Goal: Task Accomplishment & Management: Manage account settings

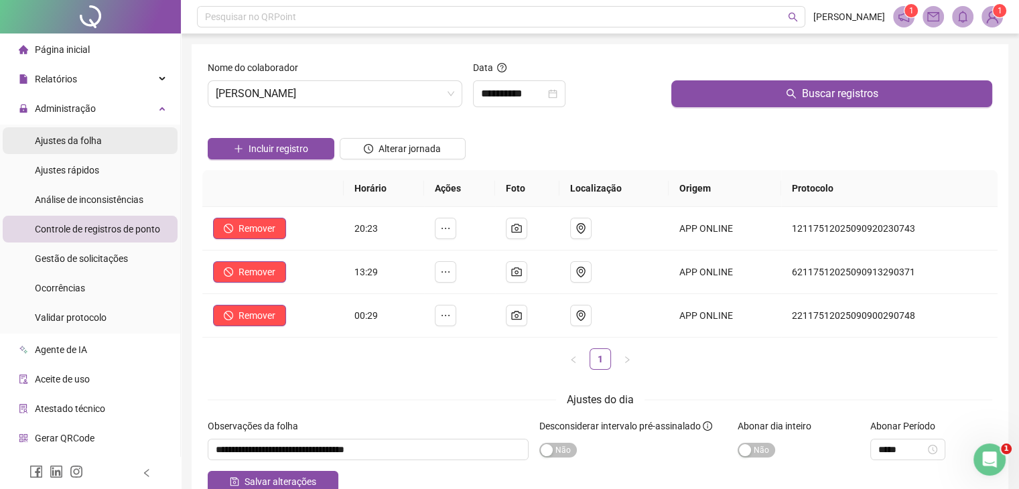
click at [81, 144] on span "Ajustes da folha" at bounding box center [68, 140] width 67 height 11
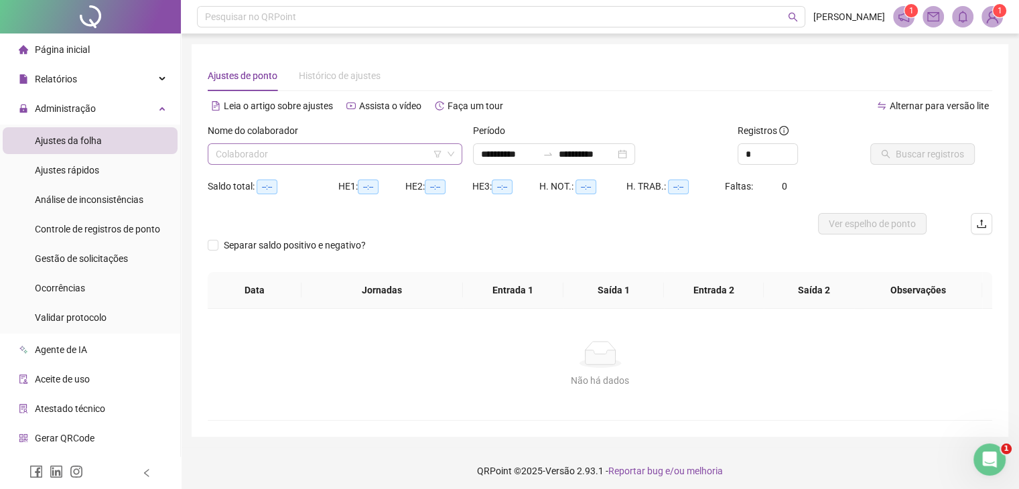
click at [289, 151] on input "search" at bounding box center [329, 154] width 226 height 20
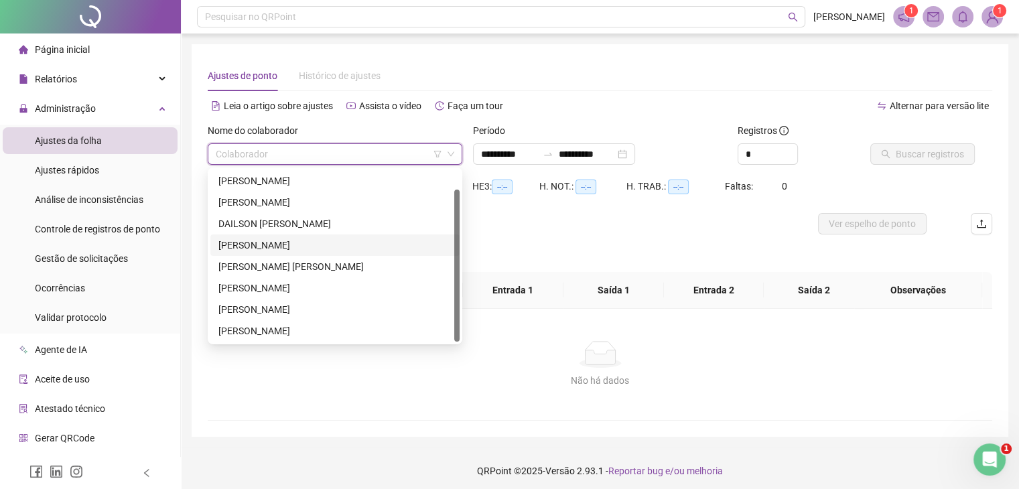
scroll to position [21, 0]
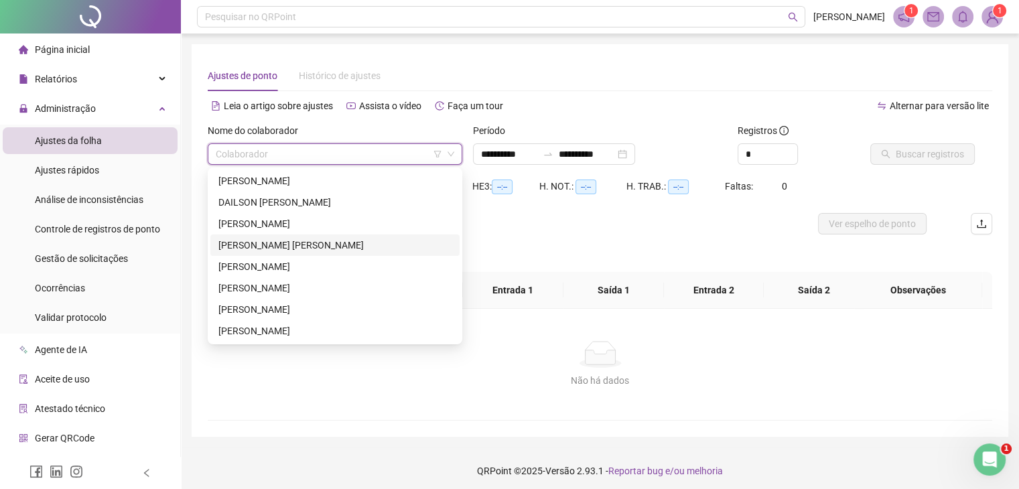
click at [271, 247] on div "[PERSON_NAME] [PERSON_NAME]" at bounding box center [334, 245] width 233 height 15
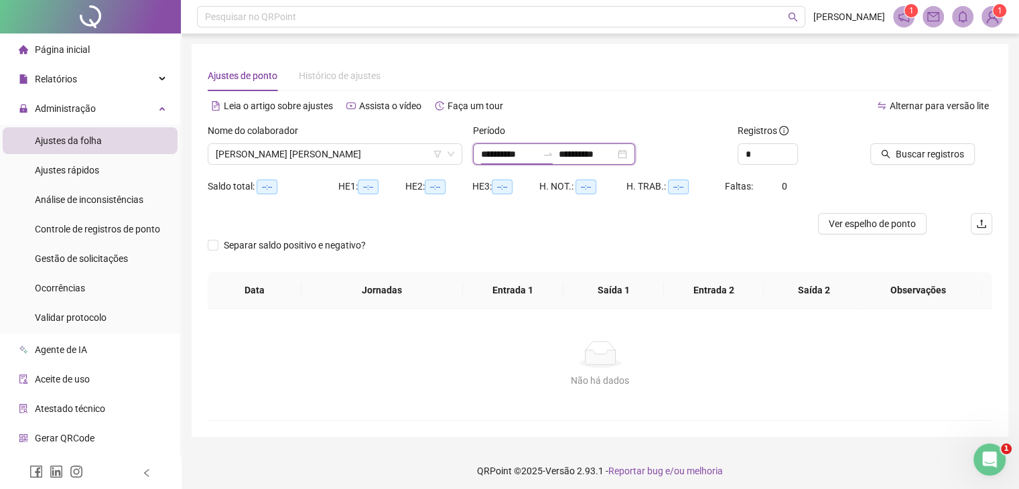
click at [488, 157] on input "**********" at bounding box center [509, 154] width 56 height 15
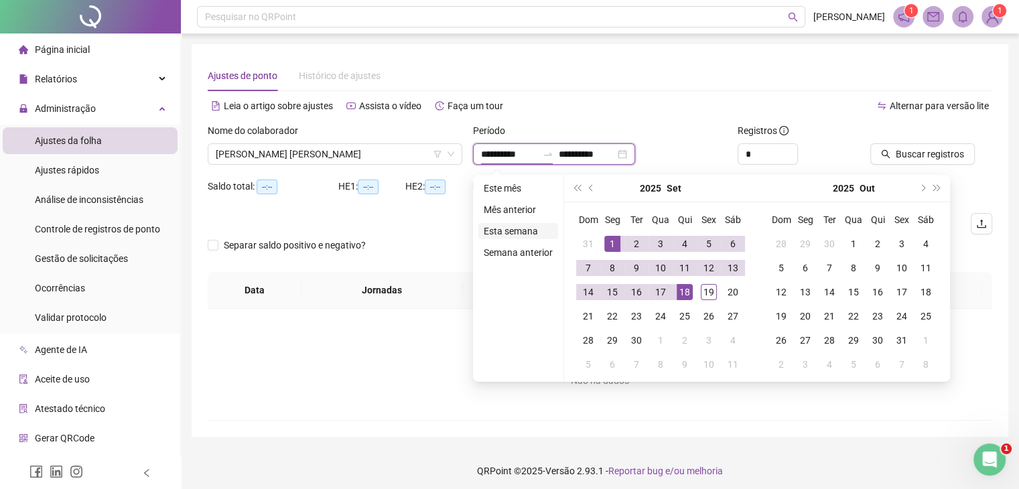
type input "**********"
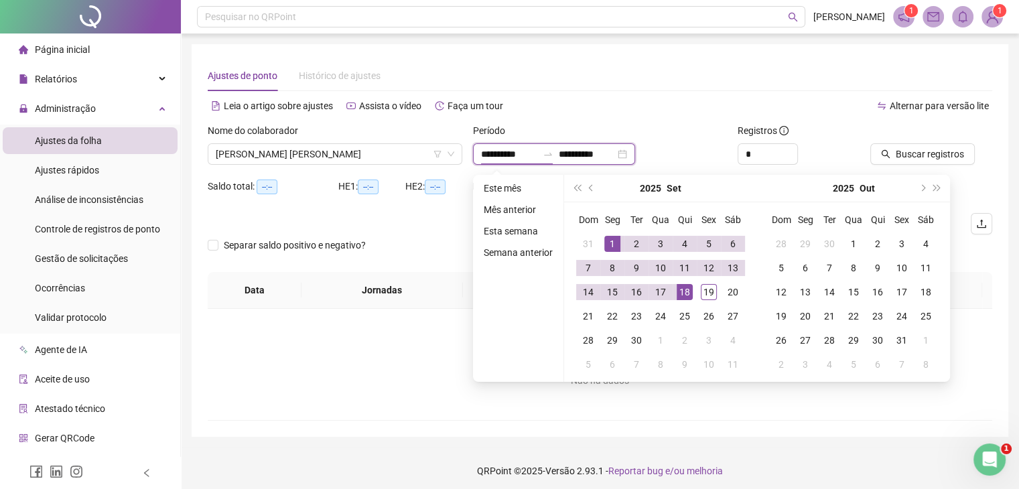
type input "**********"
click at [589, 188] on span "prev-year" at bounding box center [592, 188] width 7 height 7
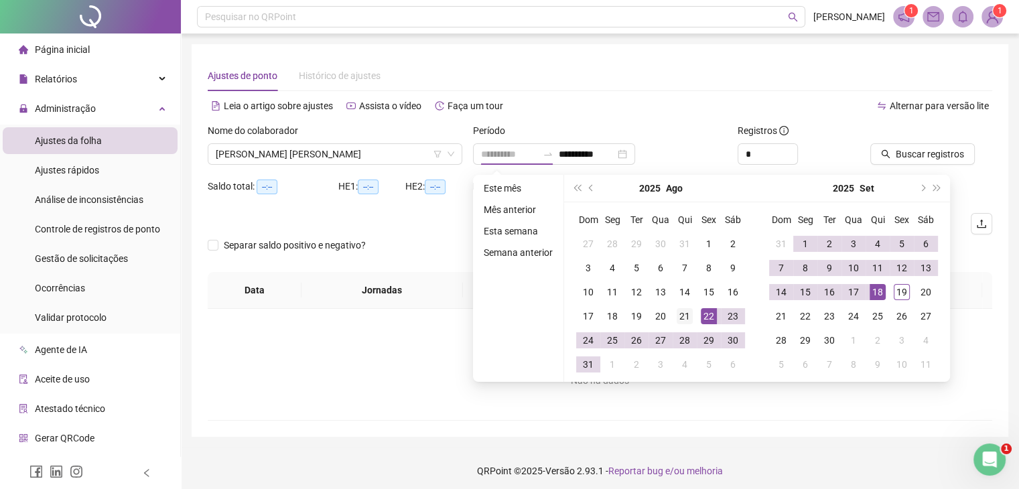
type input "**********"
click at [684, 316] on div "21" at bounding box center [684, 316] width 16 height 16
type input "**********"
click at [895, 295] on div "19" at bounding box center [901, 292] width 16 height 16
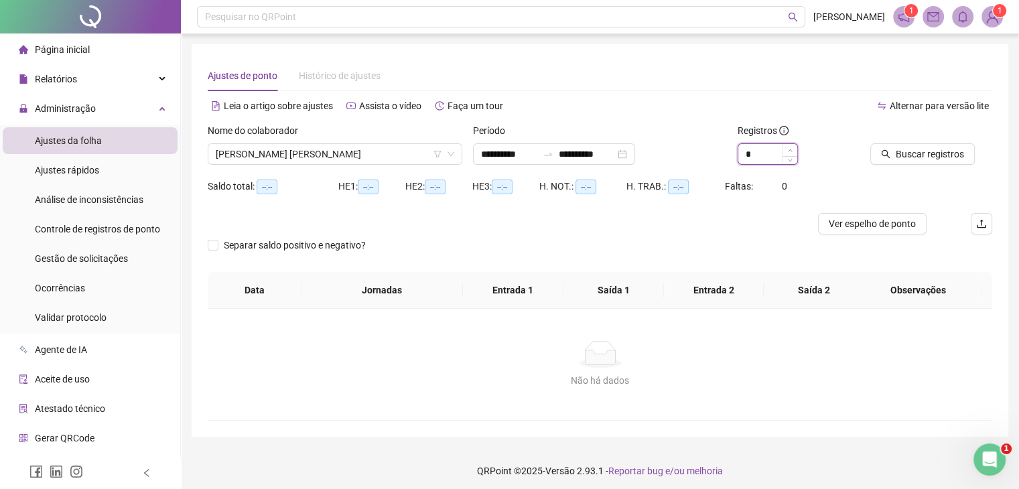
type input "*"
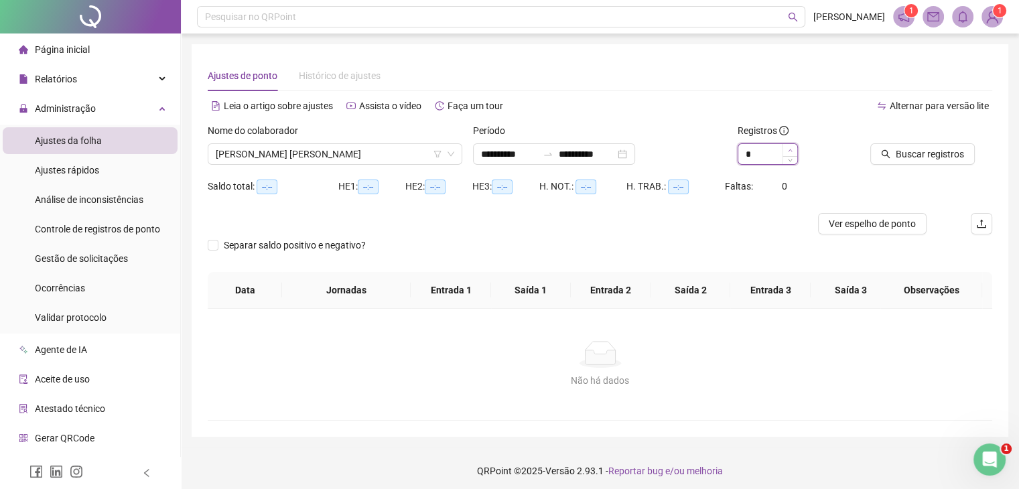
click at [791, 148] on icon "up" at bounding box center [790, 150] width 5 height 5
click at [913, 158] on span "Buscar registros" at bounding box center [929, 154] width 68 height 15
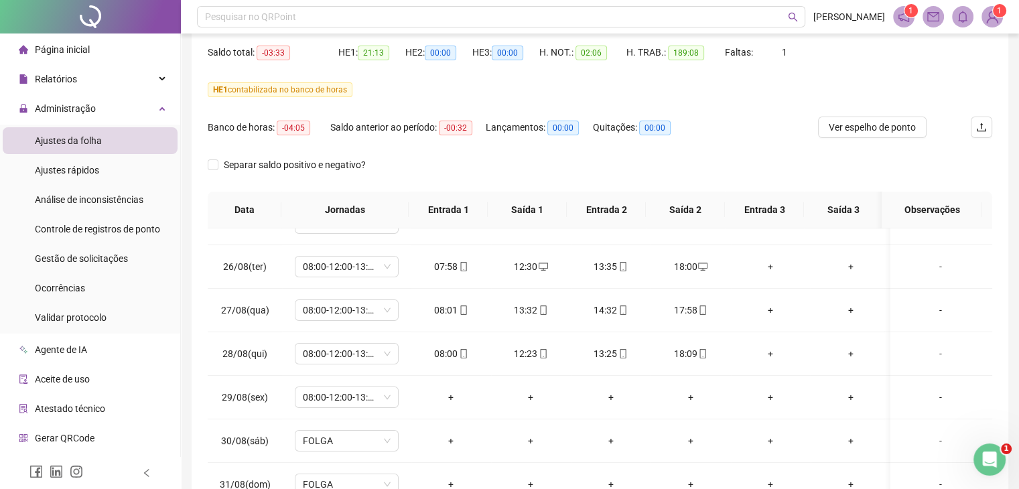
scroll to position [0, 0]
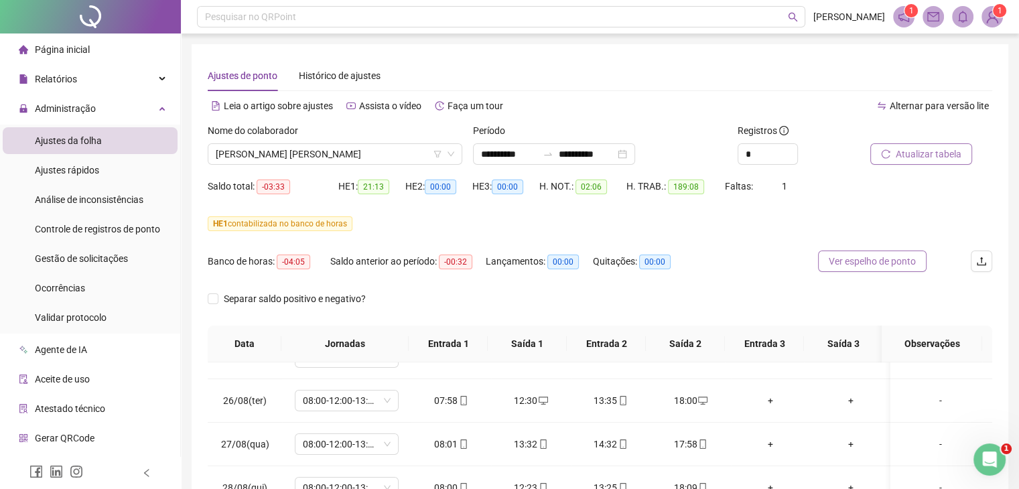
click at [881, 261] on span "Ver espelho de ponto" at bounding box center [871, 261] width 87 height 15
click at [927, 157] on span "Atualizar tabela" at bounding box center [928, 154] width 66 height 15
click at [934, 149] on span "Atualizar tabela" at bounding box center [928, 154] width 66 height 15
click at [863, 258] on span "Ver espelho de ponto" at bounding box center [871, 261] width 87 height 15
click at [913, 154] on span "Atualizar tabela" at bounding box center [928, 154] width 66 height 15
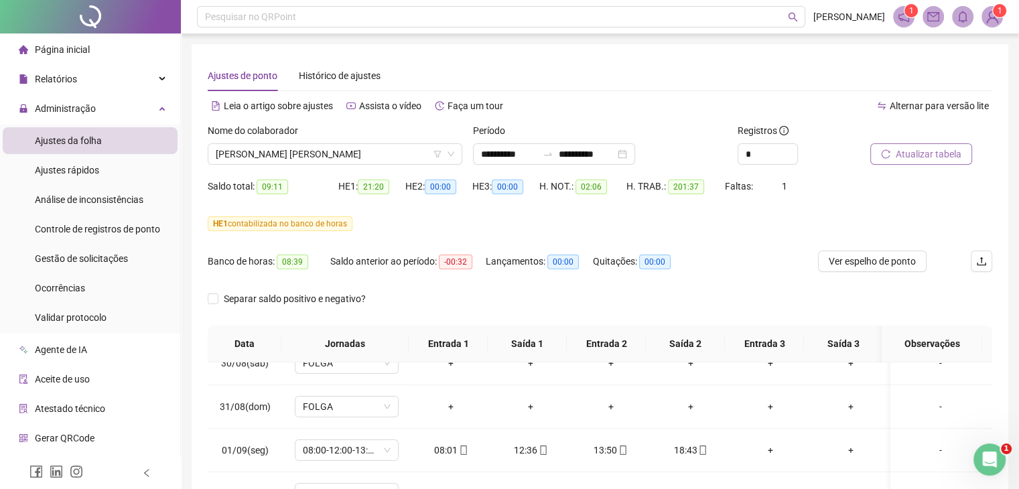
click at [909, 156] on span "Atualizar tabela" at bounding box center [928, 154] width 66 height 15
click at [881, 264] on span "Ver espelho de ponto" at bounding box center [871, 261] width 87 height 15
click at [329, 157] on span "[PERSON_NAME] [PERSON_NAME]" at bounding box center [335, 154] width 238 height 20
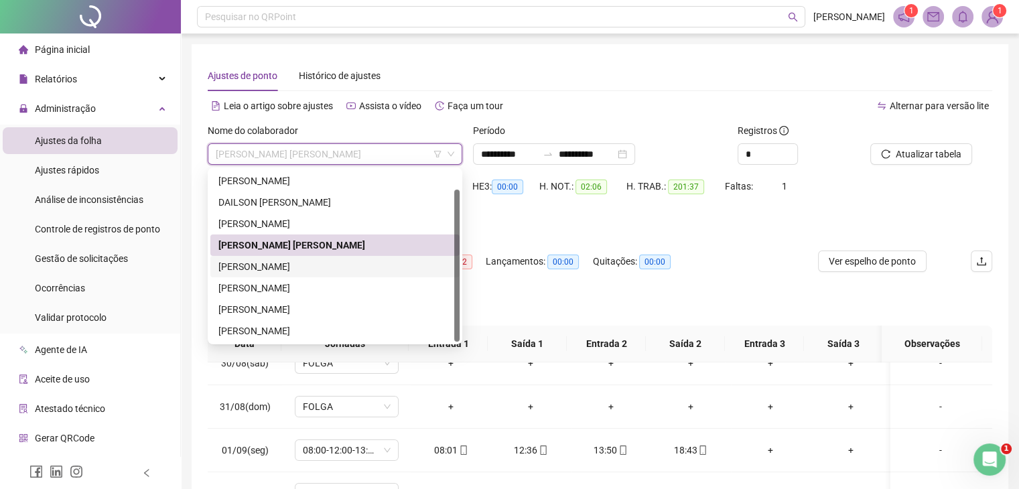
click at [313, 269] on div "[PERSON_NAME]" at bounding box center [334, 266] width 233 height 15
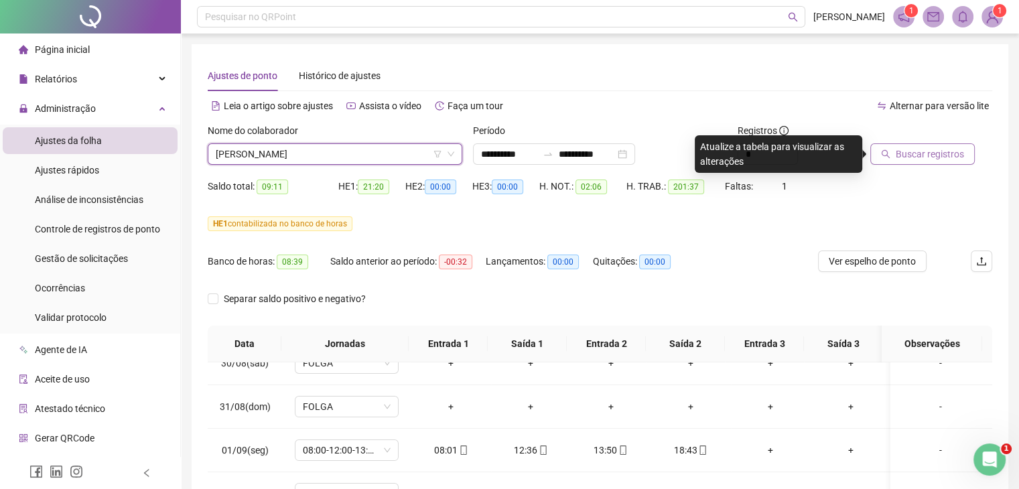
click at [926, 155] on span "Buscar registros" at bounding box center [929, 154] width 68 height 15
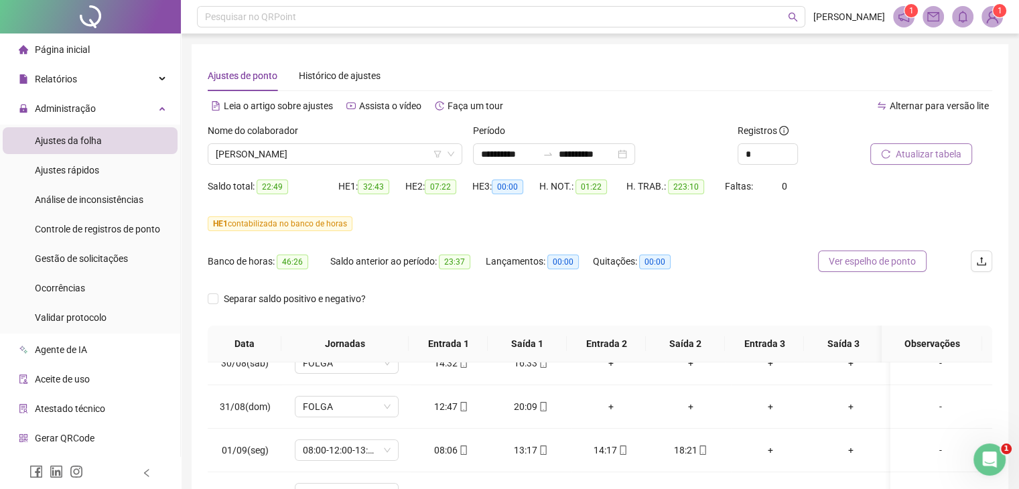
click at [863, 261] on span "Ver espelho de ponto" at bounding box center [871, 261] width 87 height 15
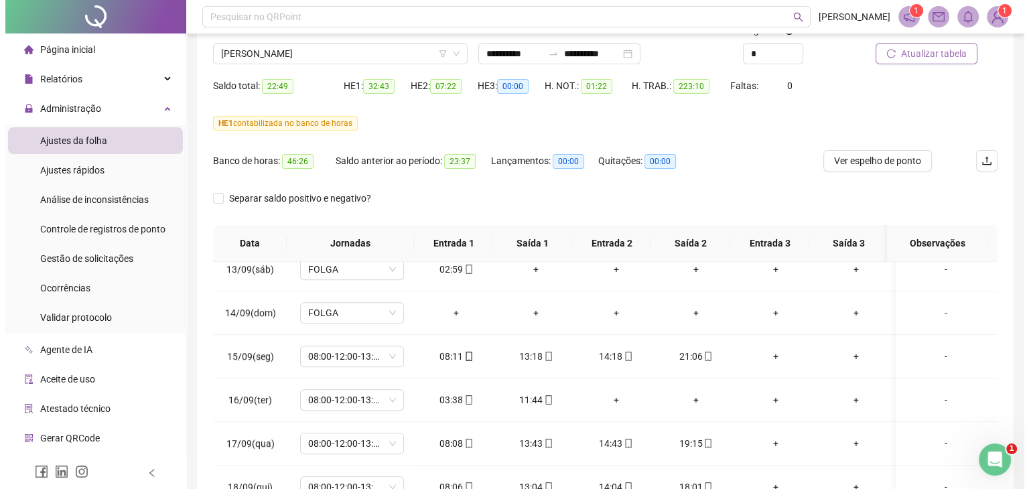
scroll to position [99, 0]
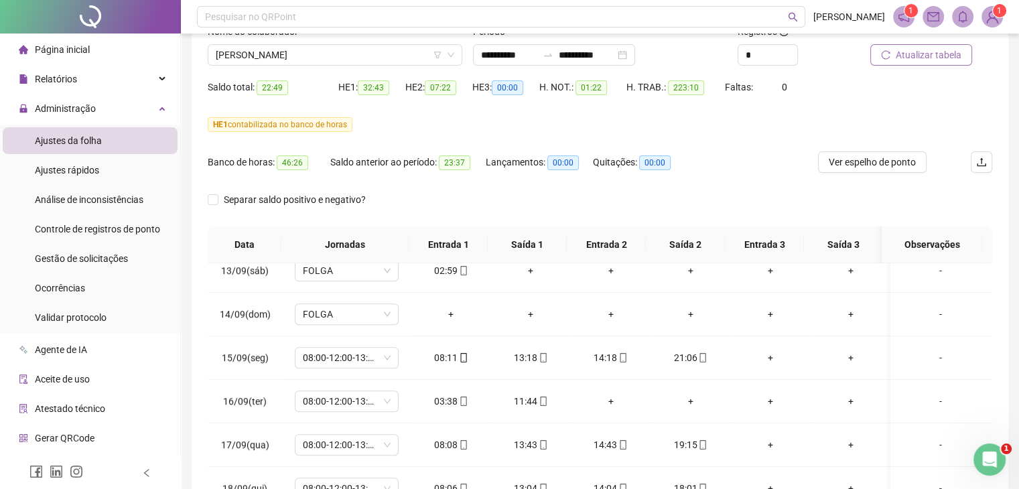
click at [911, 56] on span "Atualizar tabela" at bounding box center [928, 55] width 66 height 15
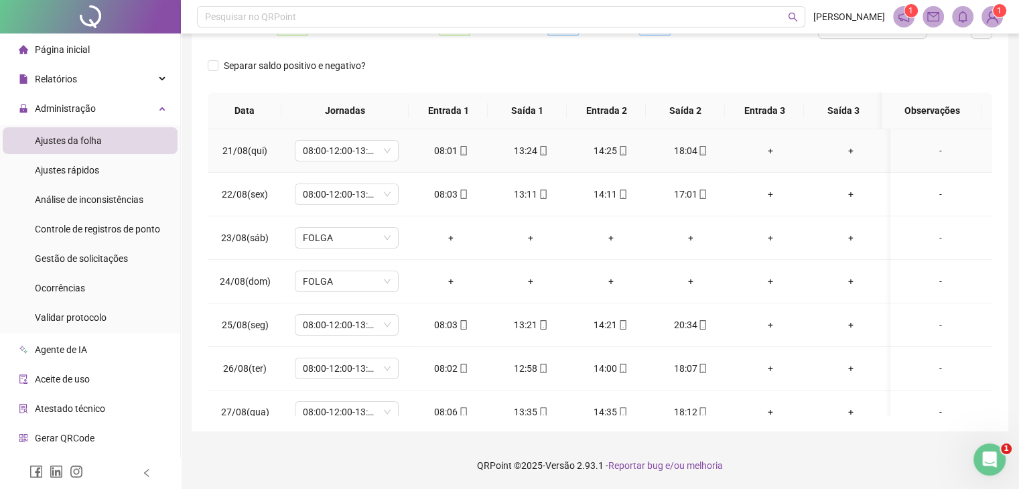
scroll to position [0, 0]
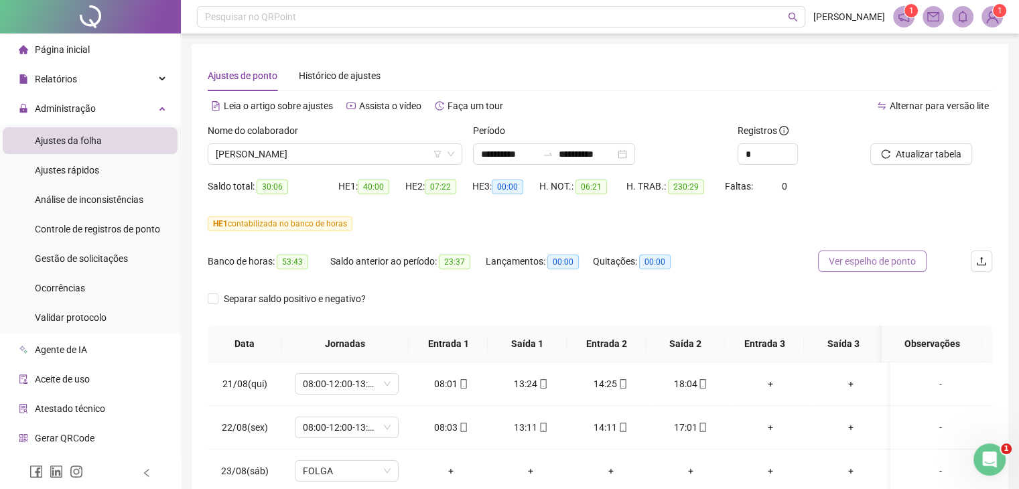
click at [863, 261] on span "Ver espelho de ponto" at bounding box center [871, 261] width 87 height 15
click at [879, 261] on span "Ver espelho de ponto" at bounding box center [871, 261] width 87 height 15
click at [396, 156] on span "[PERSON_NAME]" at bounding box center [335, 154] width 238 height 20
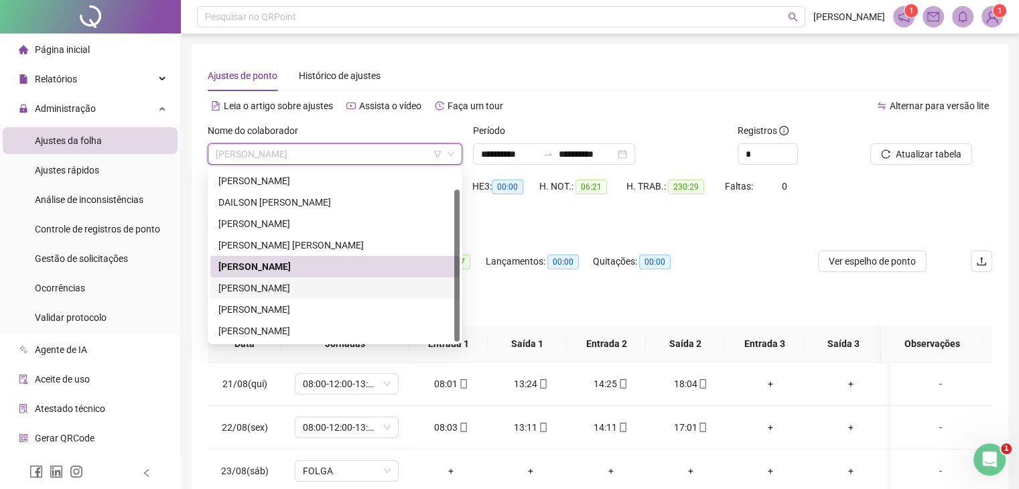
click at [289, 285] on div "[PERSON_NAME]" at bounding box center [334, 288] width 233 height 15
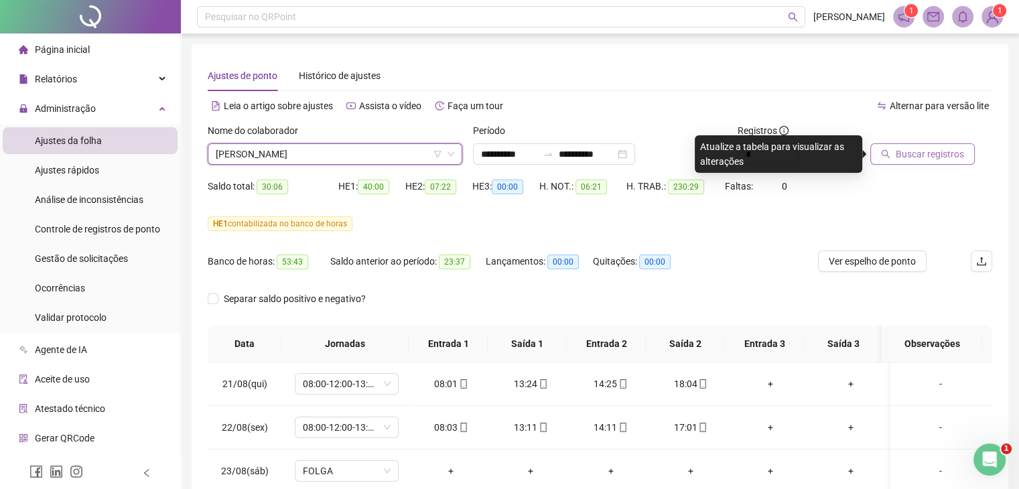
click at [907, 157] on span "Buscar registros" at bounding box center [929, 154] width 68 height 15
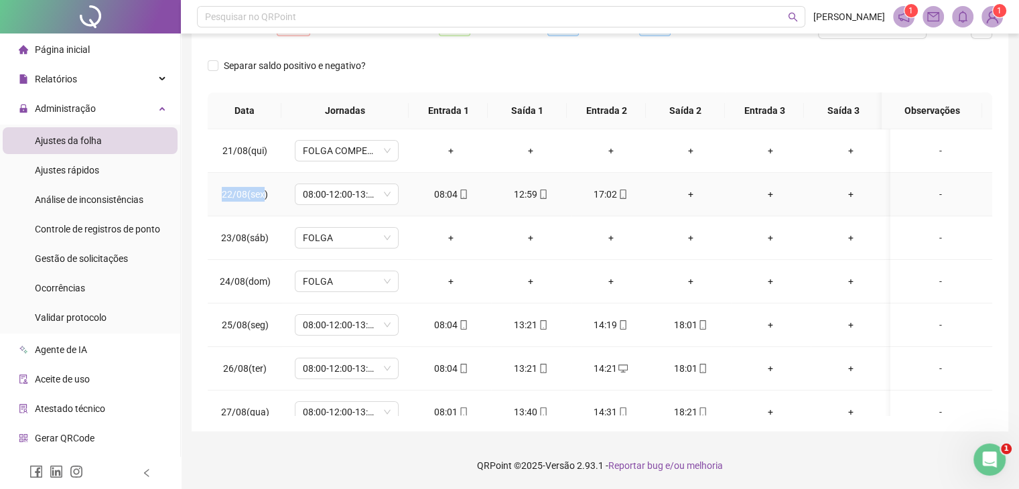
drag, startPoint x: 220, startPoint y: 196, endPoint x: 263, endPoint y: 196, distance: 42.9
click at [263, 196] on td "22/08(sex)" at bounding box center [245, 195] width 74 height 44
copy span "22/08(sex"
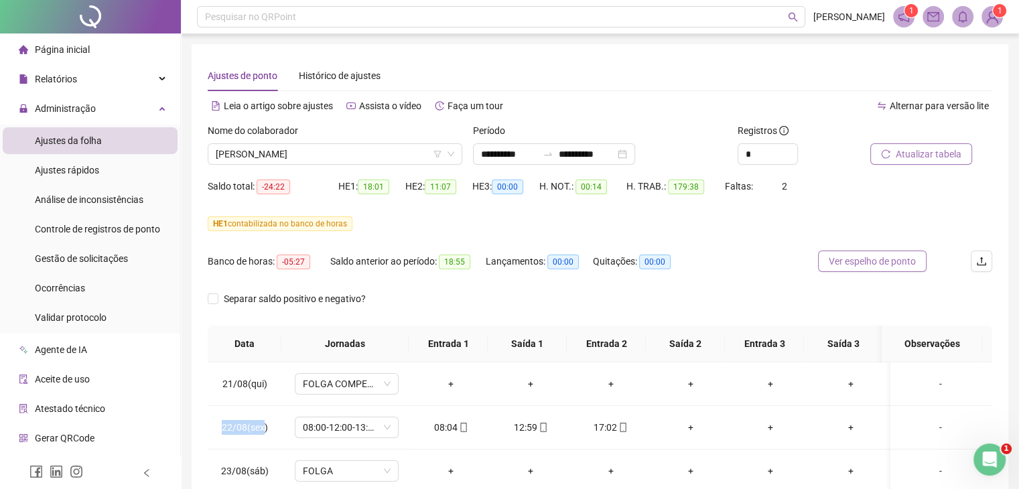
click at [876, 265] on span "Ver espelho de ponto" at bounding box center [871, 261] width 87 height 15
click at [922, 154] on span "Atualizar tabela" at bounding box center [928, 154] width 66 height 15
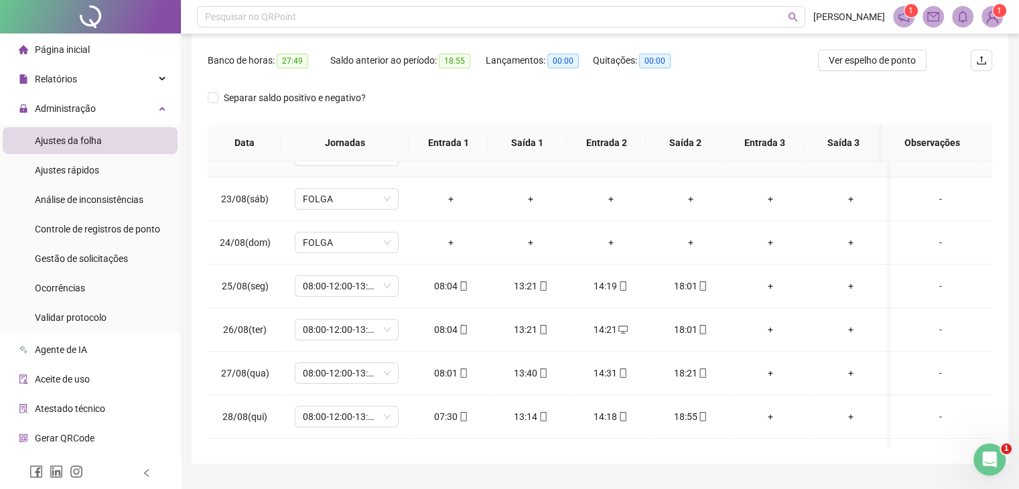
scroll to position [134, 0]
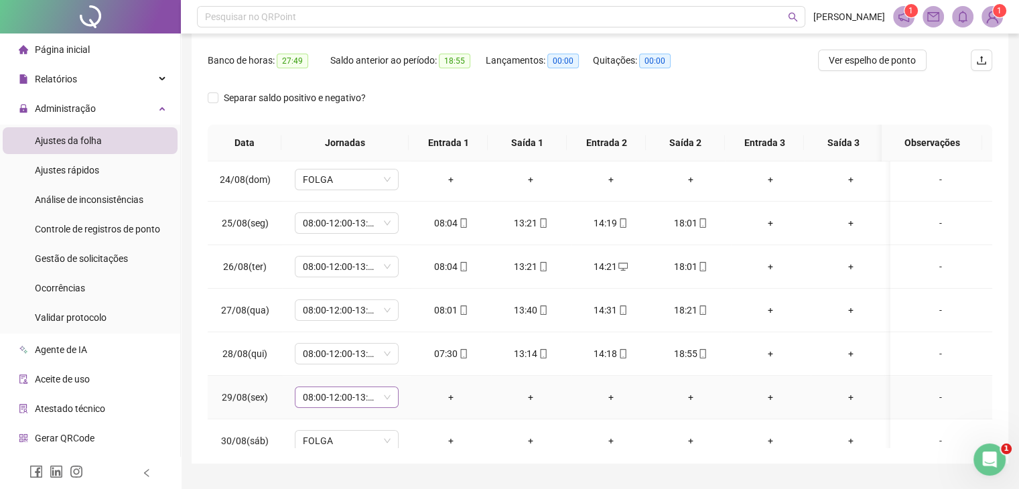
click at [329, 398] on span "08:00-12:00-13:00-17:00" at bounding box center [347, 397] width 88 height 20
type input "*****"
click at [382, 368] on div "Folga compensatória" at bounding box center [356, 369] width 88 height 15
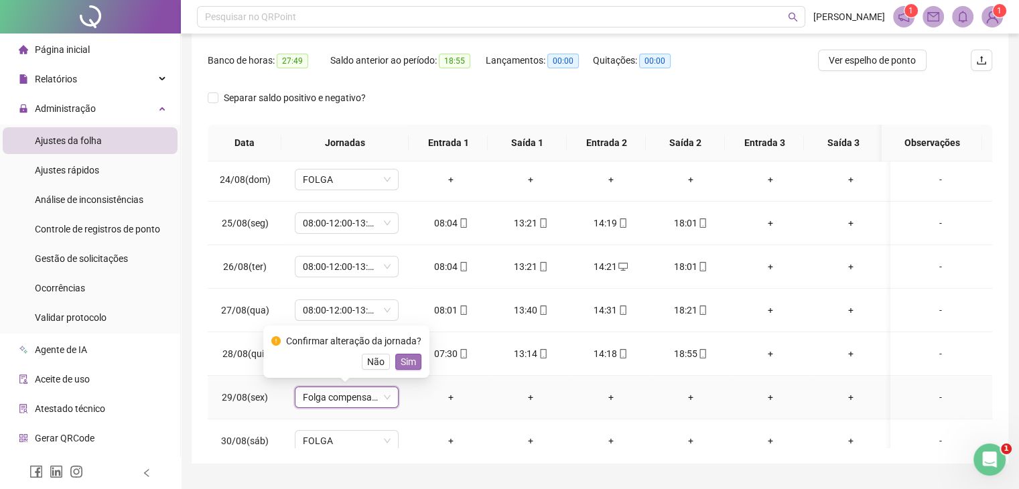
click at [409, 360] on span "Sim" at bounding box center [407, 361] width 15 height 15
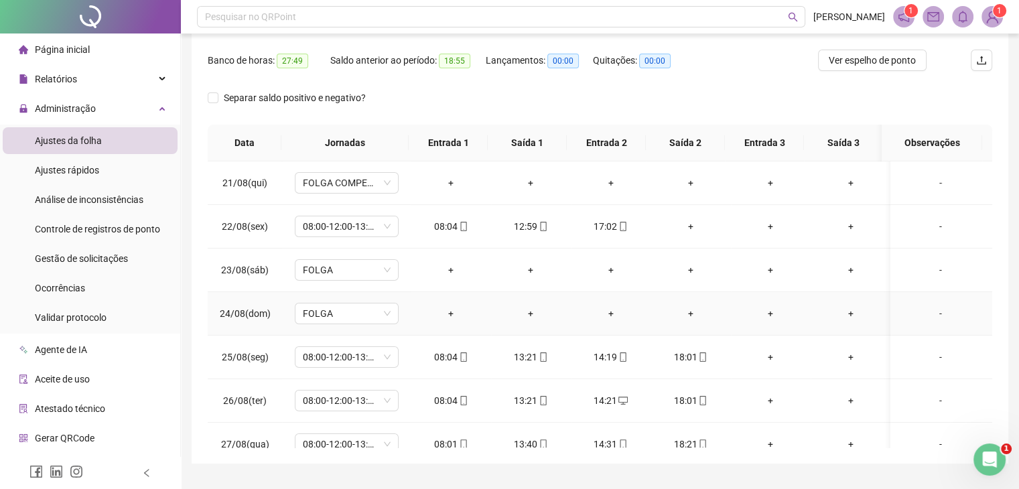
scroll to position [0, 0]
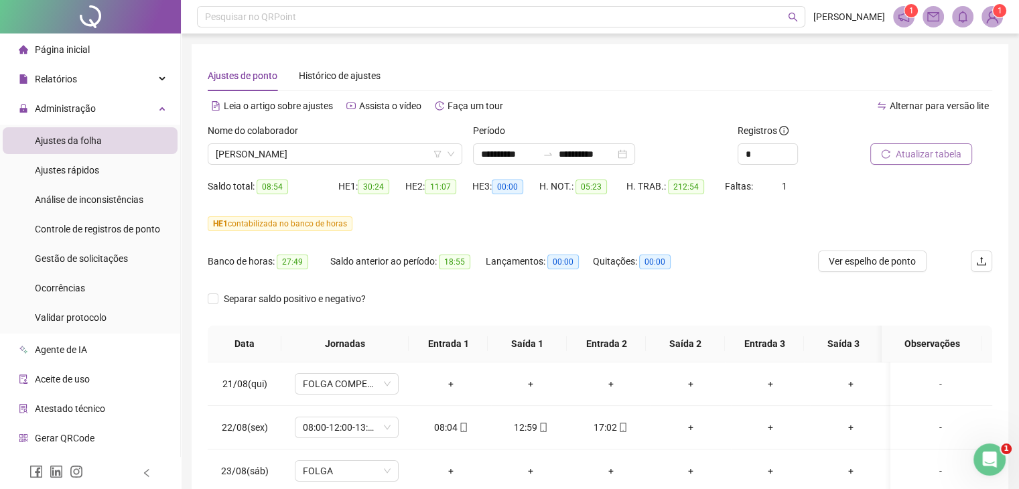
click at [920, 156] on span "Atualizar tabela" at bounding box center [928, 154] width 66 height 15
click at [863, 261] on span "Ver espelho de ponto" at bounding box center [871, 261] width 87 height 15
click at [380, 156] on span "[PERSON_NAME]" at bounding box center [335, 154] width 238 height 20
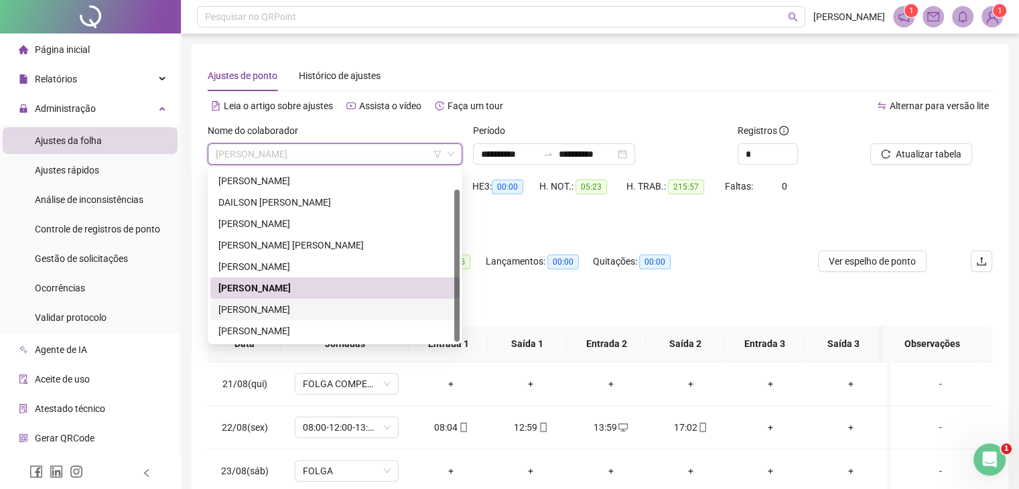
click at [287, 311] on div "[PERSON_NAME]" at bounding box center [334, 309] width 233 height 15
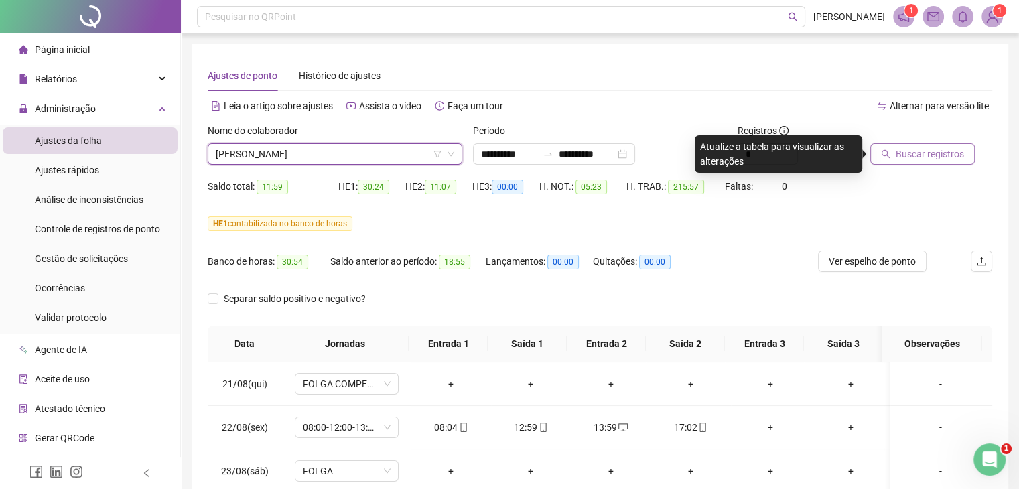
click at [924, 152] on span "Buscar registros" at bounding box center [929, 154] width 68 height 15
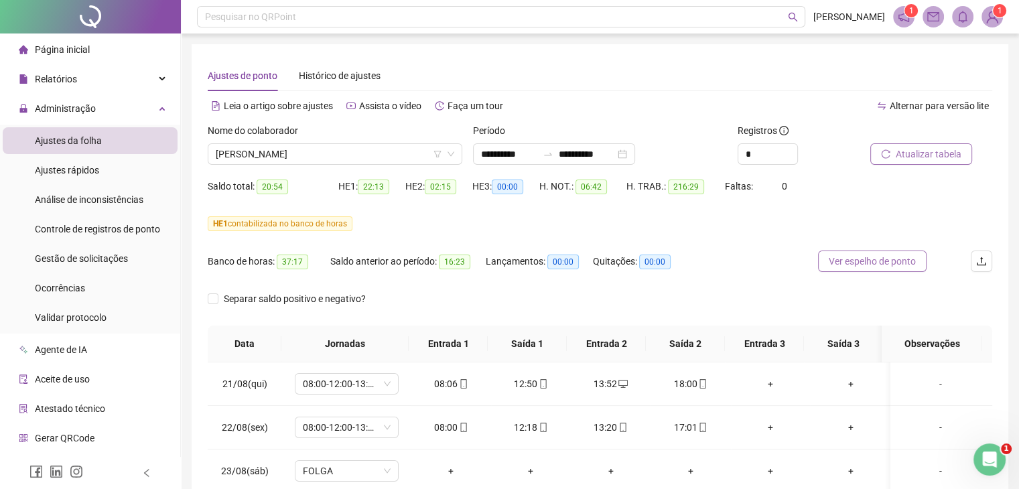
click at [862, 265] on span "Ver espelho de ponto" at bounding box center [871, 261] width 87 height 15
click at [928, 155] on span "Atualizar tabela" at bounding box center [928, 154] width 66 height 15
click at [869, 263] on span "Ver espelho de ponto" at bounding box center [871, 261] width 87 height 15
click at [364, 161] on span "[PERSON_NAME]" at bounding box center [335, 154] width 238 height 20
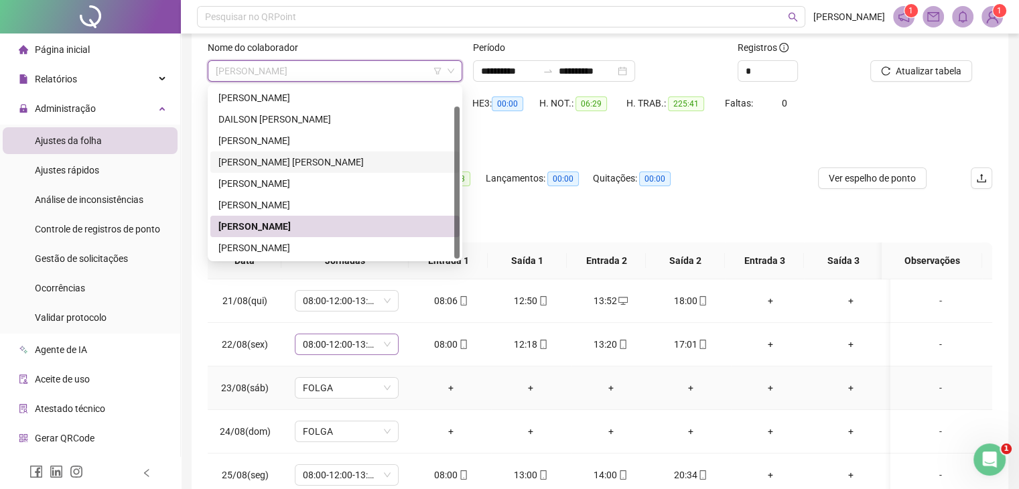
scroll to position [201, 0]
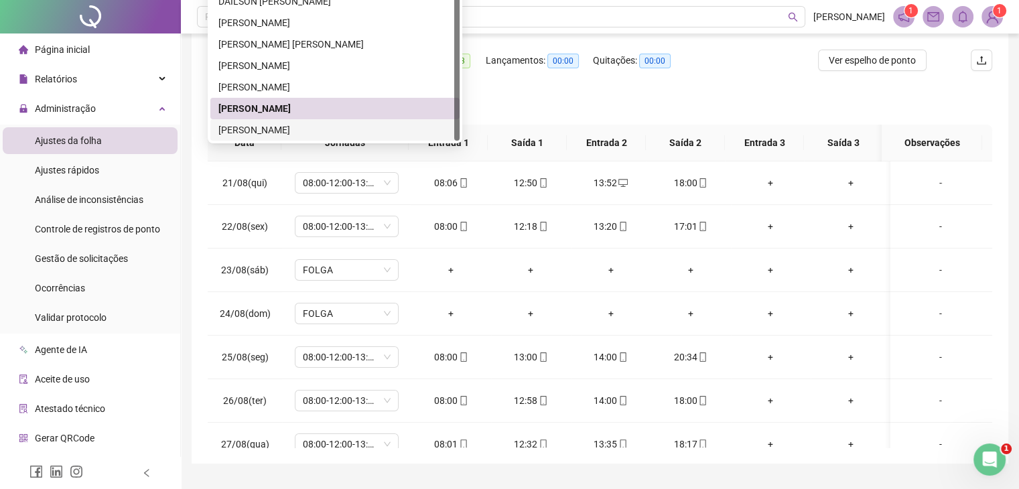
click at [281, 129] on div "[PERSON_NAME]" at bounding box center [334, 130] width 233 height 15
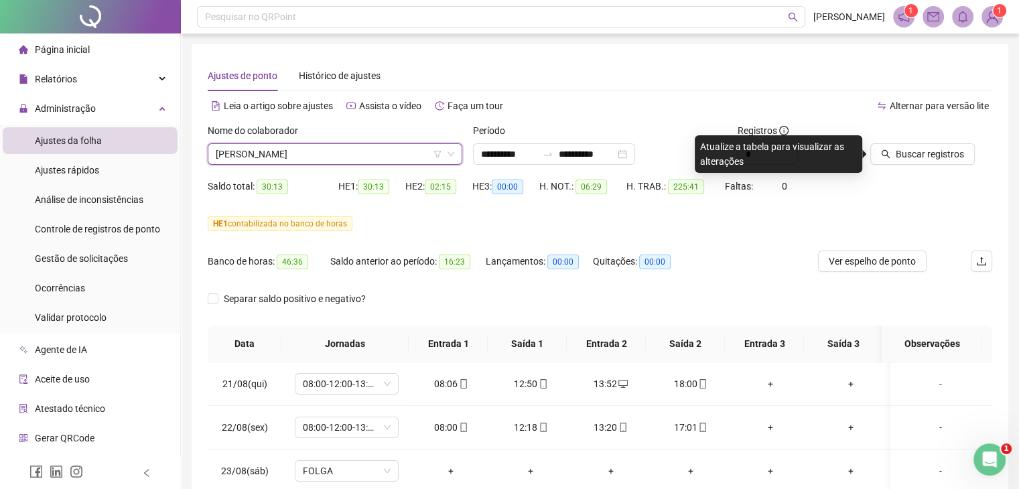
scroll to position [0, 0]
click at [920, 152] on span "Buscar registros" at bounding box center [929, 154] width 68 height 15
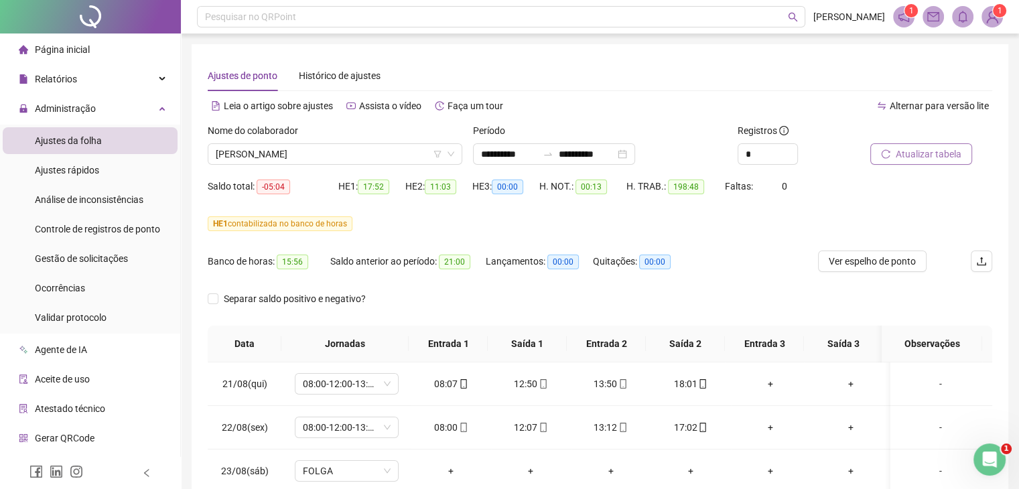
click at [940, 156] on span "Atualizar tabela" at bounding box center [928, 154] width 66 height 15
click at [868, 261] on span "Ver espelho de ponto" at bounding box center [871, 261] width 87 height 15
click at [925, 149] on span "Atualizar tabela" at bounding box center [928, 154] width 66 height 15
click at [871, 265] on span "Ver espelho de ponto" at bounding box center [871, 261] width 87 height 15
click at [932, 156] on span "Atualizar tabela" at bounding box center [928, 154] width 66 height 15
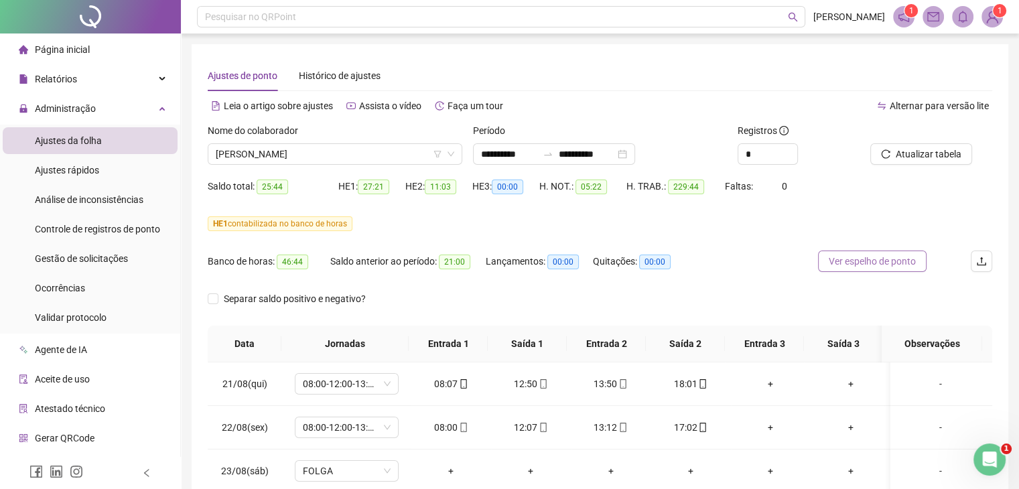
click at [852, 263] on span "Ver espelho de ponto" at bounding box center [871, 261] width 87 height 15
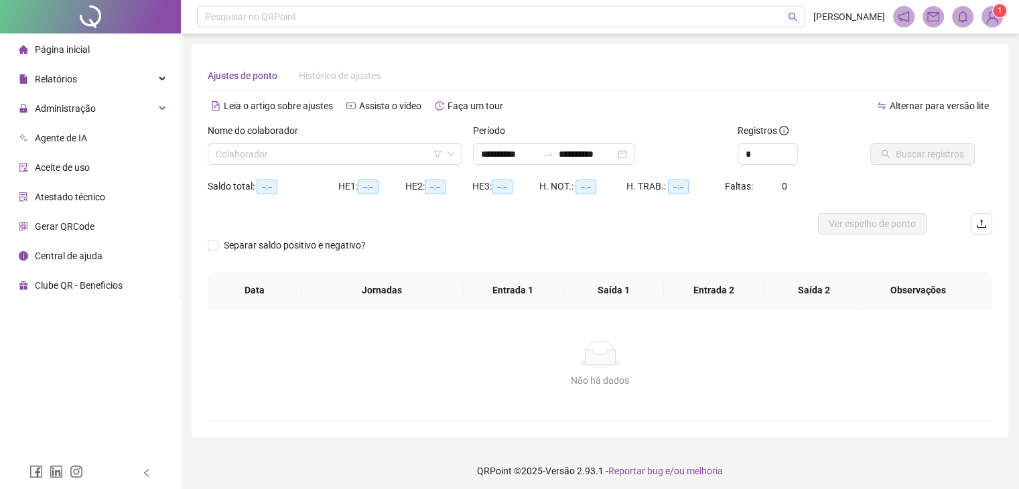
type input "**********"
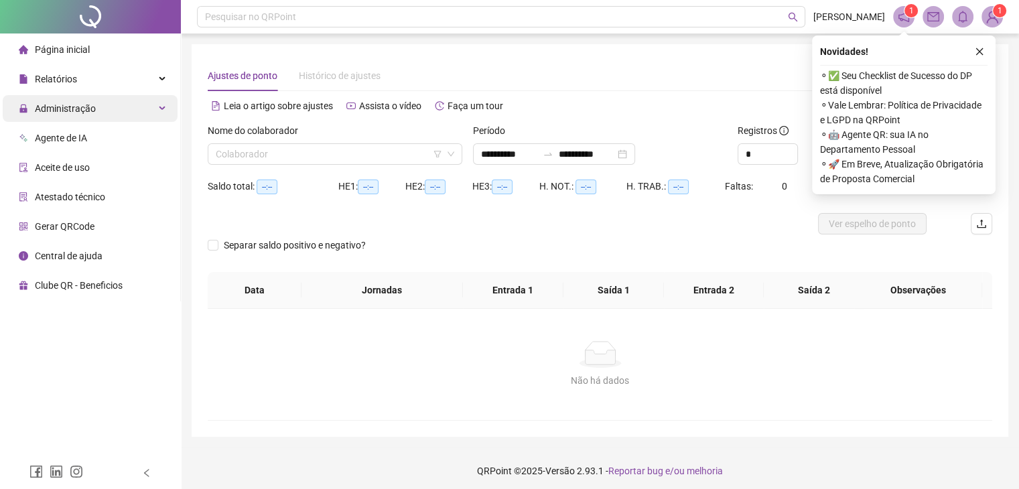
click at [163, 110] on div "Administração" at bounding box center [90, 108] width 175 height 27
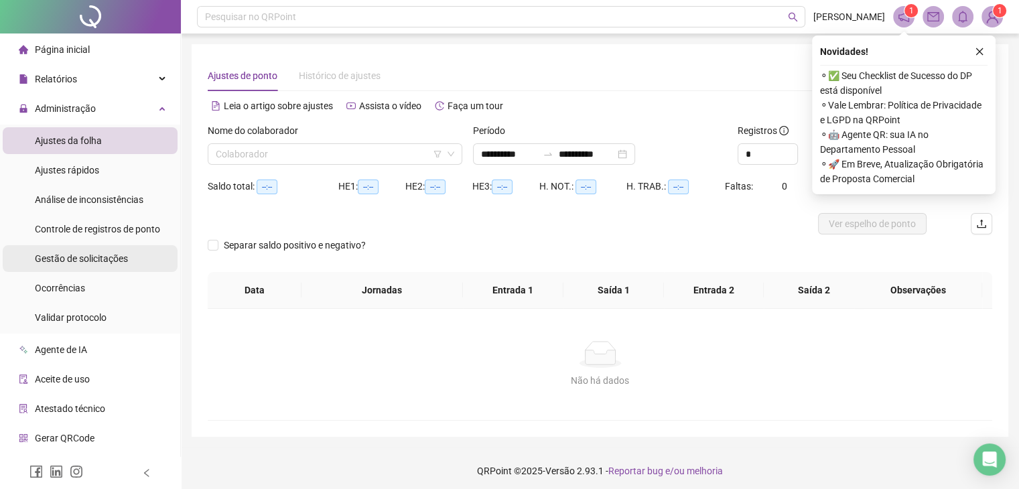
click at [110, 258] on span "Gestão de solicitações" at bounding box center [81, 258] width 93 height 11
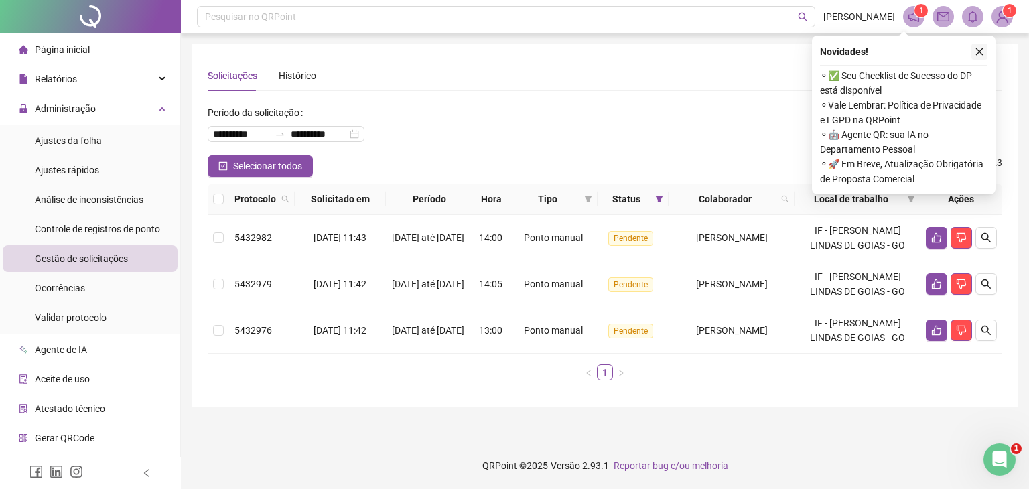
click at [980, 54] on icon "close" at bounding box center [978, 51] width 9 height 9
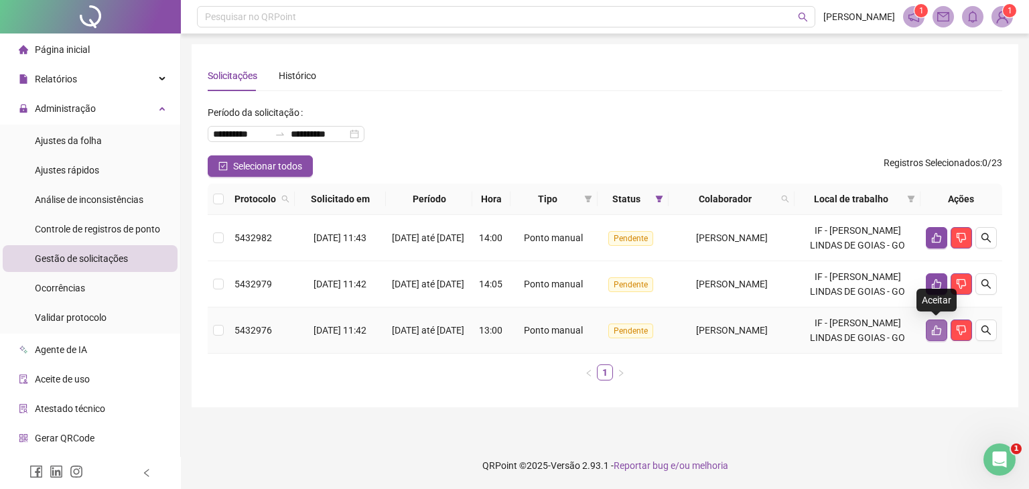
click at [932, 327] on icon "like" at bounding box center [936, 330] width 11 height 11
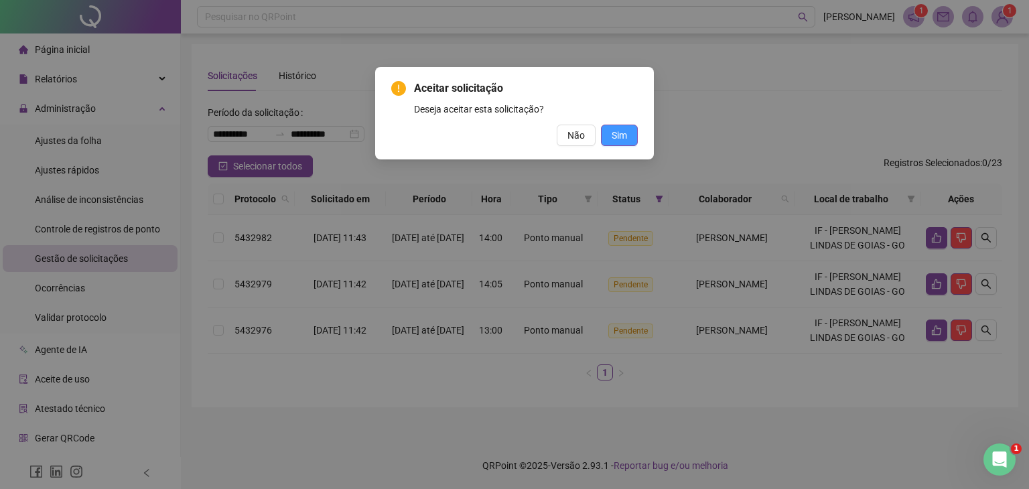
click at [629, 129] on button "Sim" at bounding box center [619, 135] width 37 height 21
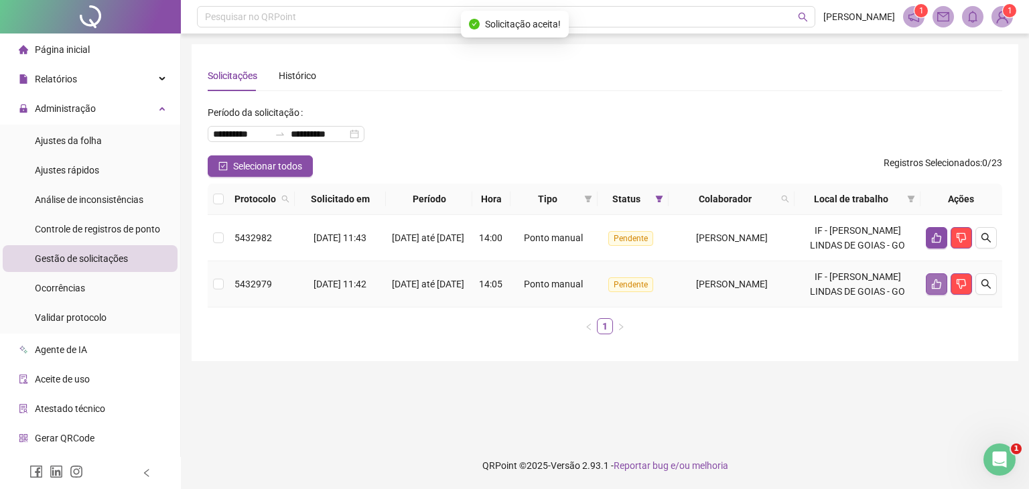
click at [932, 285] on icon "like" at bounding box center [936, 284] width 9 height 10
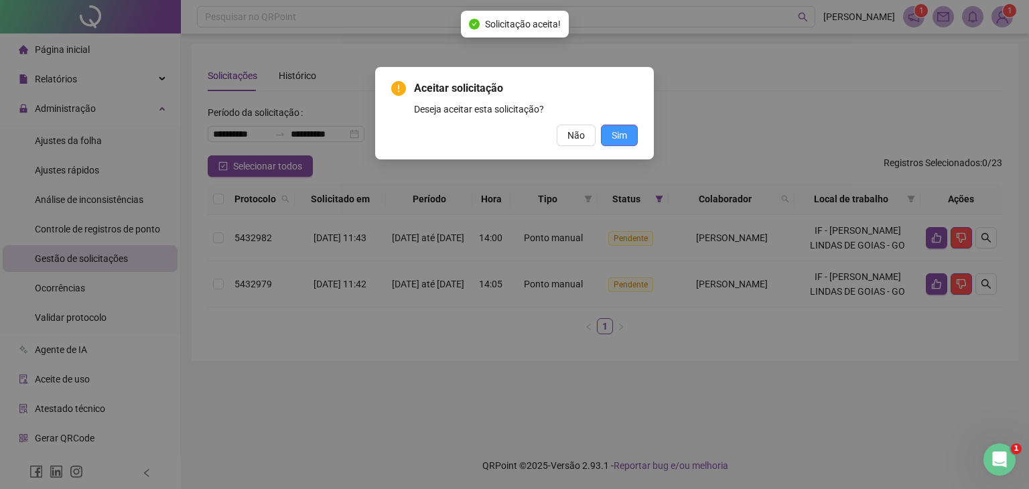
click at [618, 133] on span "Sim" at bounding box center [618, 135] width 15 height 15
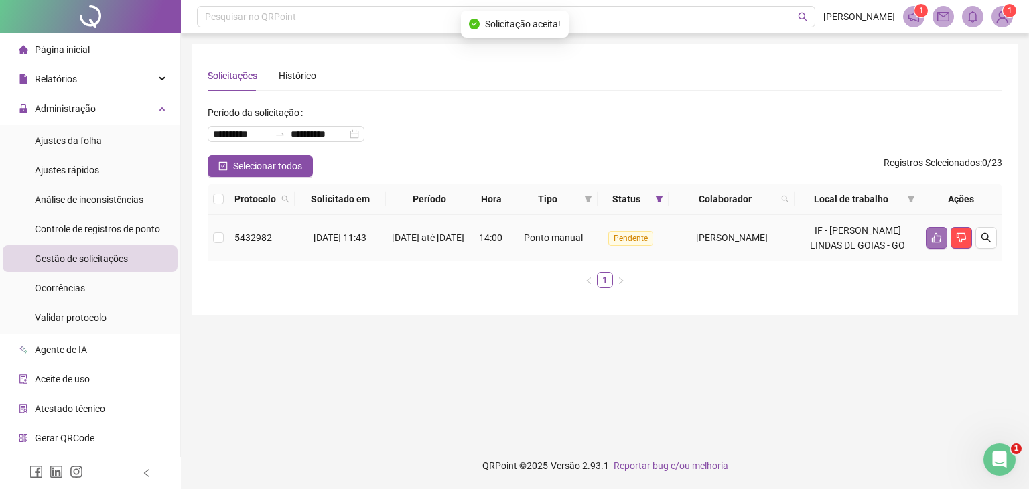
click at [933, 242] on icon "like" at bounding box center [936, 238] width 9 height 10
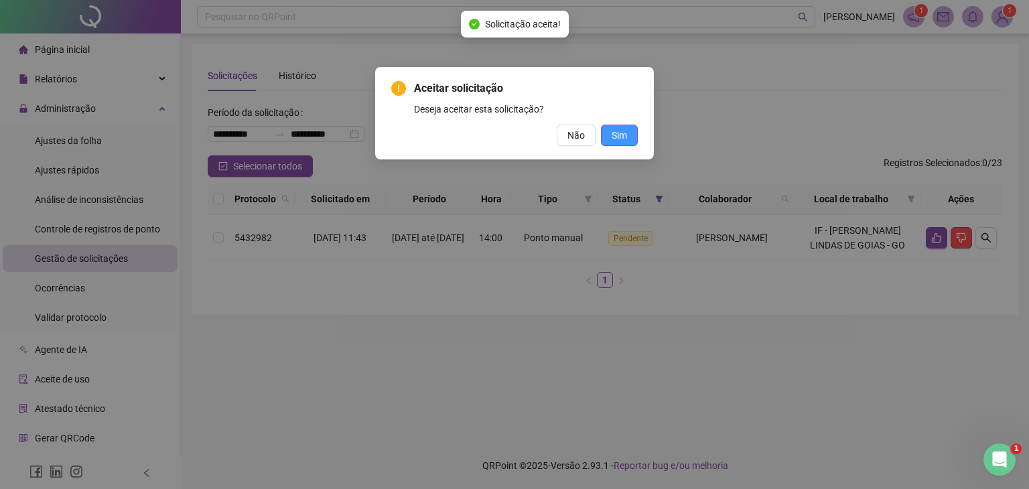
click at [626, 133] on span "Sim" at bounding box center [618, 135] width 15 height 15
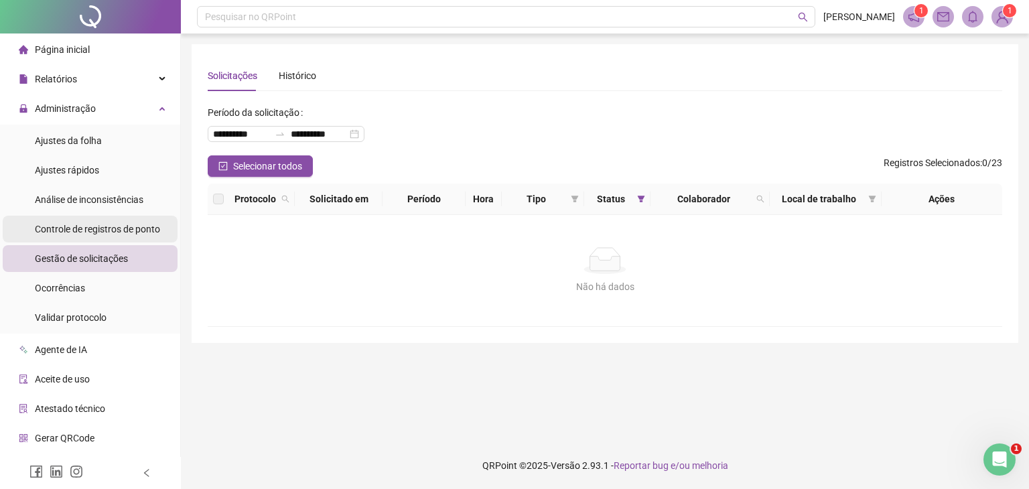
click at [99, 234] on span "Controle de registros de ponto" at bounding box center [97, 229] width 125 height 11
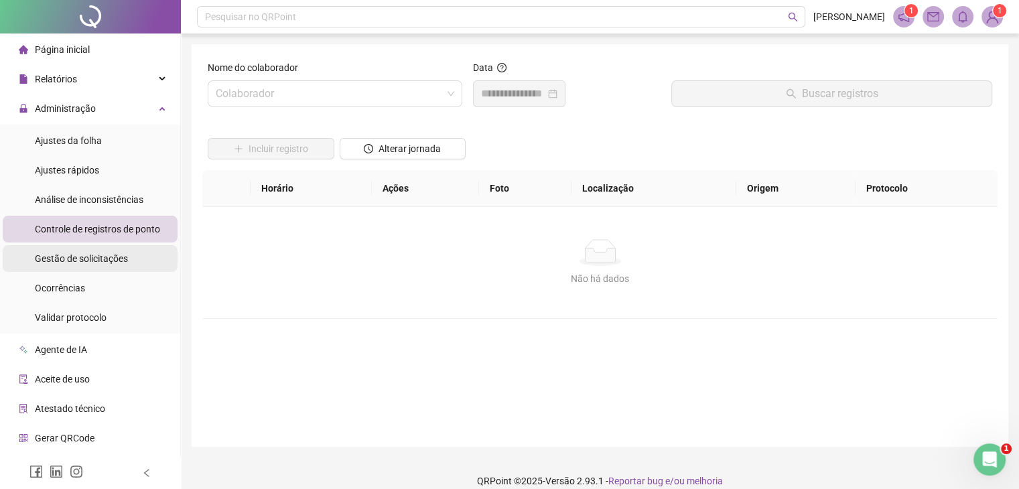
click at [96, 260] on span "Gestão de solicitações" at bounding box center [81, 258] width 93 height 11
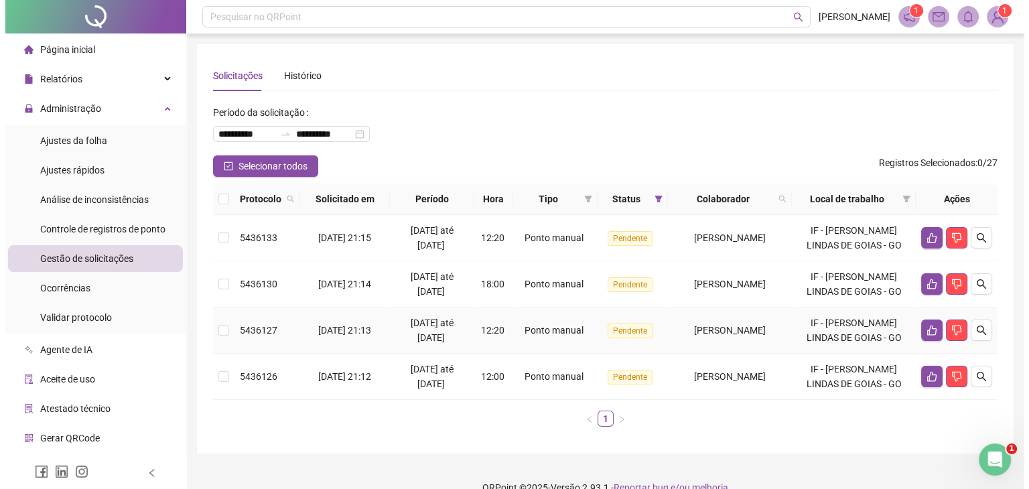
scroll to position [80, 0]
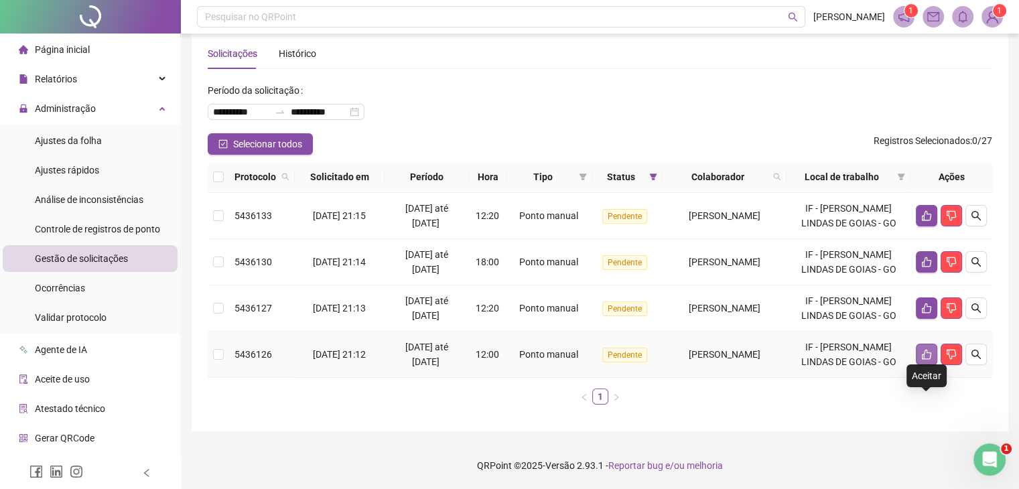
click at [919, 346] on button "button" at bounding box center [925, 354] width 21 height 21
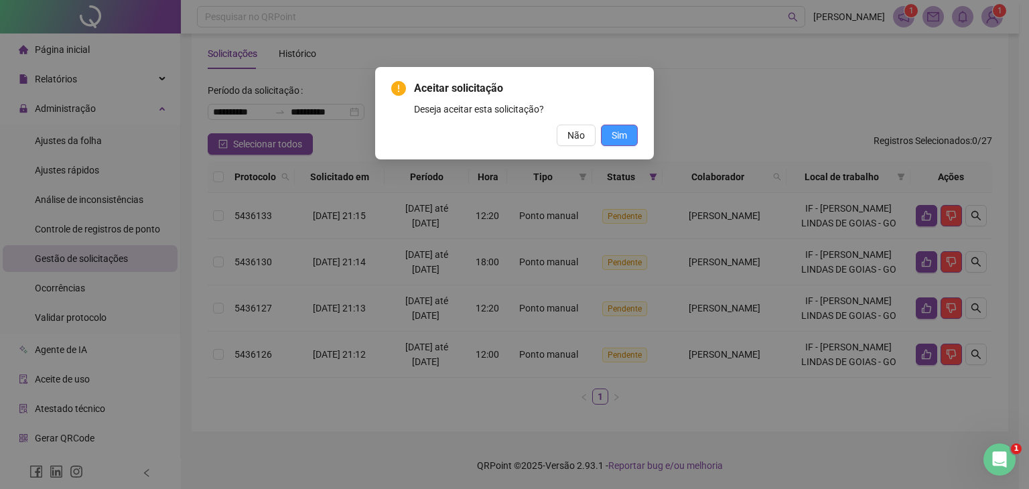
click at [615, 143] on button "Sim" at bounding box center [619, 135] width 37 height 21
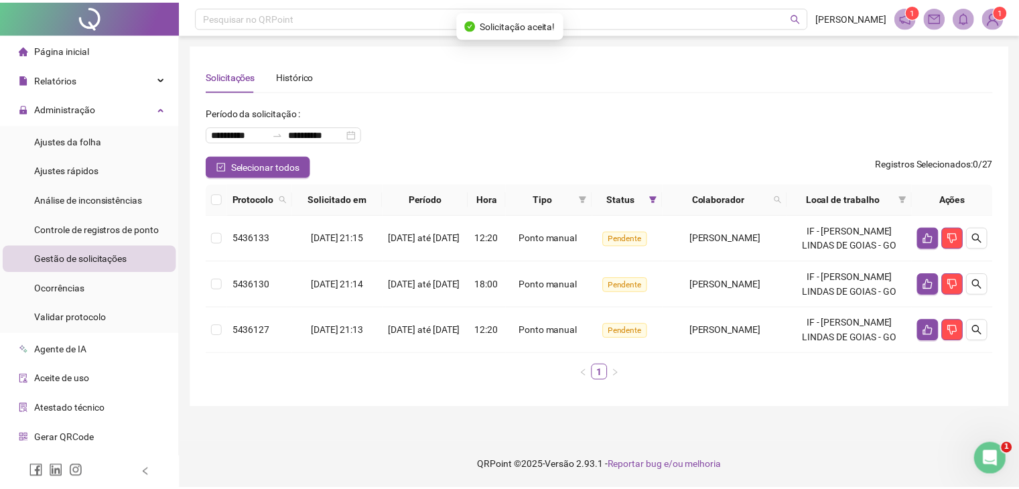
scroll to position [0, 0]
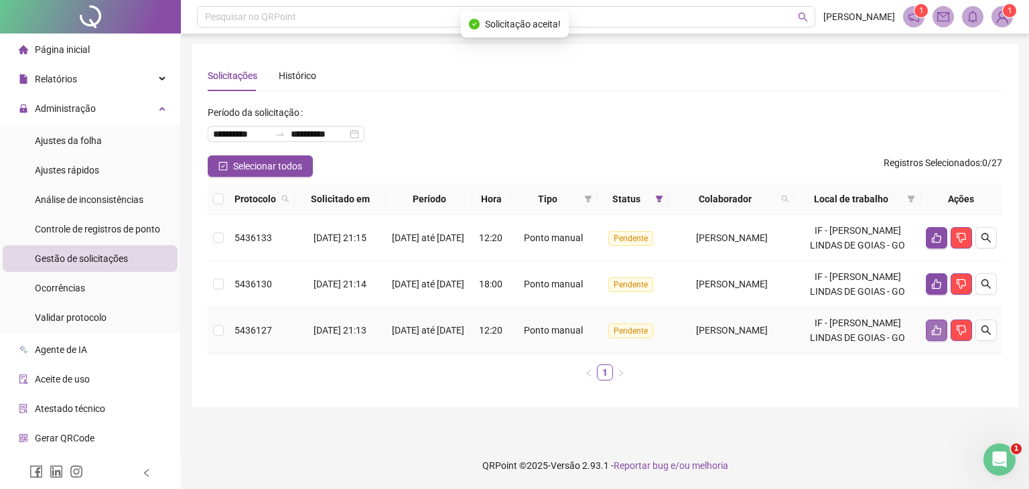
click at [938, 325] on icon "like" at bounding box center [936, 330] width 11 height 11
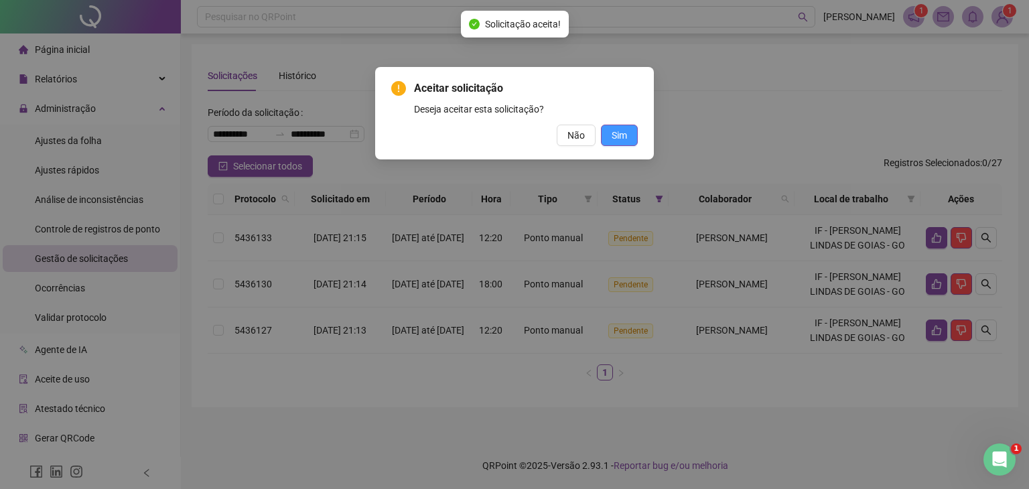
click at [621, 137] on span "Sim" at bounding box center [618, 135] width 15 height 15
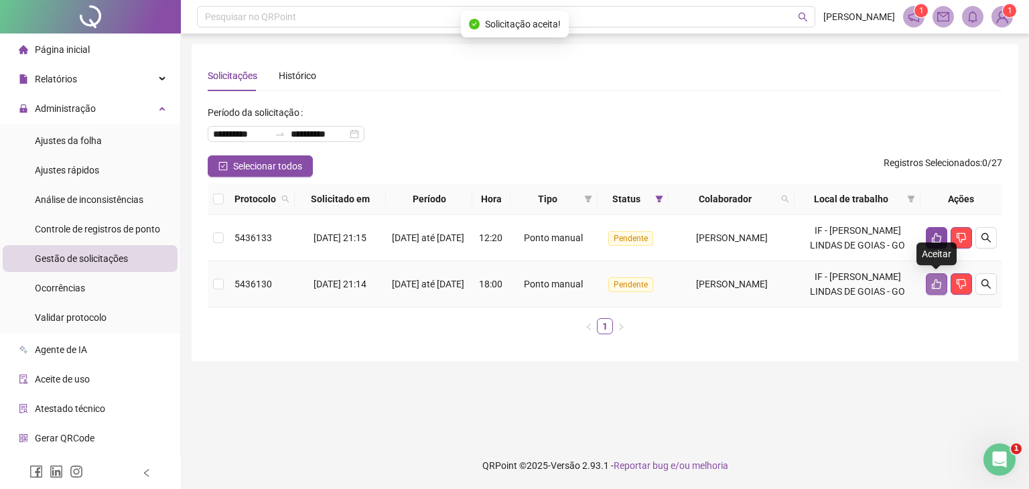
click at [930, 282] on button "button" at bounding box center [935, 283] width 21 height 21
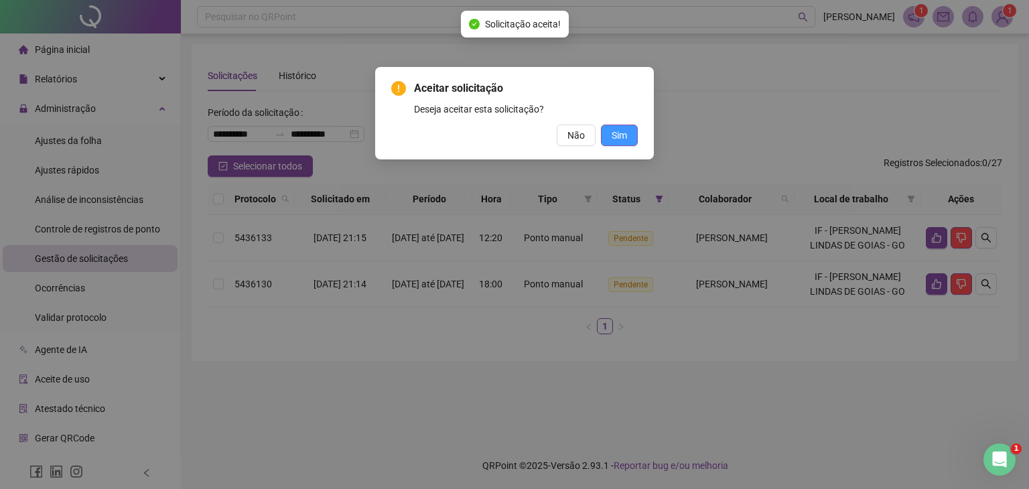
click at [631, 137] on button "Sim" at bounding box center [619, 135] width 37 height 21
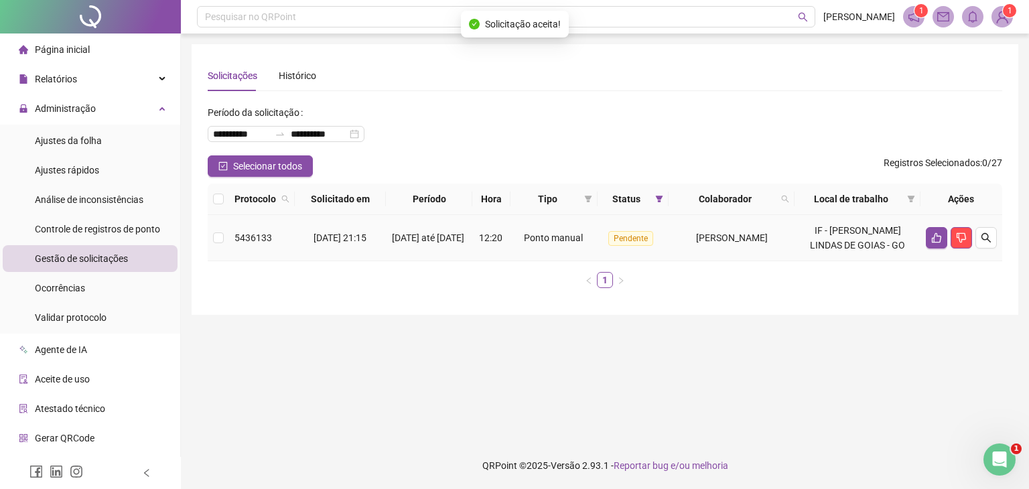
click at [923, 240] on td at bounding box center [961, 238] width 82 height 46
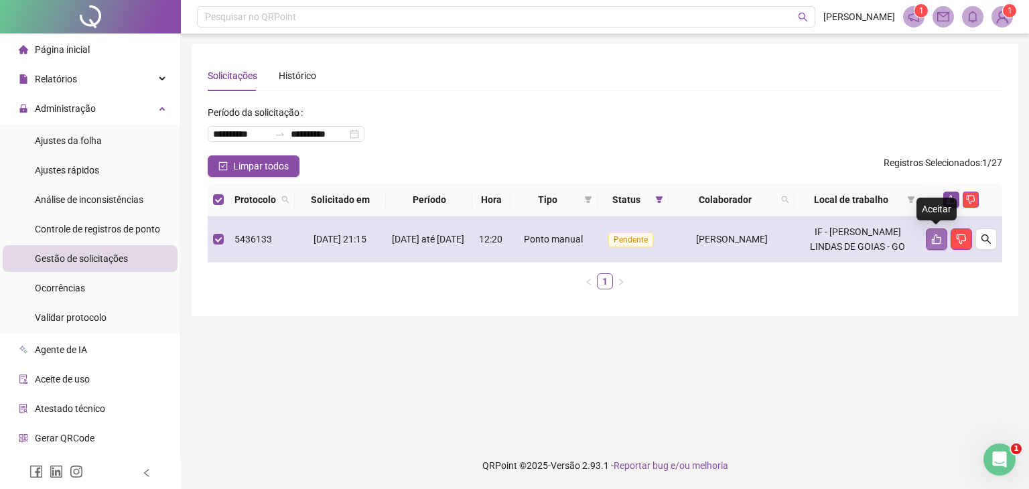
click at [928, 244] on button "button" at bounding box center [935, 238] width 21 height 21
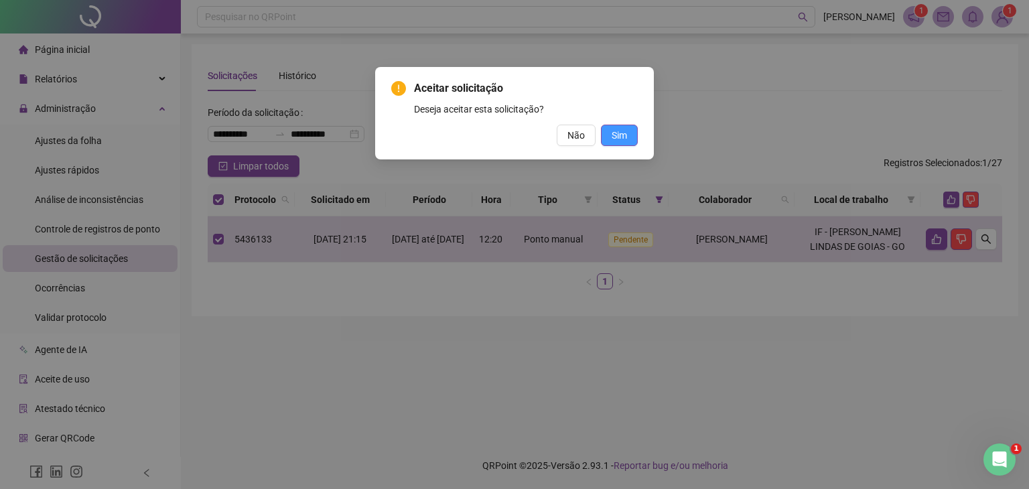
click at [621, 136] on span "Sim" at bounding box center [618, 135] width 15 height 15
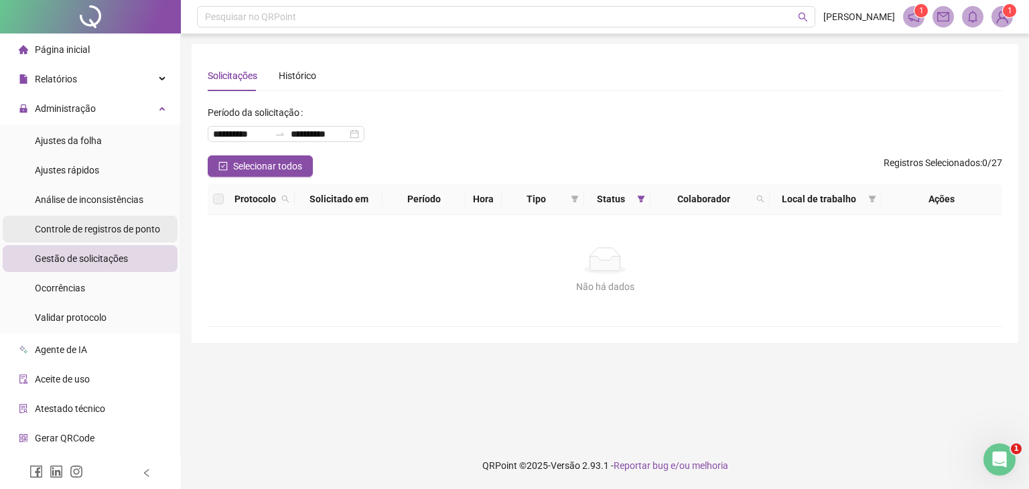
click at [125, 227] on span "Controle de registros de ponto" at bounding box center [97, 229] width 125 height 11
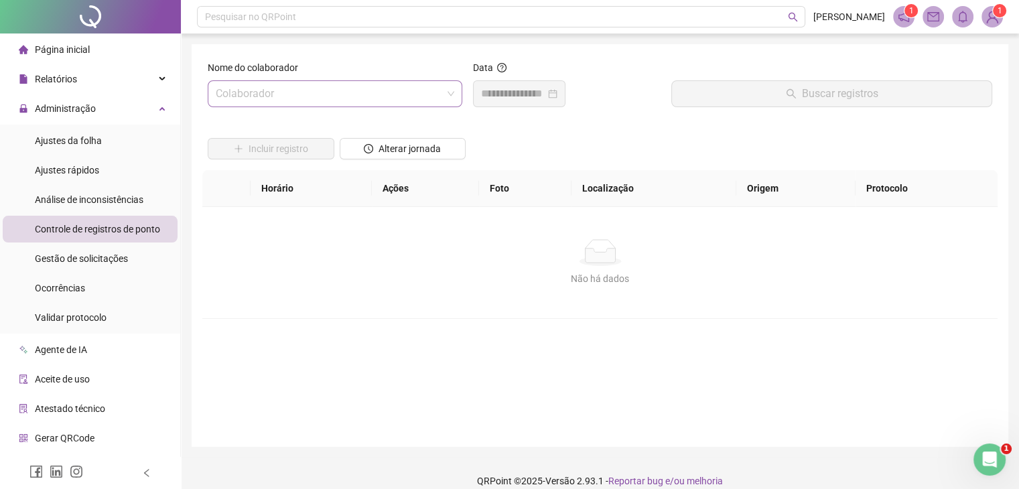
click at [307, 92] on input "search" at bounding box center [329, 93] width 226 height 25
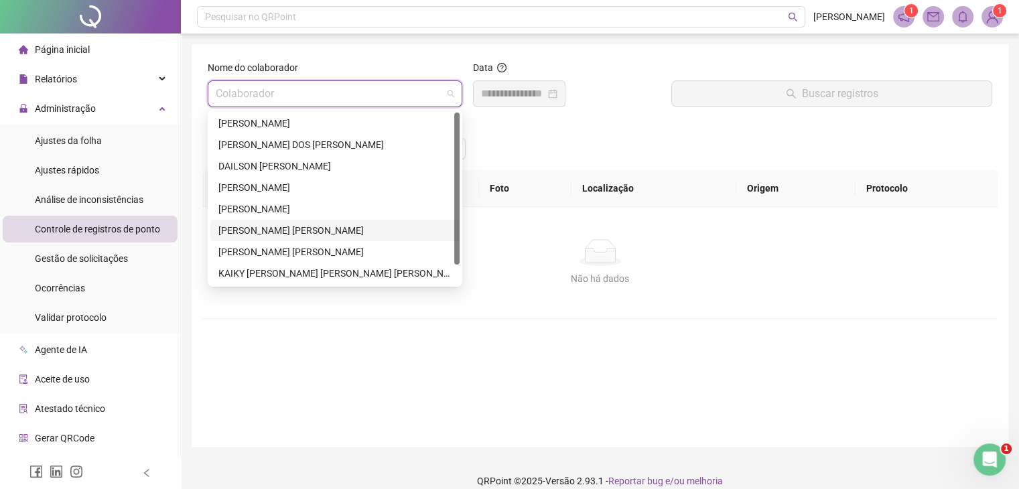
click at [273, 229] on div "[PERSON_NAME]" at bounding box center [334, 230] width 233 height 15
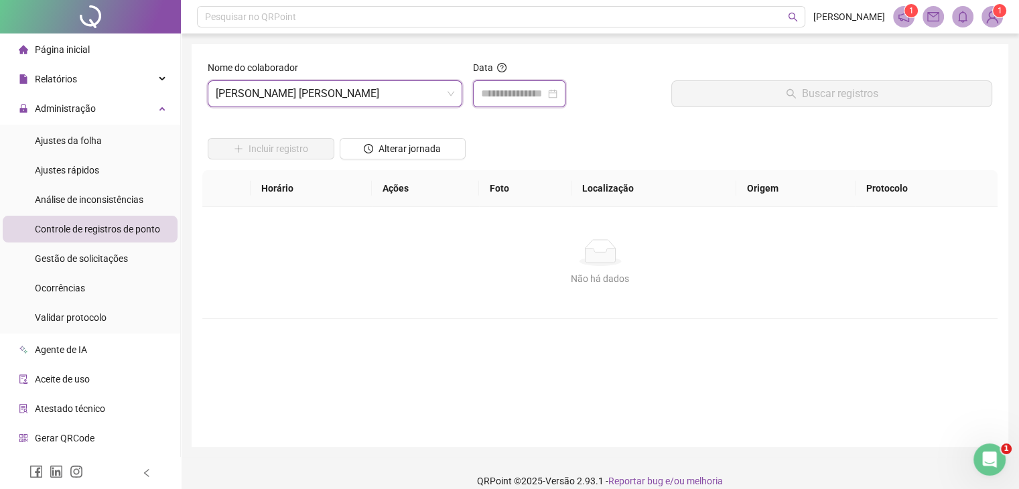
click at [509, 96] on input at bounding box center [513, 94] width 64 height 16
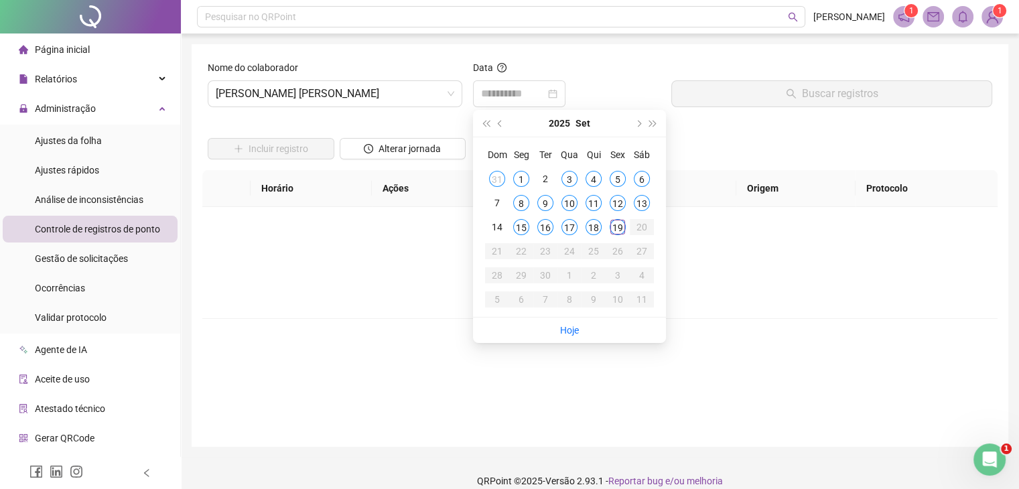
drag, startPoint x: 638, startPoint y: 202, endPoint x: 683, endPoint y: 169, distance: 56.0
click at [639, 202] on div "13" at bounding box center [642, 203] width 16 height 16
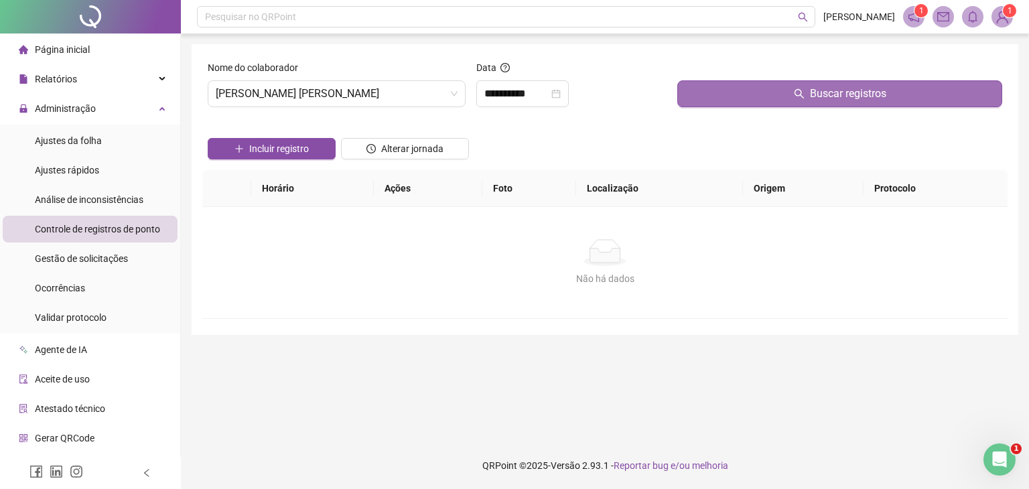
click at [790, 100] on button "Buscar registros" at bounding box center [839, 93] width 325 height 27
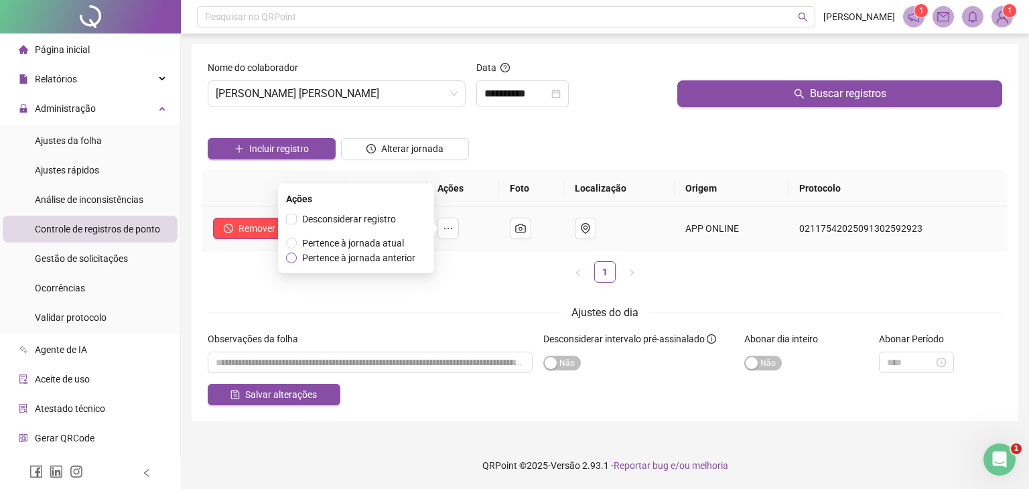
click at [351, 257] on span "Pertence à jornada anterior" at bounding box center [358, 257] width 113 height 11
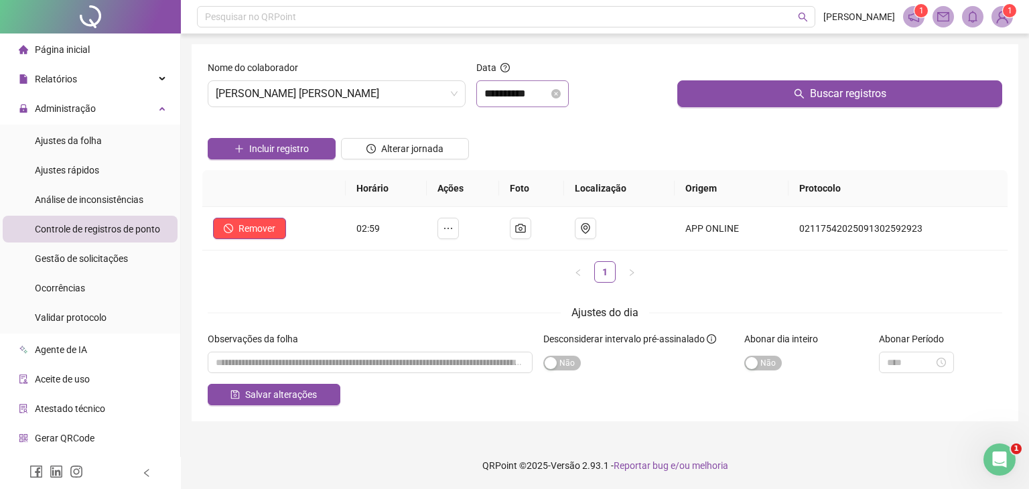
click at [506, 102] on div "**********" at bounding box center [522, 93] width 92 height 27
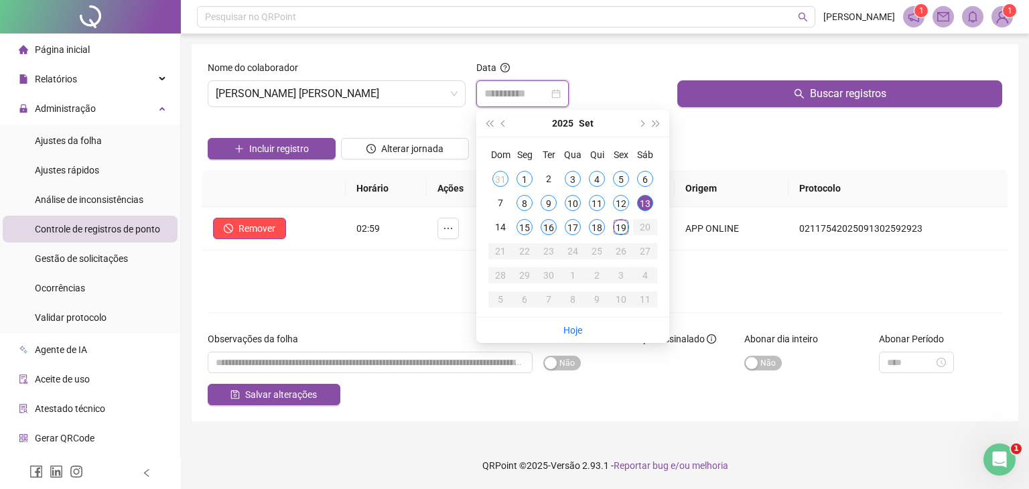
type input "**********"
click at [544, 228] on div "16" at bounding box center [548, 227] width 16 height 16
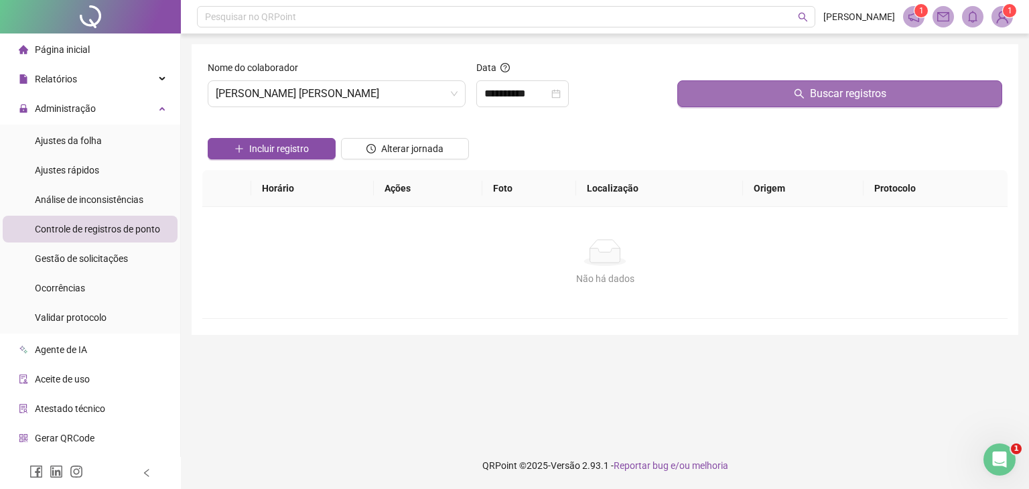
click at [782, 98] on button "Buscar registros" at bounding box center [839, 93] width 325 height 27
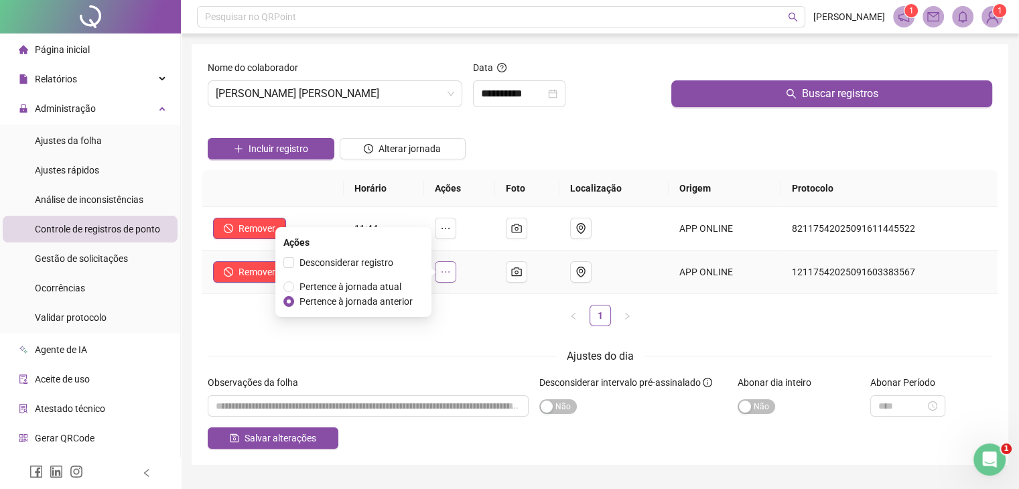
click at [449, 274] on icon "ellipsis" at bounding box center [445, 272] width 11 height 11
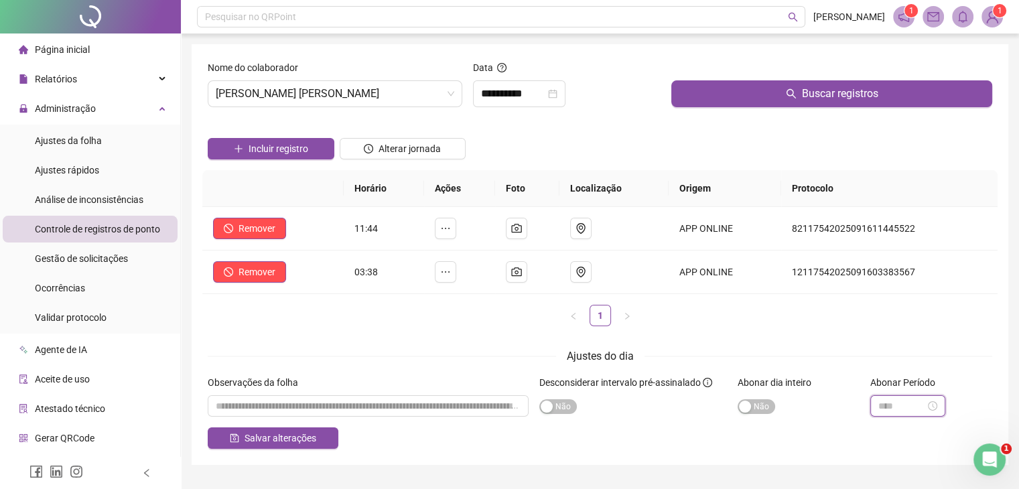
click at [896, 406] on input at bounding box center [901, 405] width 47 height 15
click at [889, 338] on div "06" at bounding box center [889, 338] width 32 height 19
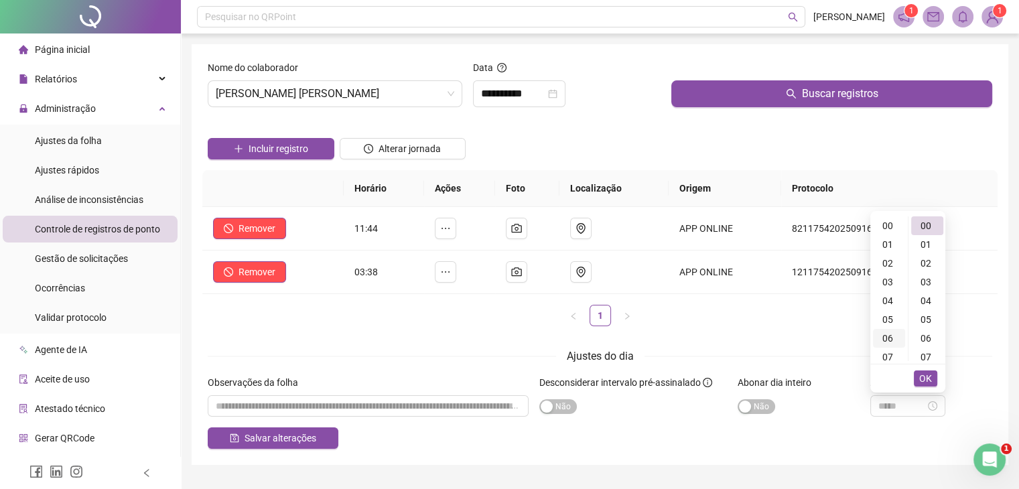
scroll to position [113, 0]
click at [923, 228] on div "00" at bounding box center [927, 225] width 32 height 19
type input "*****"
click at [924, 381] on span "OK" at bounding box center [925, 378] width 13 height 15
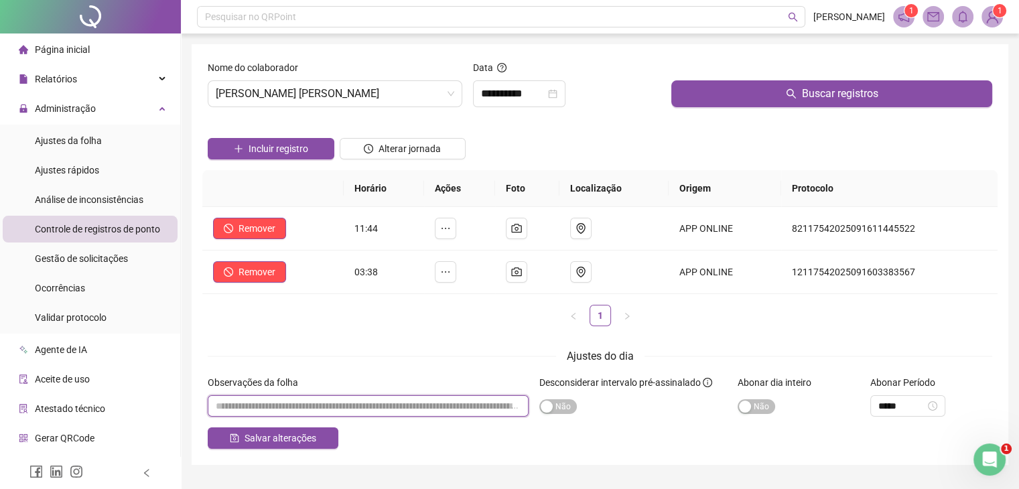
click at [350, 409] on input "textarea" at bounding box center [368, 405] width 321 height 21
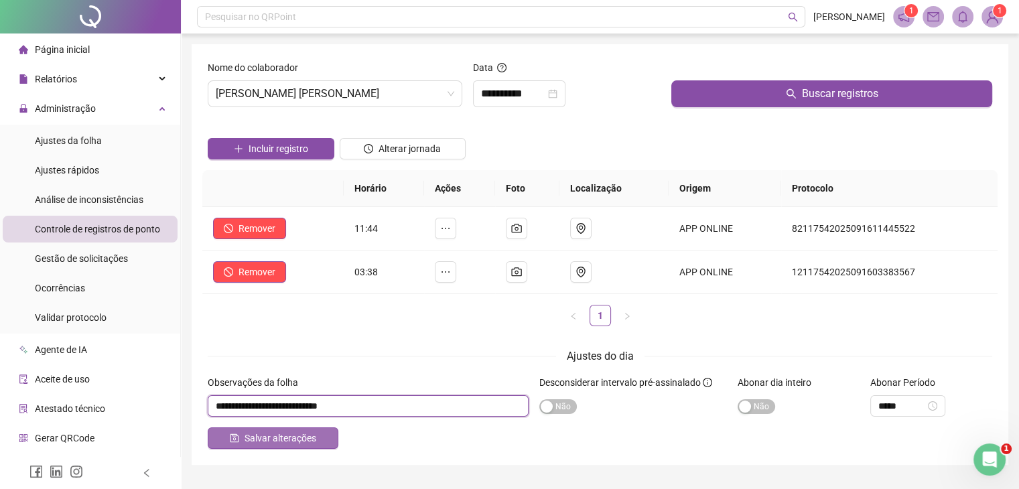
type input "**********"
click at [308, 435] on span "Salvar alterações" at bounding box center [280, 438] width 72 height 15
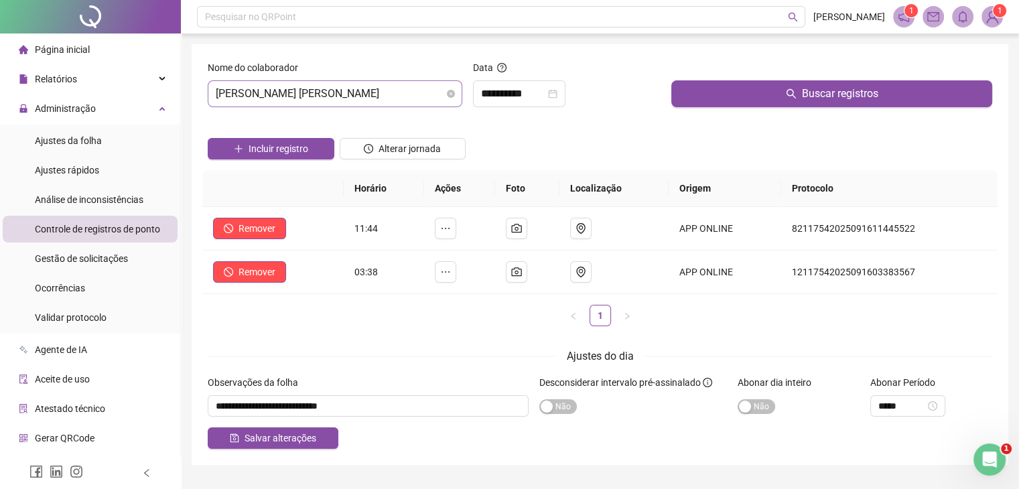
click at [404, 97] on span "[PERSON_NAME]" at bounding box center [335, 93] width 238 height 25
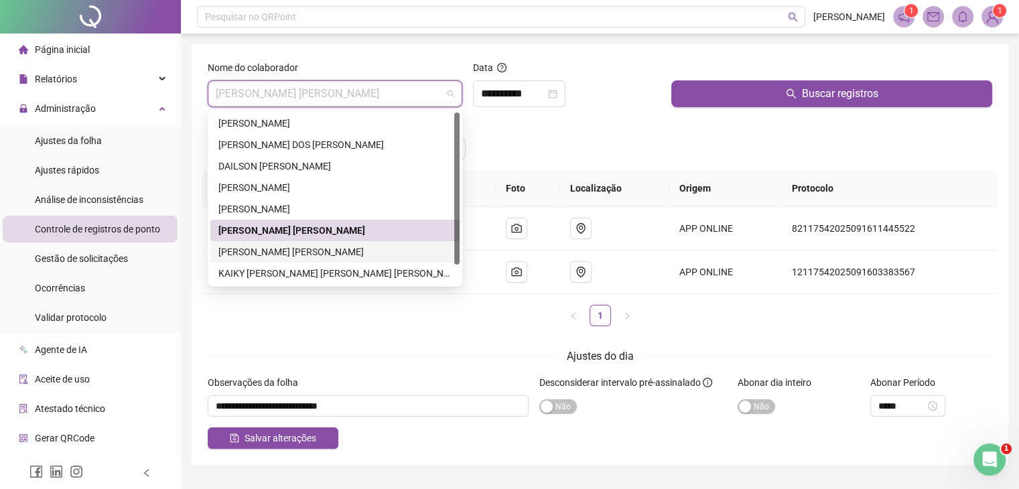
click at [277, 257] on div "[PERSON_NAME]" at bounding box center [334, 251] width 233 height 15
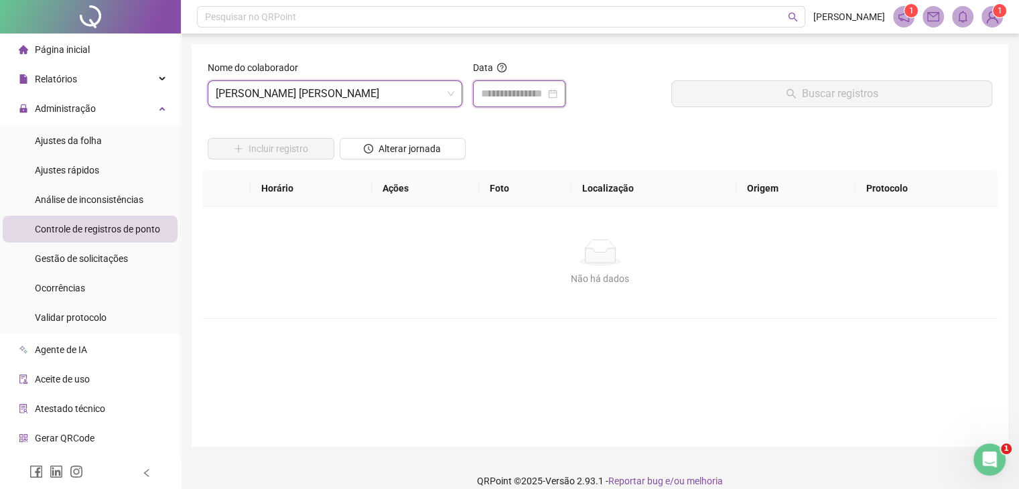
click at [502, 97] on input at bounding box center [513, 94] width 64 height 16
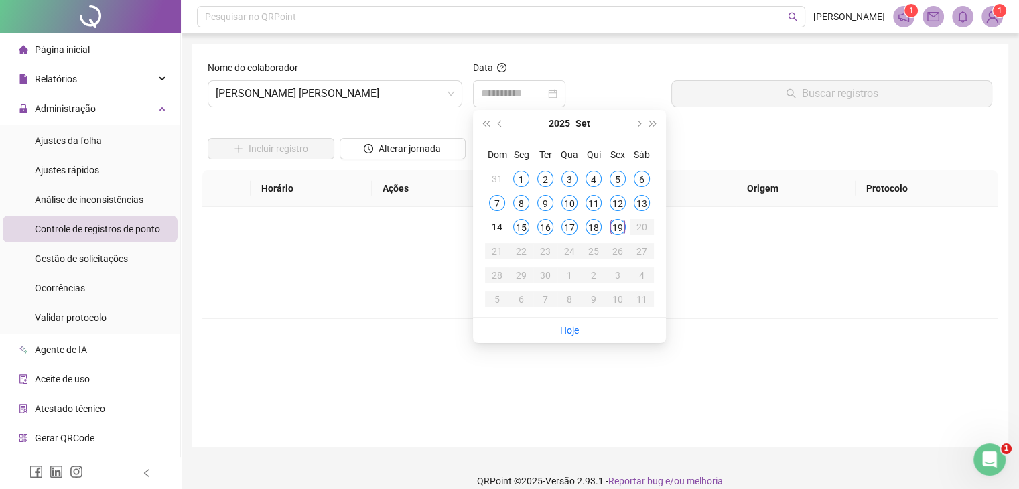
click at [644, 202] on div "13" at bounding box center [642, 203] width 16 height 16
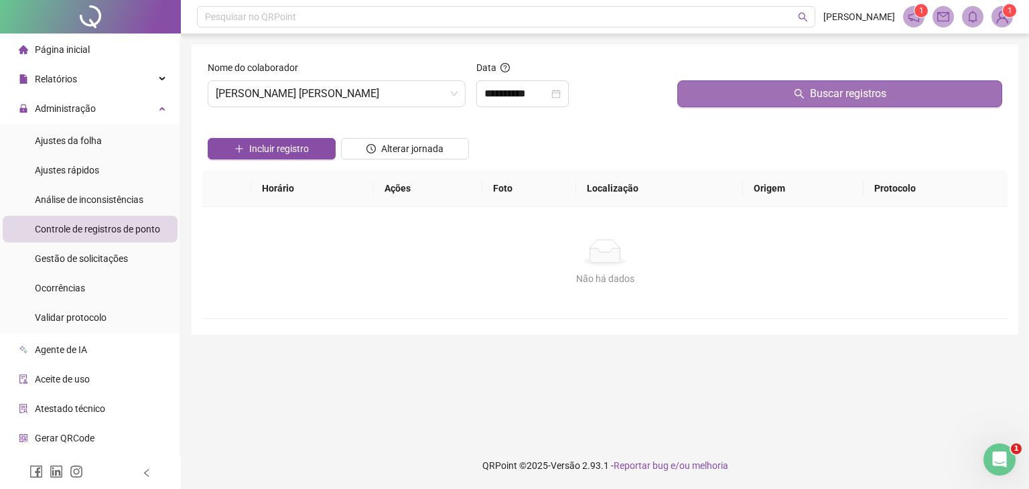
click at [790, 92] on button "Buscar registros" at bounding box center [839, 93] width 325 height 27
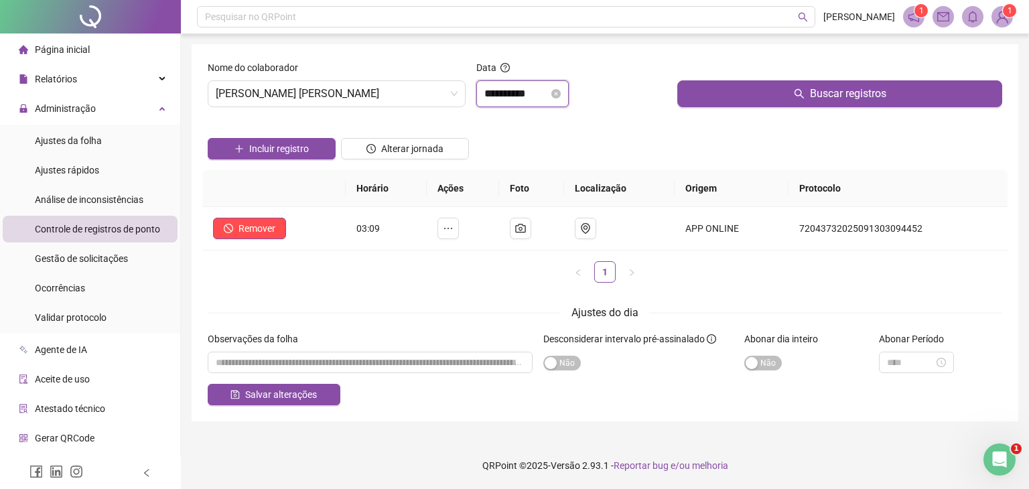
click at [497, 95] on input "**********" at bounding box center [516, 94] width 64 height 16
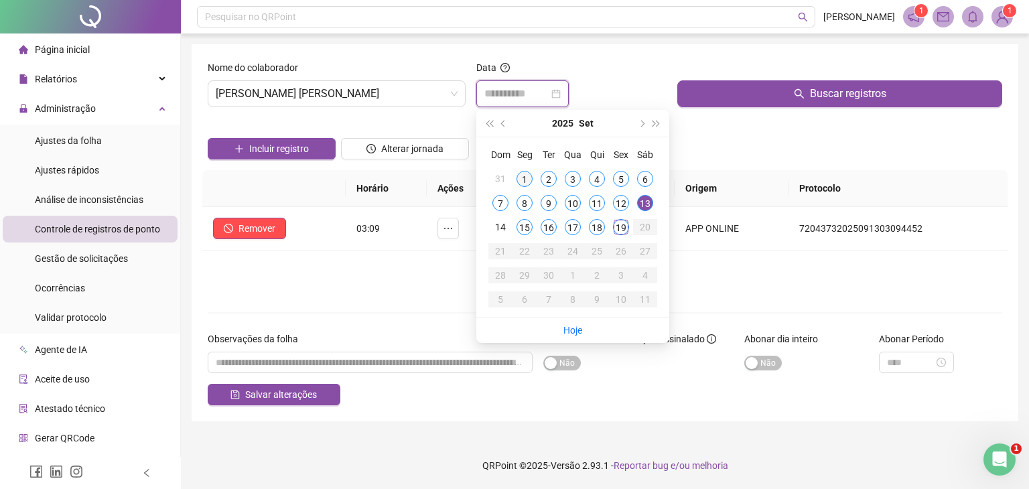
type input "**********"
click at [525, 177] on div "1" at bounding box center [524, 179] width 16 height 16
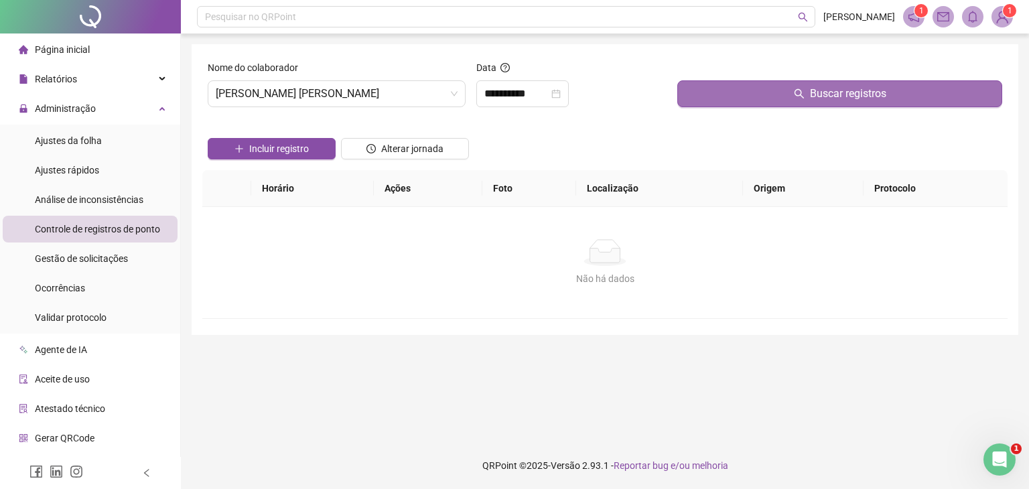
click at [782, 96] on button "Buscar registros" at bounding box center [839, 93] width 325 height 27
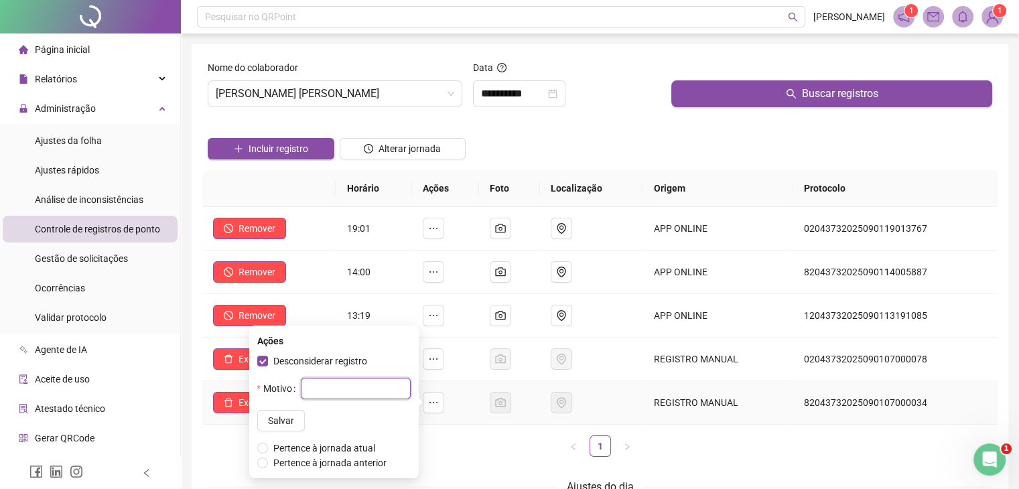
click at [325, 389] on input "text" at bounding box center [356, 388] width 110 height 21
type input "**********"
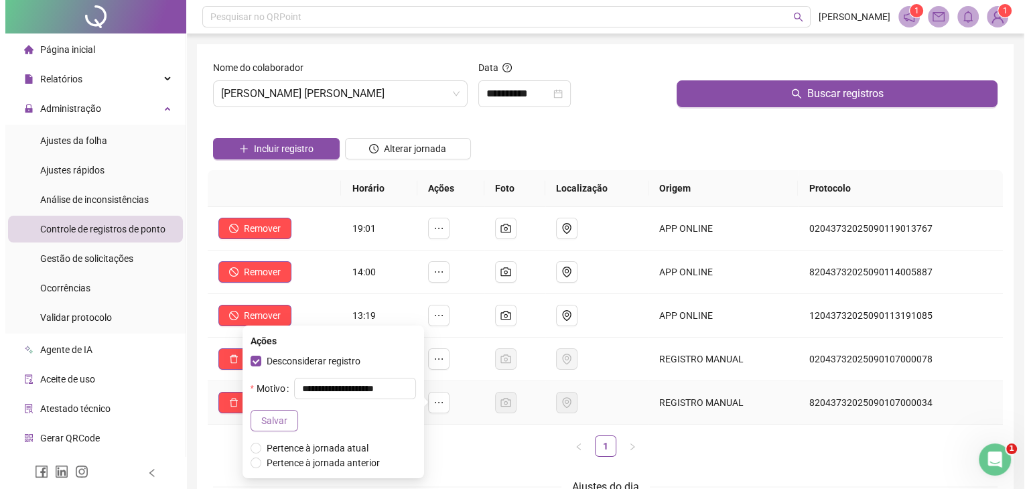
scroll to position [0, 0]
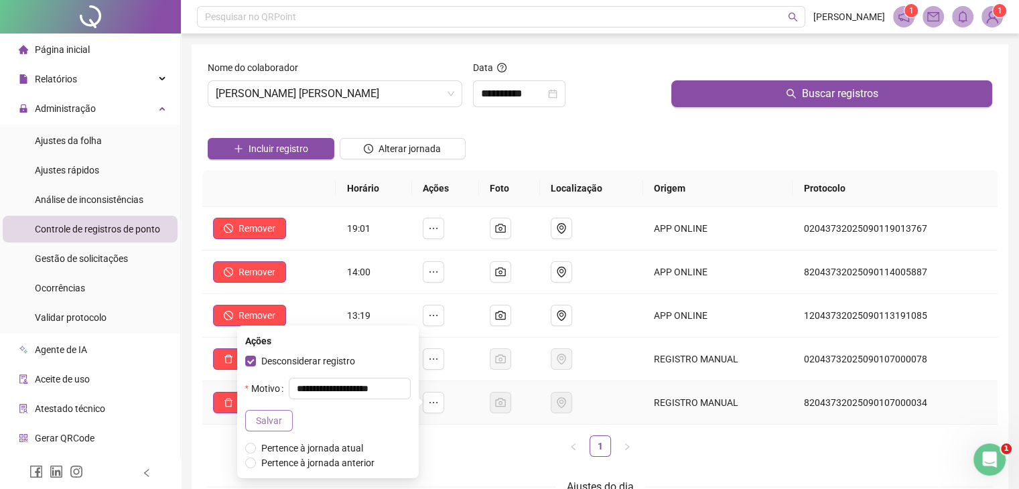
click at [279, 421] on button "Salvar" at bounding box center [269, 420] width 48 height 21
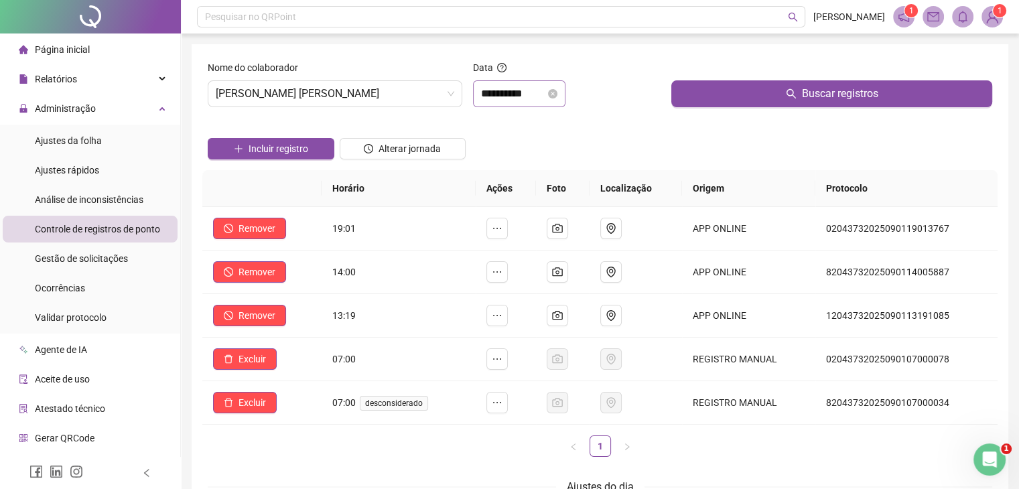
click at [499, 102] on div "**********" at bounding box center [519, 93] width 92 height 27
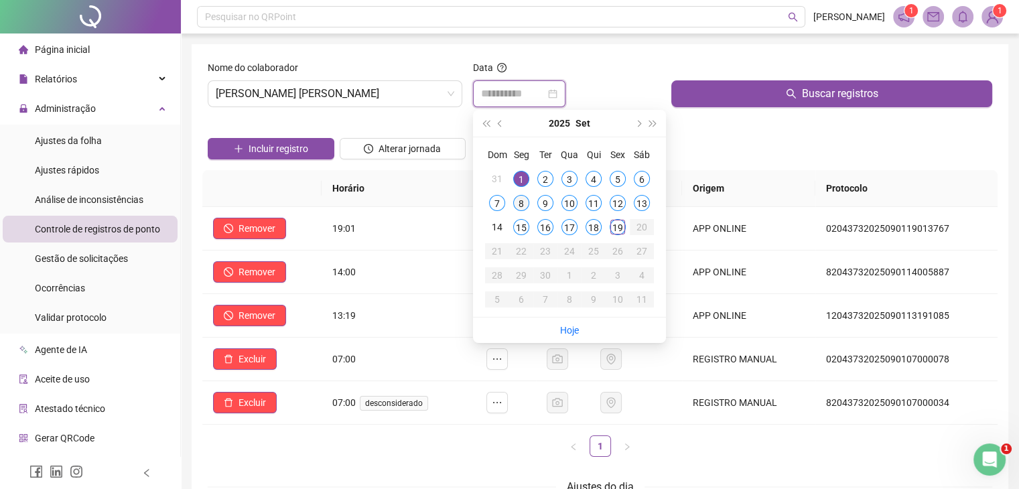
type input "**********"
click at [521, 204] on div "8" at bounding box center [521, 203] width 16 height 16
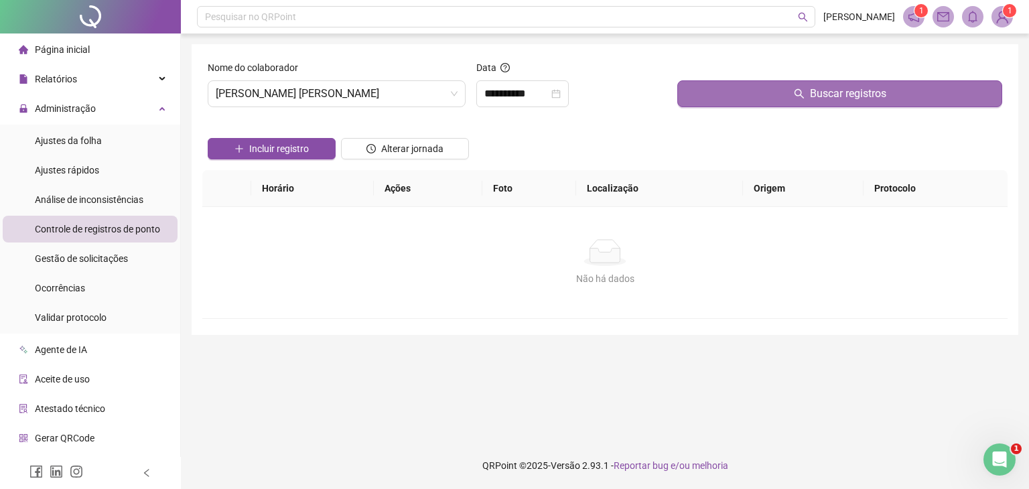
click at [773, 96] on button "Buscar registros" at bounding box center [839, 93] width 325 height 27
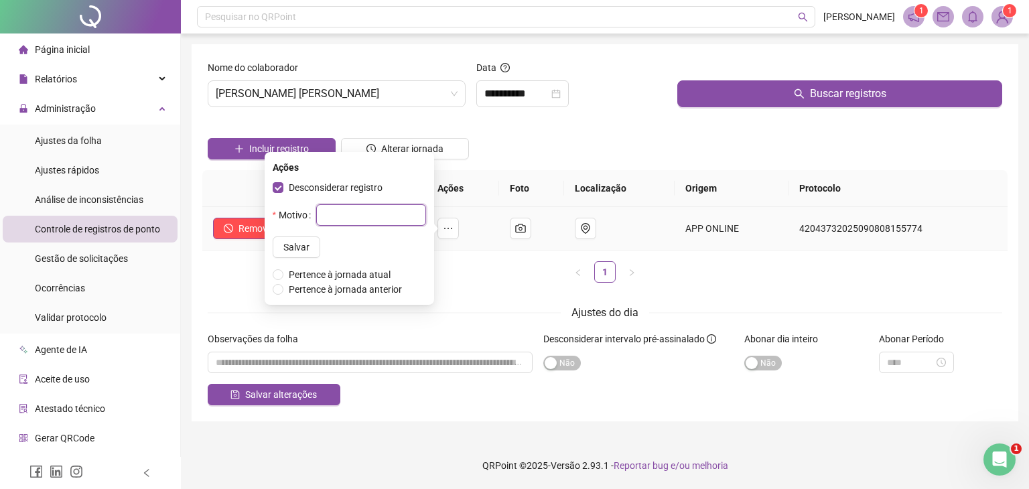
click at [325, 213] on input "text" at bounding box center [371, 214] width 110 height 21
type input "**********"
click at [285, 246] on span "Salvar" at bounding box center [296, 247] width 26 height 15
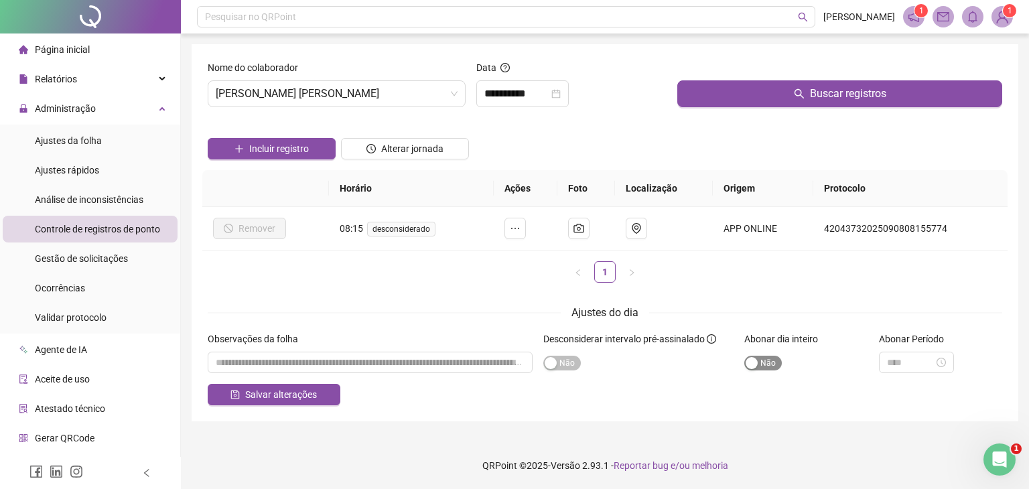
click at [758, 364] on span "Sim Não" at bounding box center [763, 363] width 38 height 15
click at [404, 362] on input "textarea" at bounding box center [370, 362] width 325 height 21
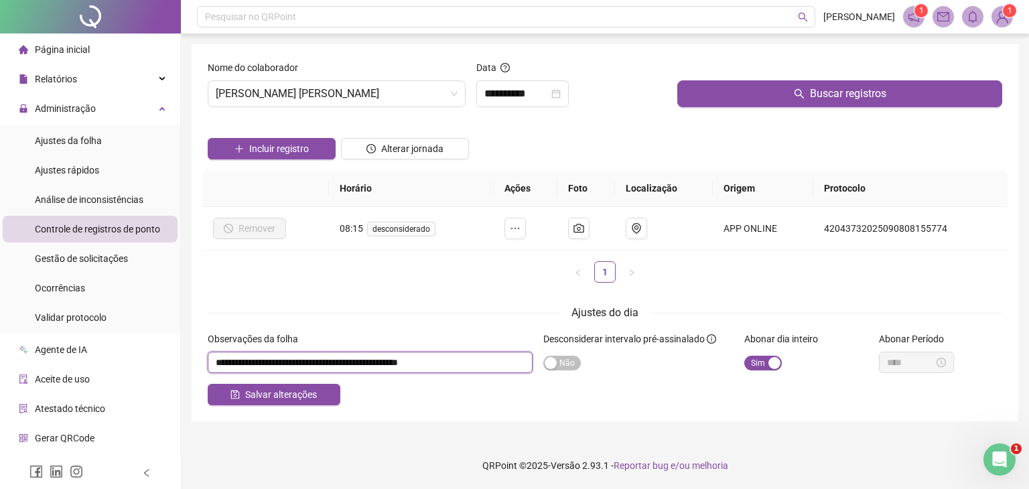
drag, startPoint x: 247, startPoint y: 360, endPoint x: 198, endPoint y: 356, distance: 49.0
click at [198, 356] on div "**********" at bounding box center [605, 232] width 826 height 377
type input "**********"
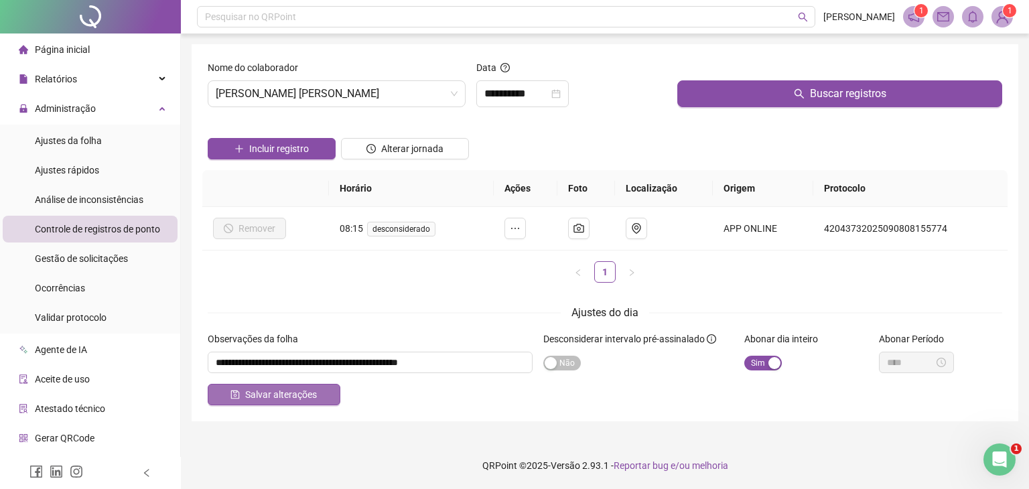
click at [291, 392] on span "Salvar alterações" at bounding box center [281, 394] width 72 height 15
drag, startPoint x: 94, startPoint y: 259, endPoint x: 206, endPoint y: 239, distance: 114.3
click at [94, 259] on span "Gestão de solicitações" at bounding box center [81, 258] width 93 height 11
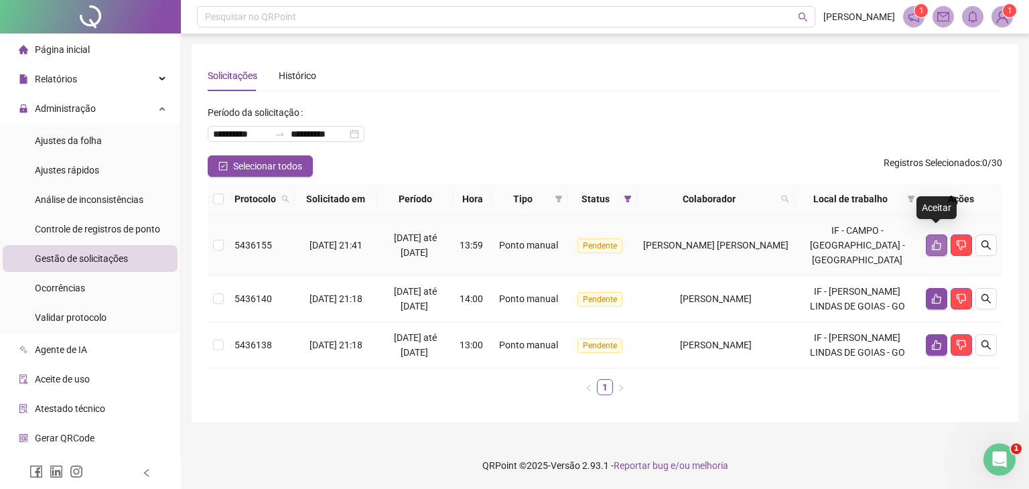
click at [932, 240] on icon "like" at bounding box center [936, 245] width 9 height 10
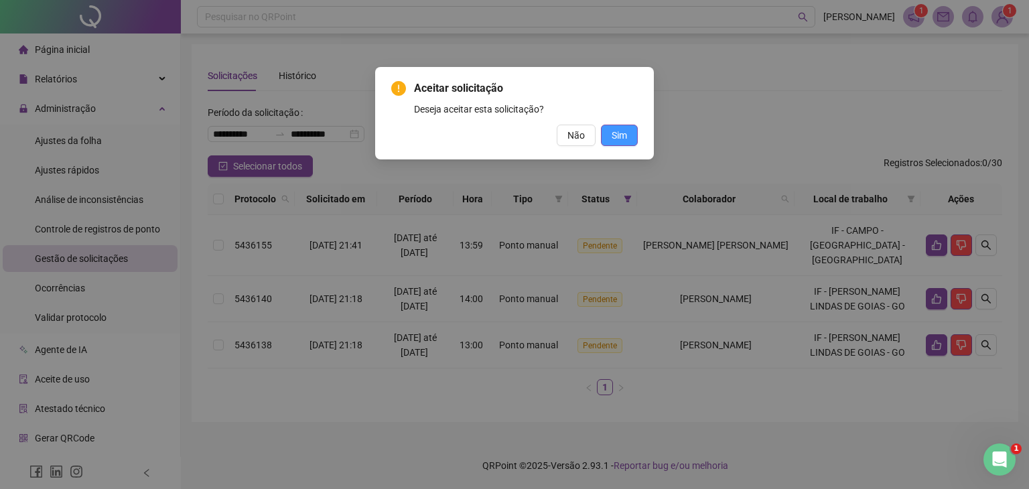
click at [627, 141] on button "Sim" at bounding box center [619, 135] width 37 height 21
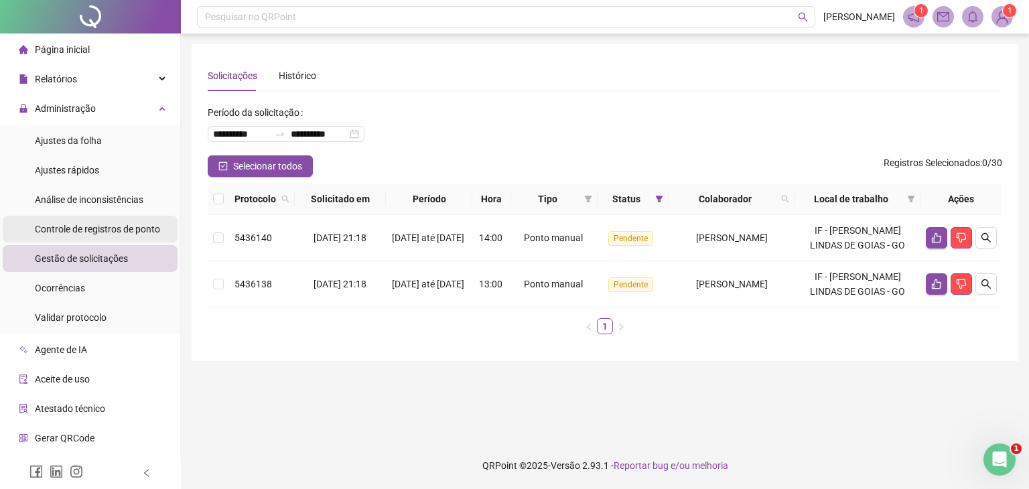
click at [104, 232] on span "Controle de registros de ponto" at bounding box center [97, 229] width 125 height 11
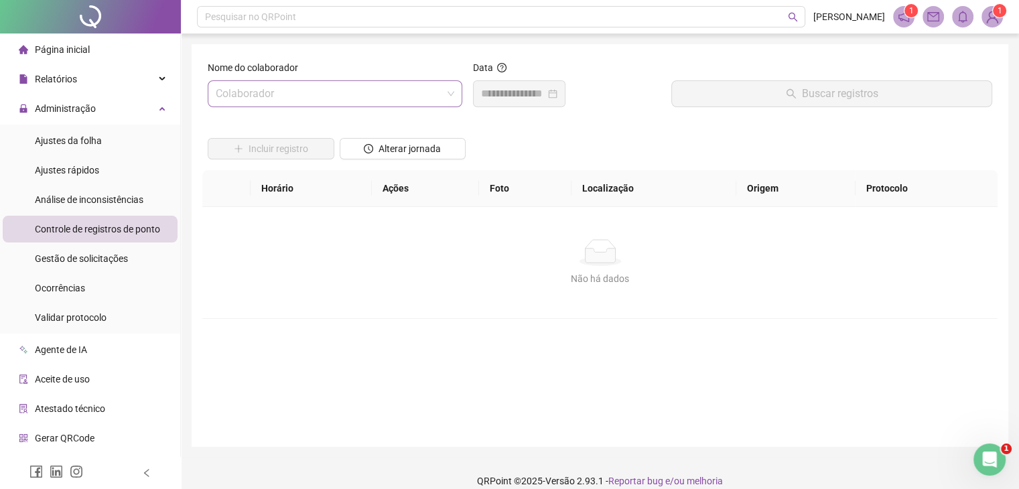
click at [310, 98] on input "search" at bounding box center [329, 93] width 226 height 25
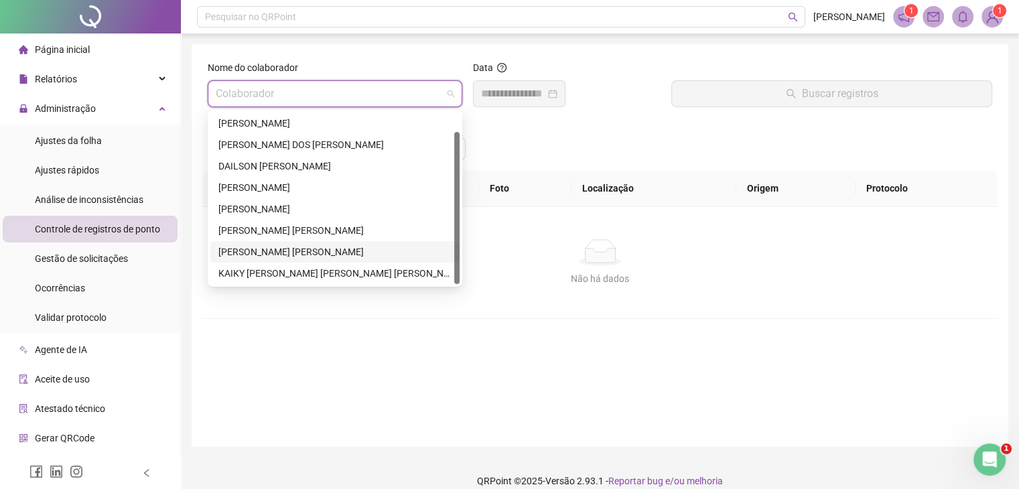
scroll to position [21, 0]
click at [273, 250] on div "[PERSON_NAME]" at bounding box center [334, 251] width 233 height 15
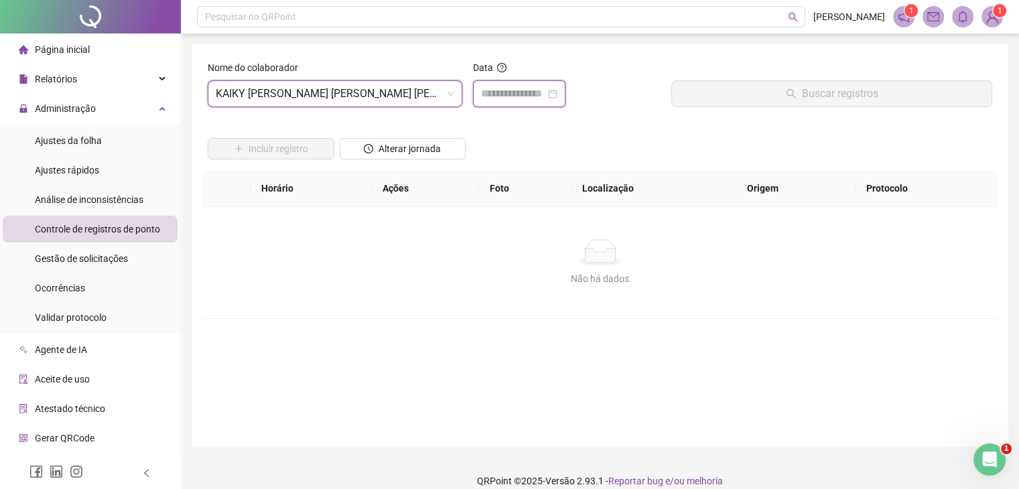
click at [506, 92] on input at bounding box center [513, 94] width 64 height 16
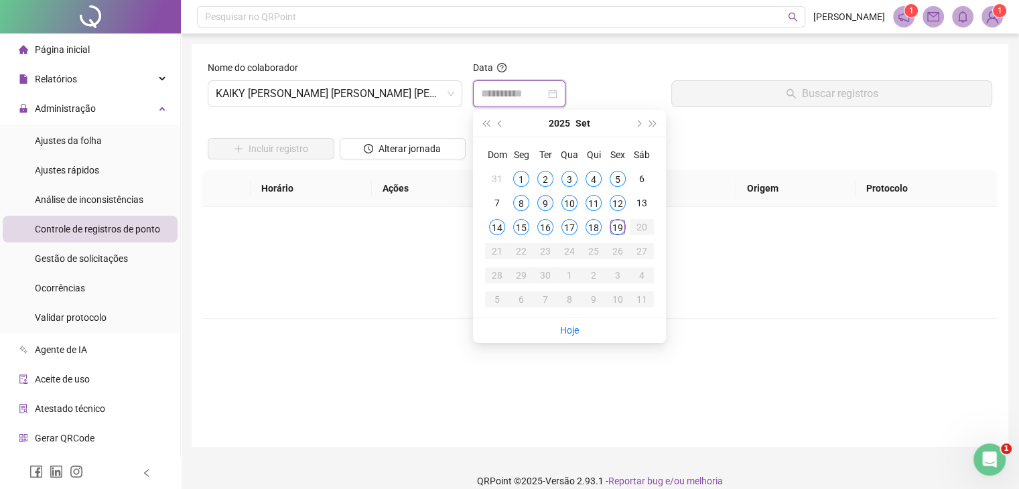
type input "**********"
click at [546, 207] on div "9" at bounding box center [545, 203] width 16 height 16
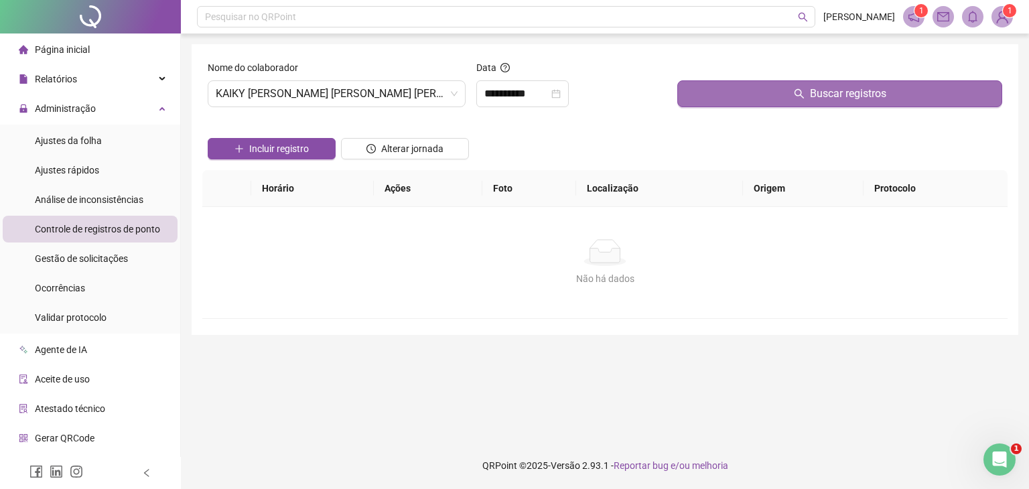
click at [821, 96] on span "Buscar registros" at bounding box center [848, 94] width 76 height 16
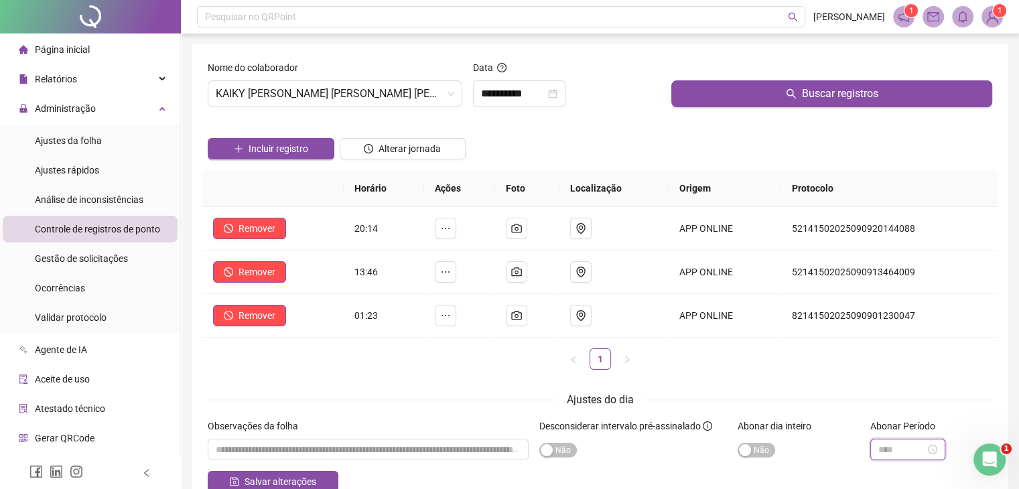
click at [897, 451] on input at bounding box center [901, 449] width 47 height 15
click at [887, 341] on div "04" at bounding box center [889, 344] width 32 height 19
click at [927, 366] on div "23" at bounding box center [927, 365] width 32 height 19
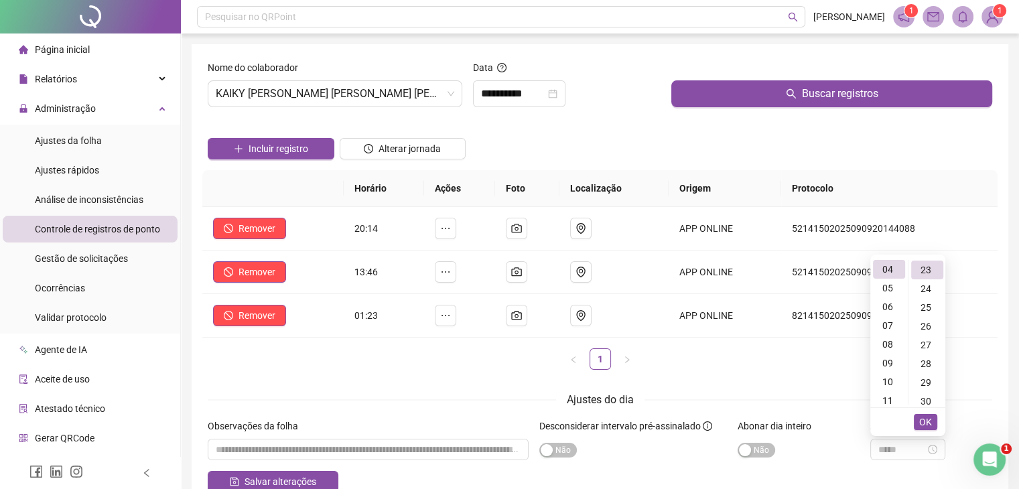
scroll to position [431, 0]
type input "*****"
click at [932, 425] on button "OK" at bounding box center [924, 422] width 23 height 16
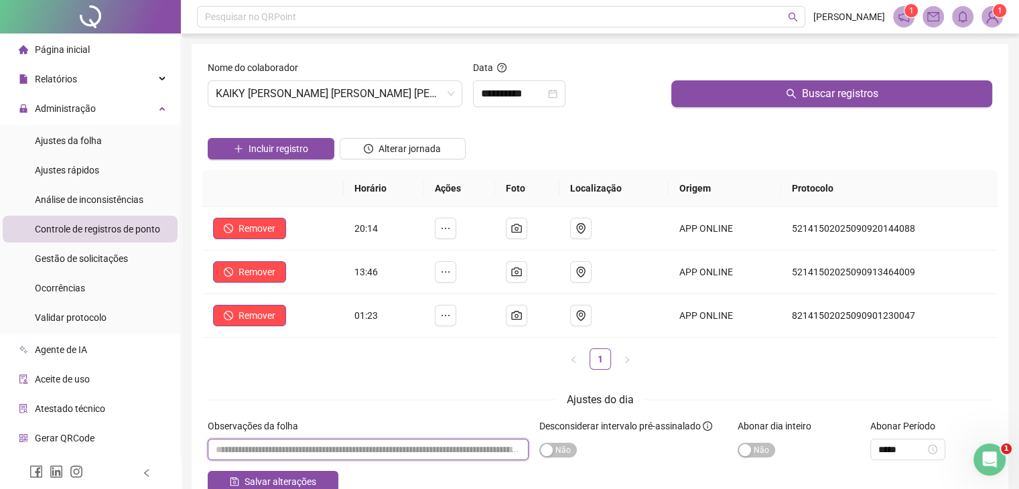
click at [376, 450] on input "textarea" at bounding box center [368, 449] width 321 height 21
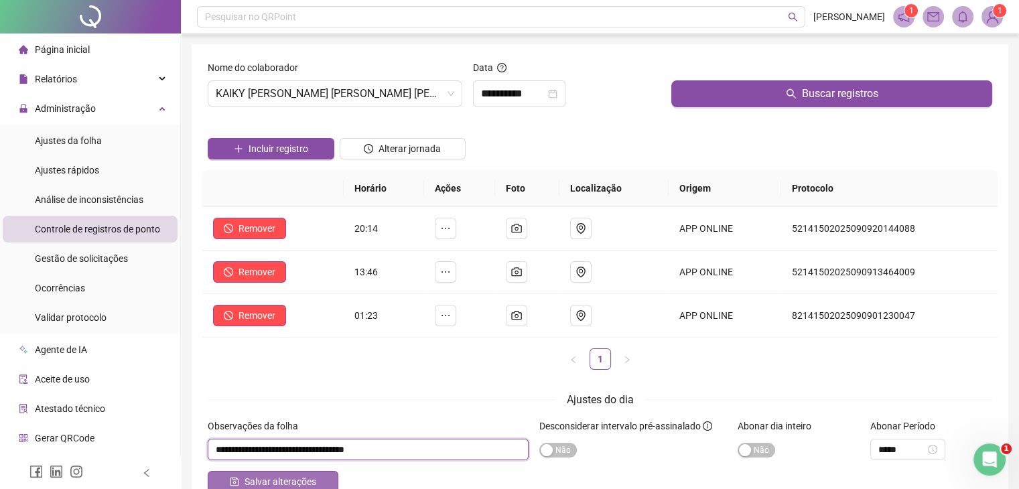
type input "**********"
click at [306, 480] on span "Salvar alterações" at bounding box center [280, 481] width 72 height 15
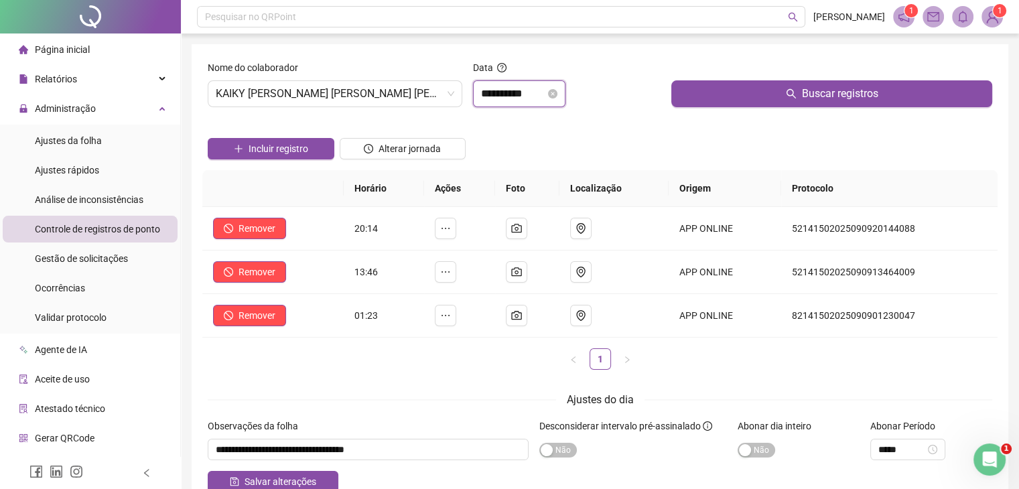
click at [492, 93] on input "**********" at bounding box center [513, 94] width 64 height 16
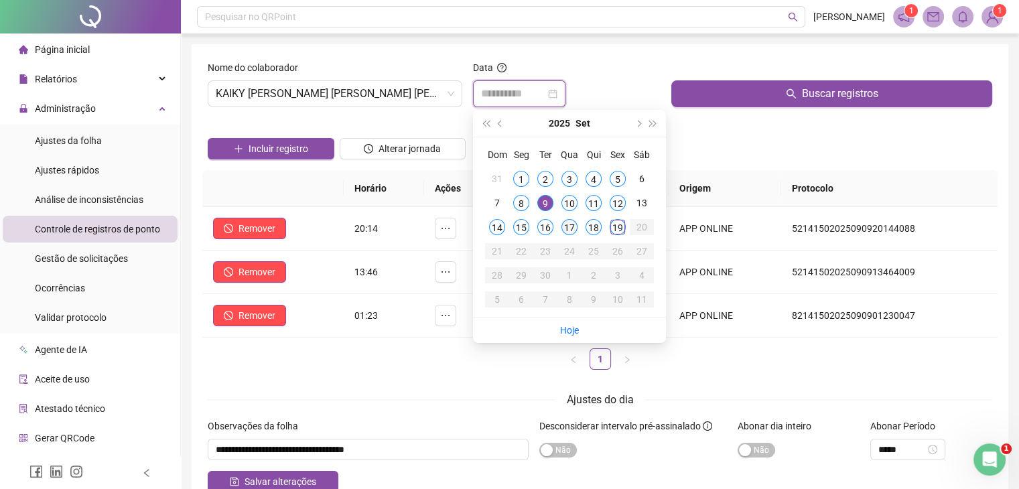
type input "**********"
click at [572, 224] on div "17" at bounding box center [569, 227] width 16 height 16
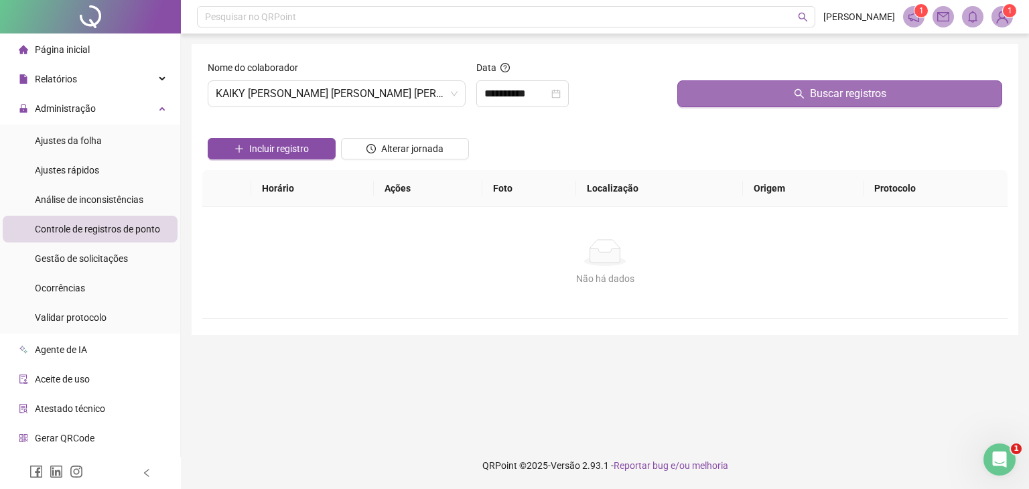
click at [816, 92] on span "Buscar registros" at bounding box center [848, 94] width 76 height 16
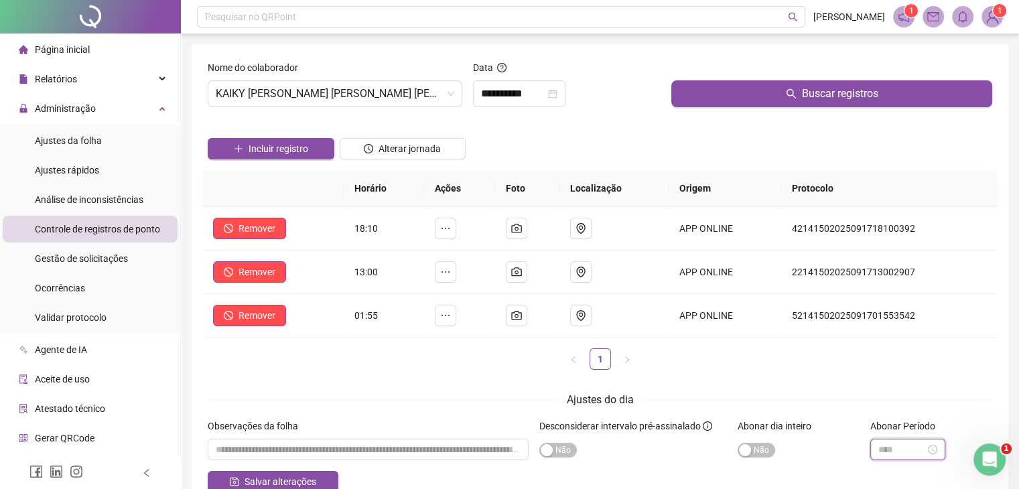
click at [915, 450] on input at bounding box center [901, 449] width 47 height 15
click at [887, 347] on div "04" at bounding box center [889, 344] width 32 height 19
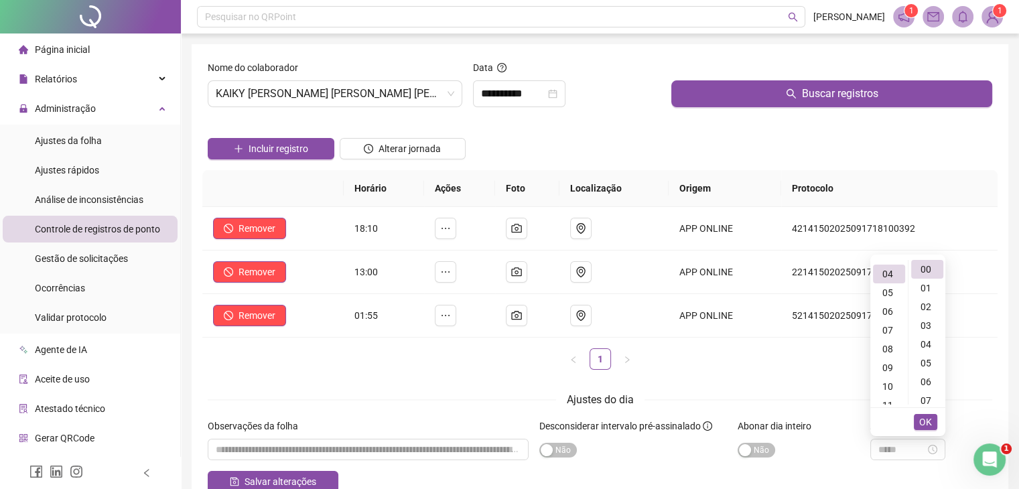
scroll to position [75, 0]
click at [924, 327] on div "55" at bounding box center [927, 328] width 32 height 19
type input "*****"
click at [932, 421] on button "OK" at bounding box center [924, 422] width 23 height 16
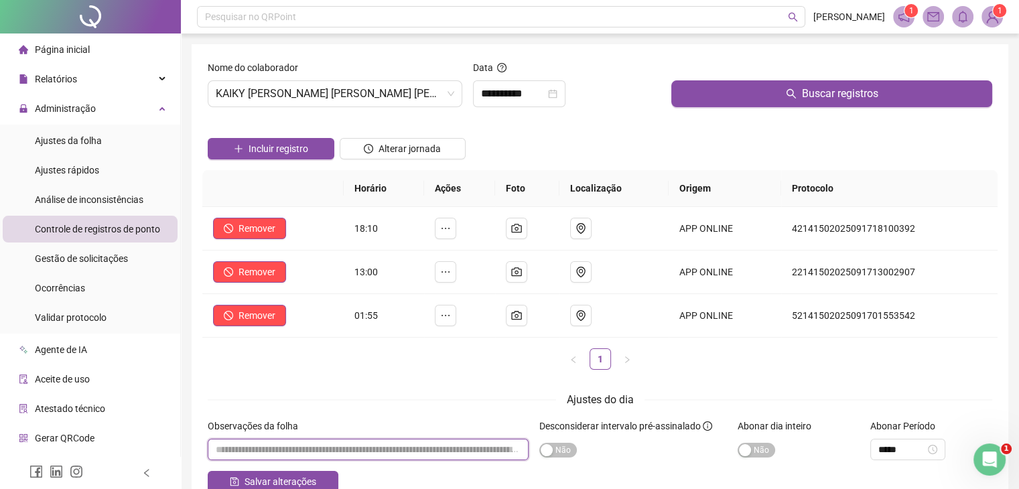
click at [442, 451] on input "textarea" at bounding box center [368, 449] width 321 height 21
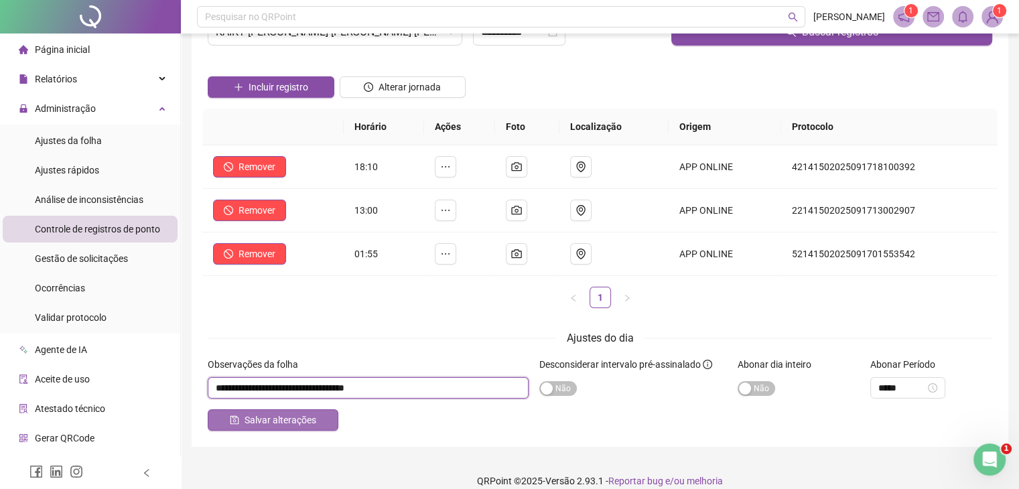
scroll to position [76, 0]
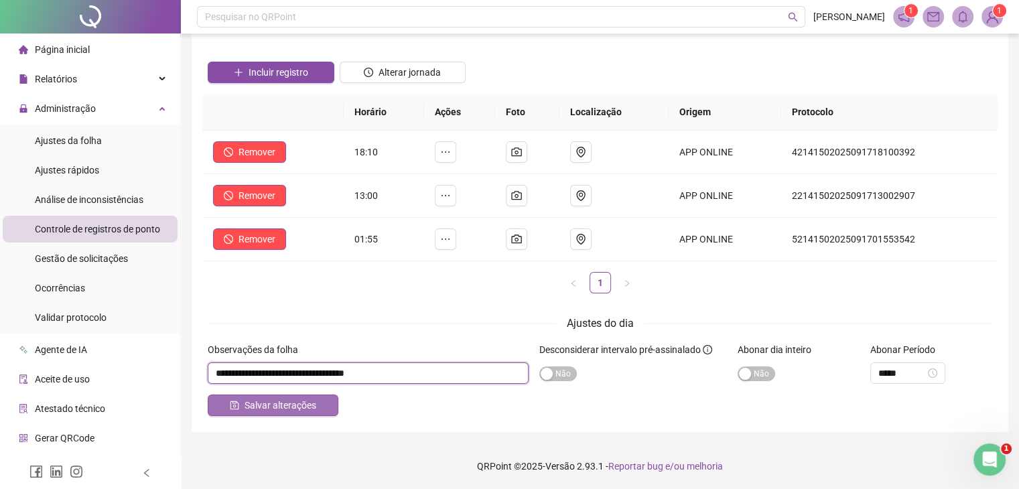
type input "**********"
click at [274, 409] on span "Salvar alterações" at bounding box center [280, 405] width 72 height 15
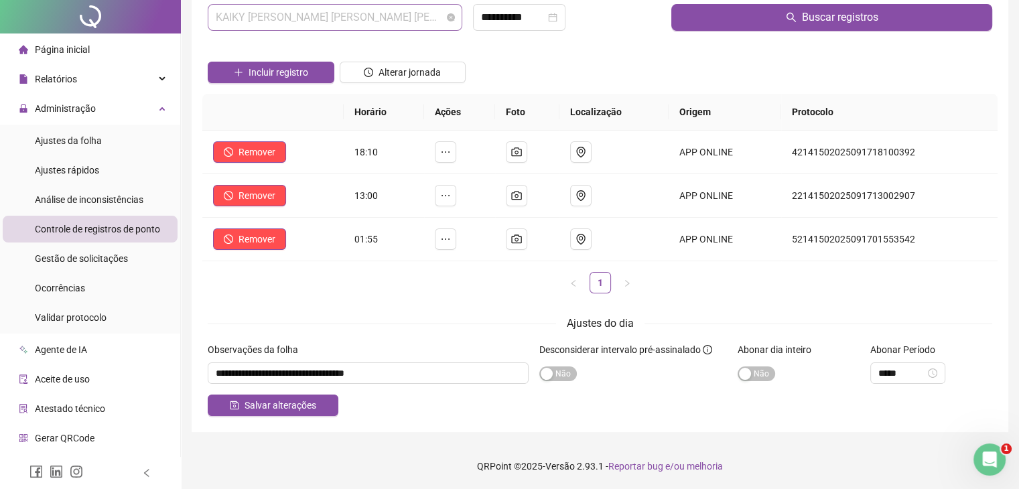
scroll to position [0, 0]
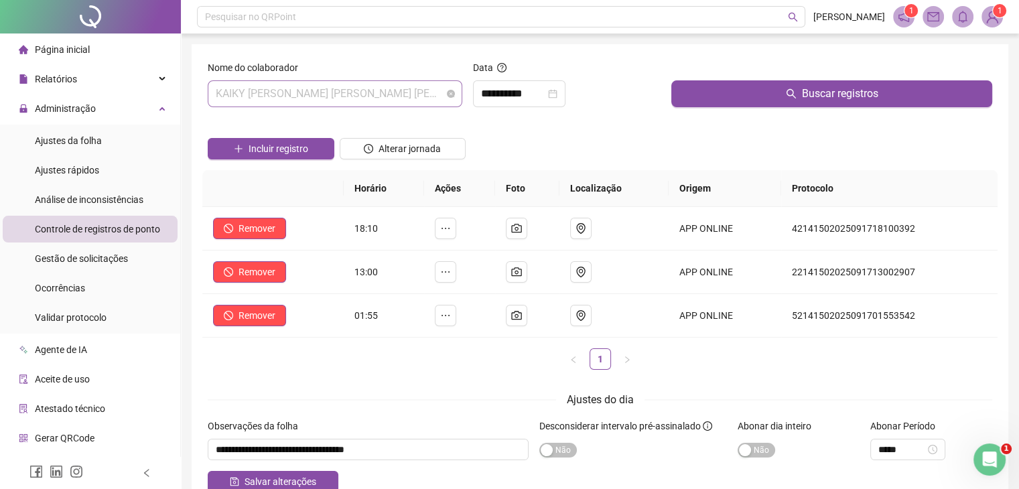
click at [338, 99] on span "[PERSON_NAME]" at bounding box center [335, 93] width 238 height 25
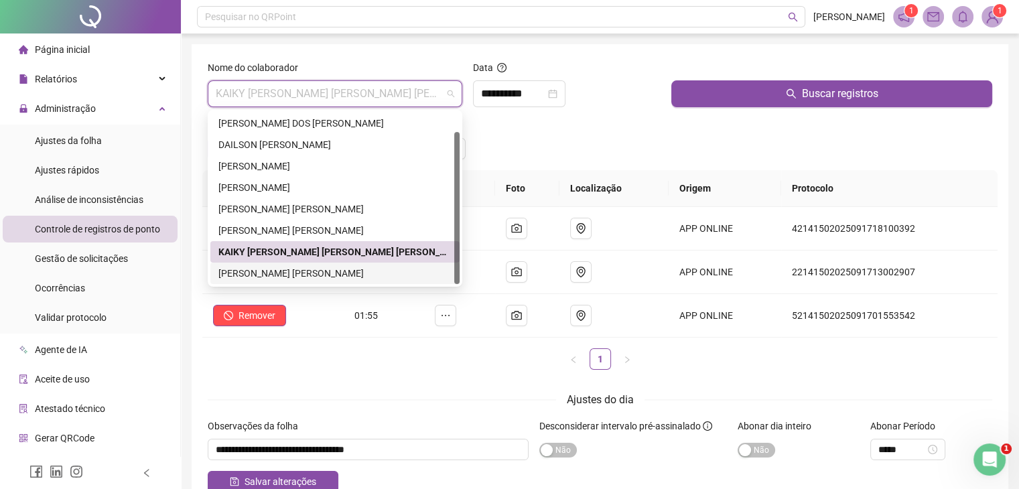
click at [296, 269] on div "[PERSON_NAME]" at bounding box center [334, 273] width 233 height 15
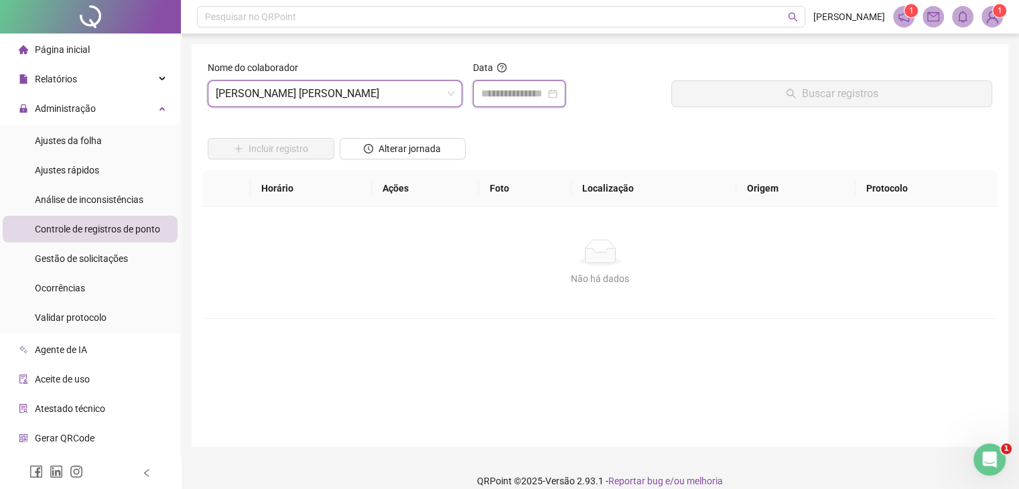
click at [522, 94] on input at bounding box center [513, 94] width 64 height 16
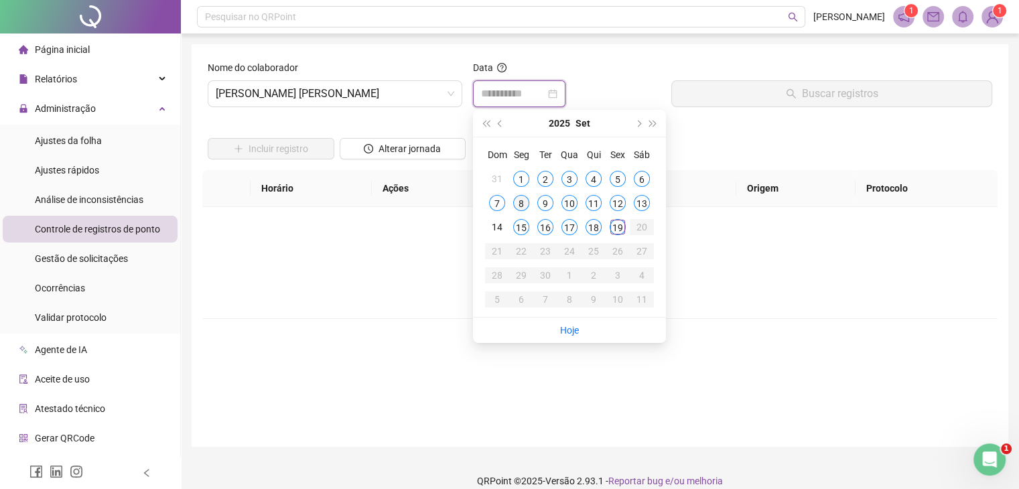
type input "**********"
click at [521, 203] on div "8" at bounding box center [521, 203] width 16 height 16
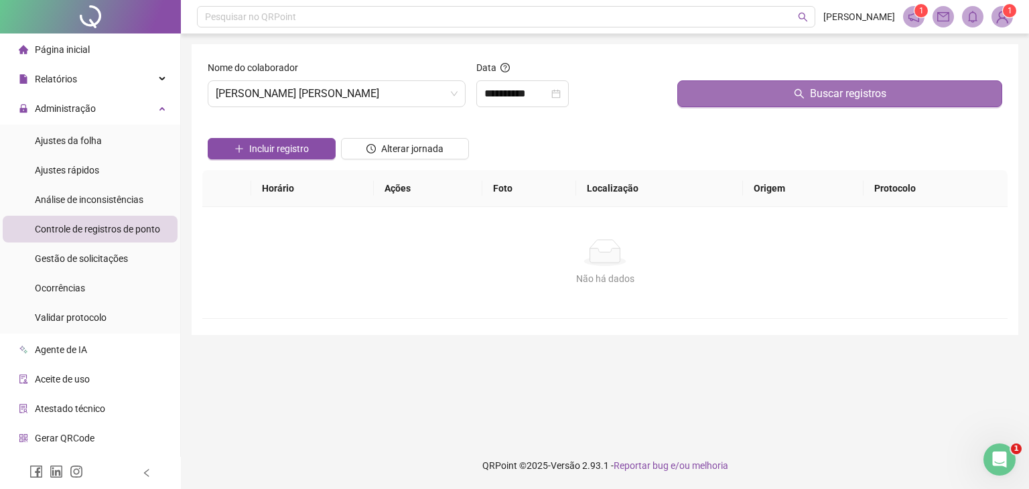
click at [785, 95] on button "Buscar registros" at bounding box center [839, 93] width 325 height 27
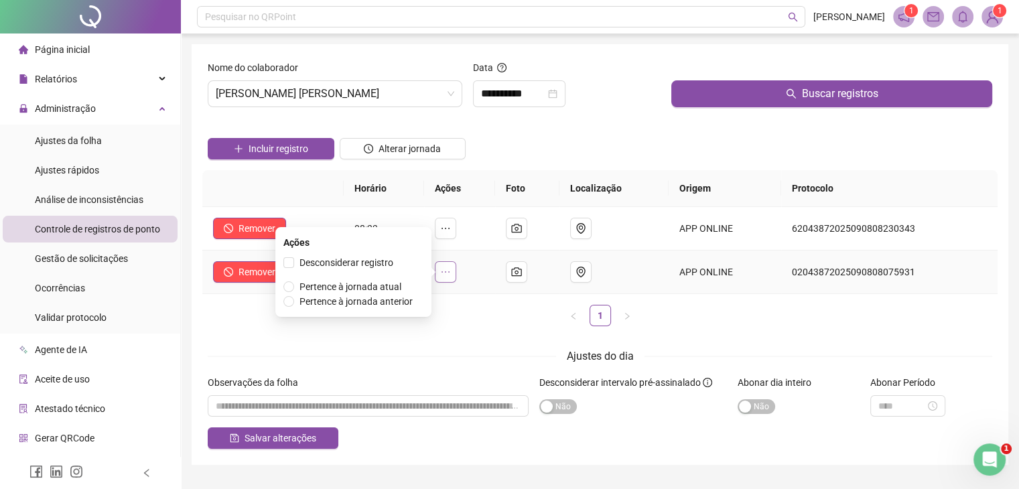
click at [451, 274] on icon "ellipsis" at bounding box center [445, 272] width 11 height 11
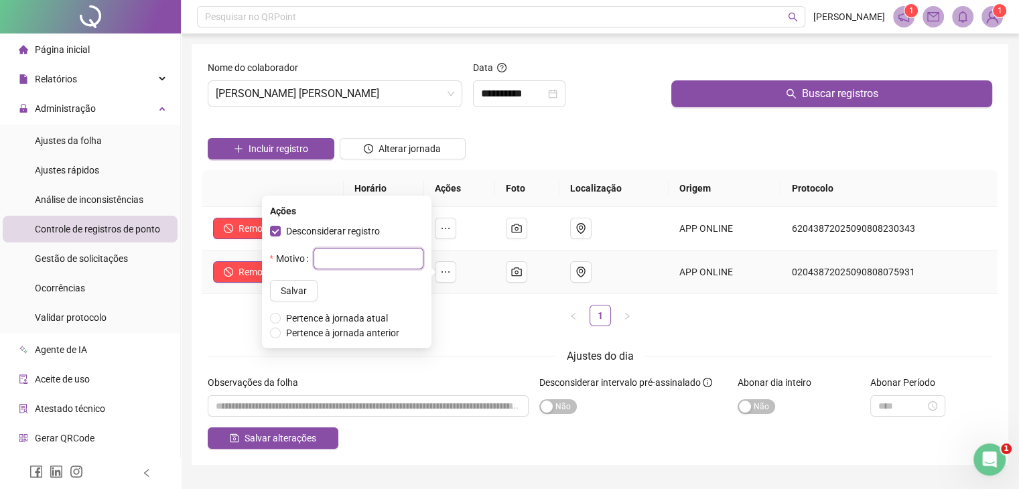
click at [335, 262] on input "text" at bounding box center [368, 258] width 110 height 21
type input "**********"
click at [295, 291] on button "Salvar" at bounding box center [294, 290] width 48 height 21
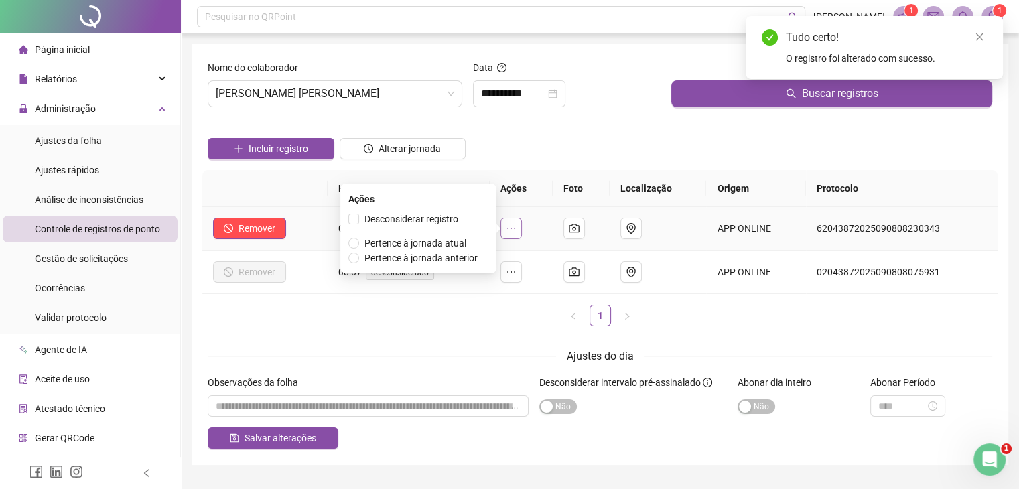
click at [522, 226] on button "button" at bounding box center [510, 228] width 21 height 21
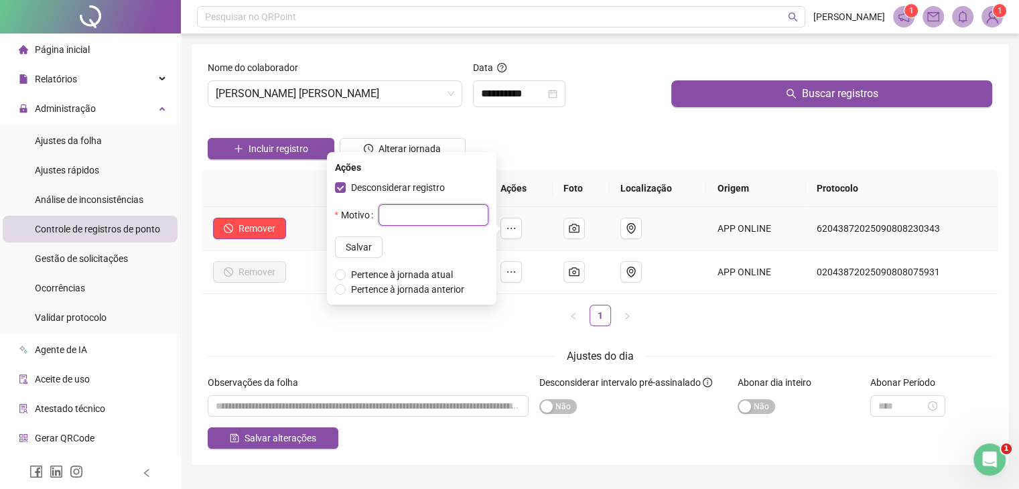
click at [406, 220] on input "text" at bounding box center [433, 214] width 110 height 21
type input "**********"
click at [350, 246] on span "Salvar" at bounding box center [359, 247] width 26 height 15
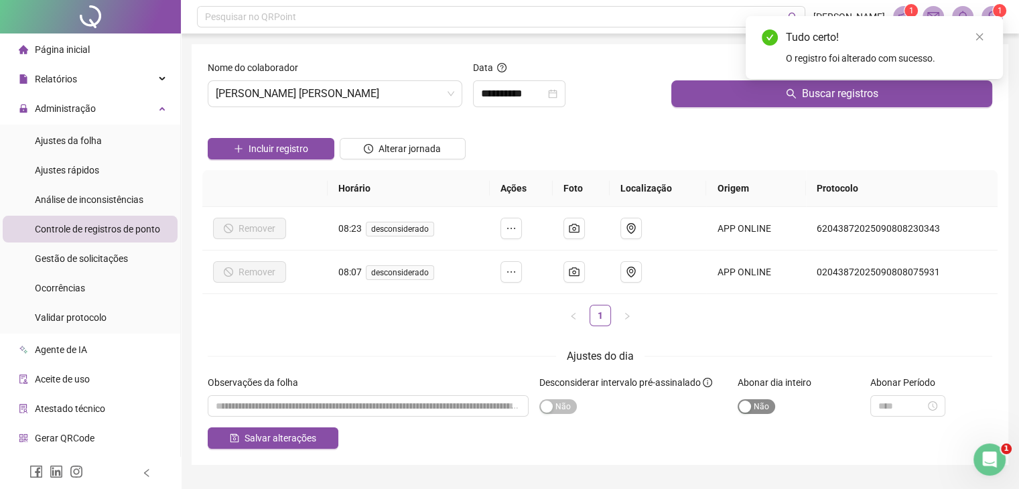
click at [742, 409] on div "button" at bounding box center [745, 406] width 12 height 12
click at [368, 403] on input "textarea" at bounding box center [368, 405] width 321 height 21
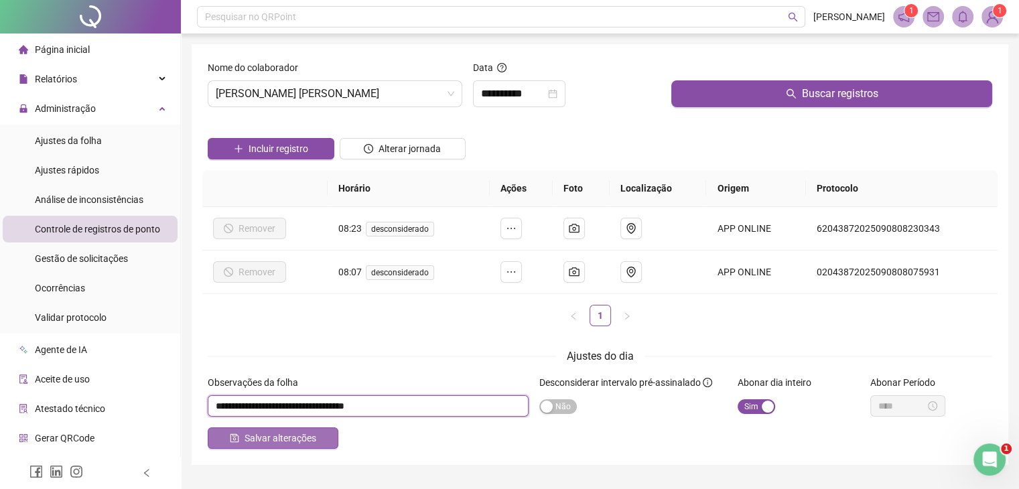
type input "**********"
click at [295, 437] on span "Salvar alterações" at bounding box center [280, 438] width 72 height 15
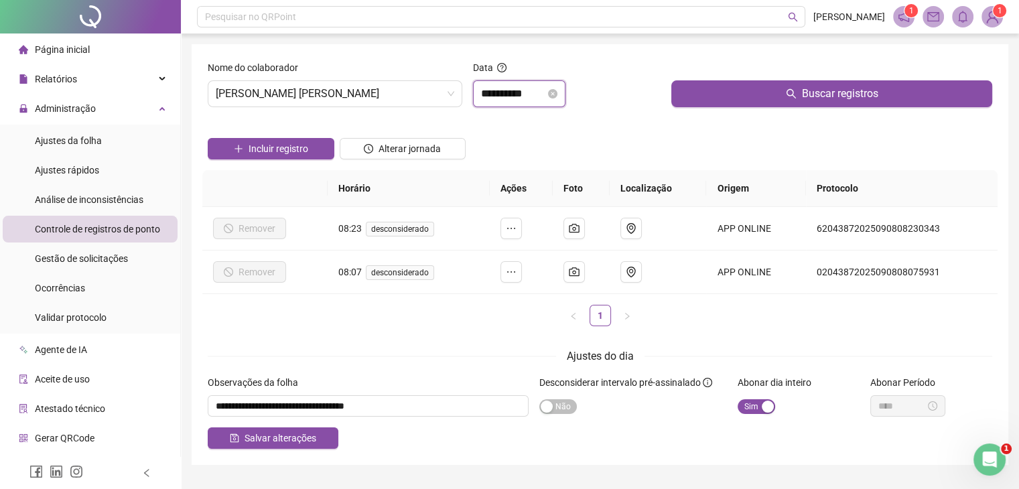
click at [504, 94] on input "**********" at bounding box center [513, 94] width 64 height 16
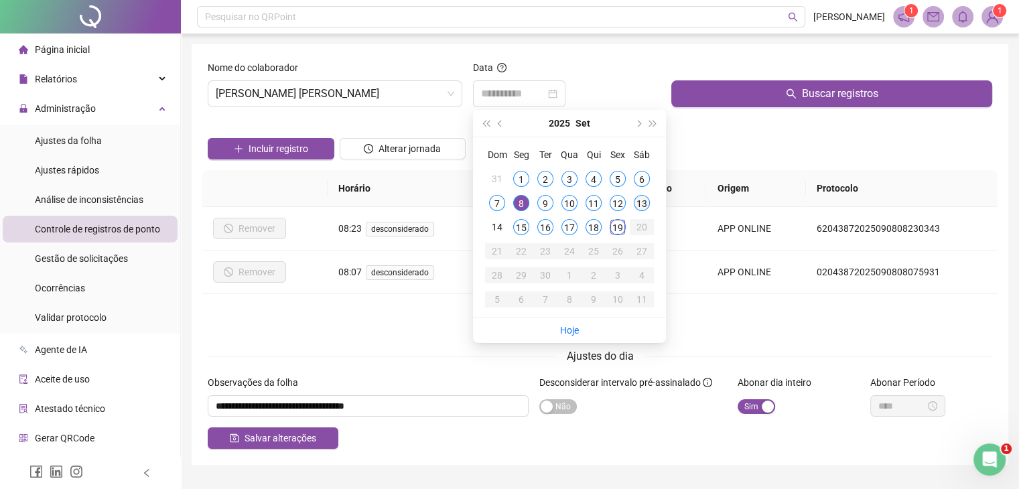
click at [640, 202] on div "13" at bounding box center [642, 203] width 16 height 16
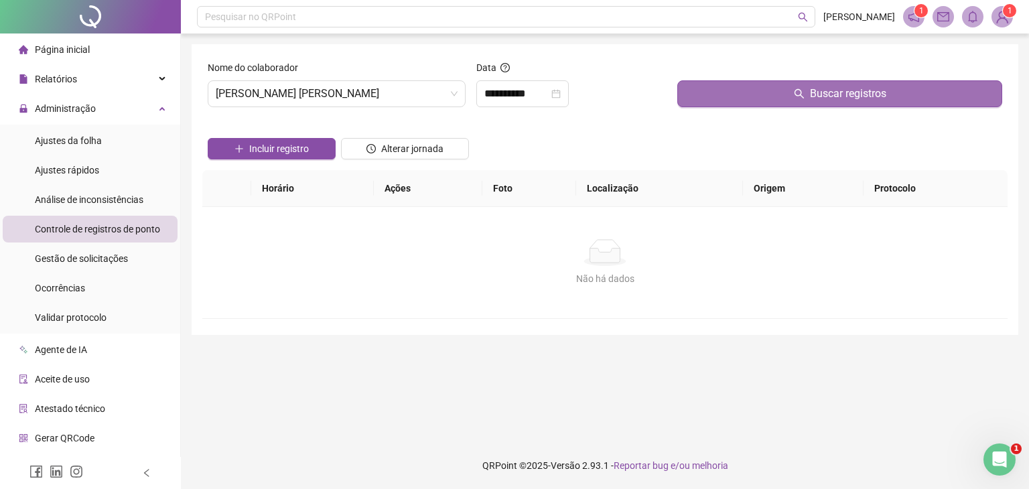
click at [784, 90] on button "Buscar registros" at bounding box center [839, 93] width 325 height 27
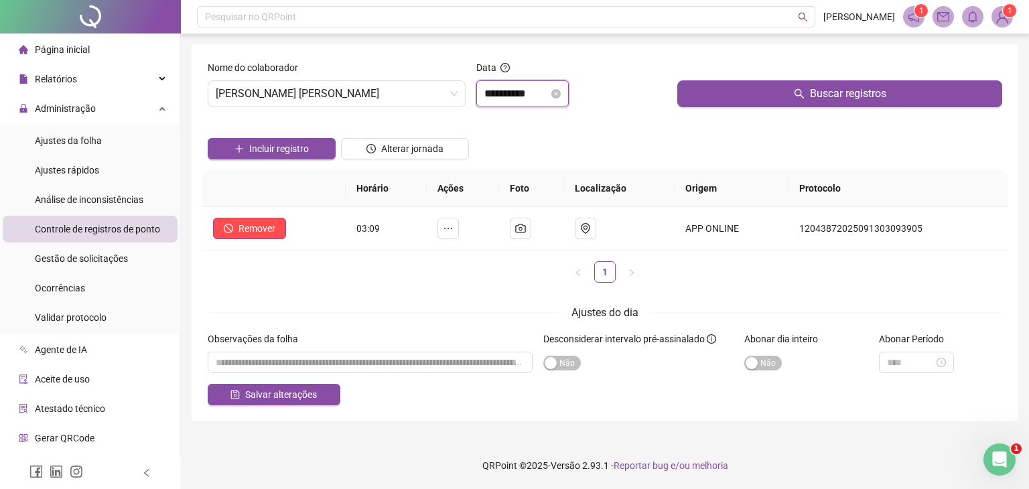
click at [544, 98] on input "**********" at bounding box center [516, 94] width 64 height 16
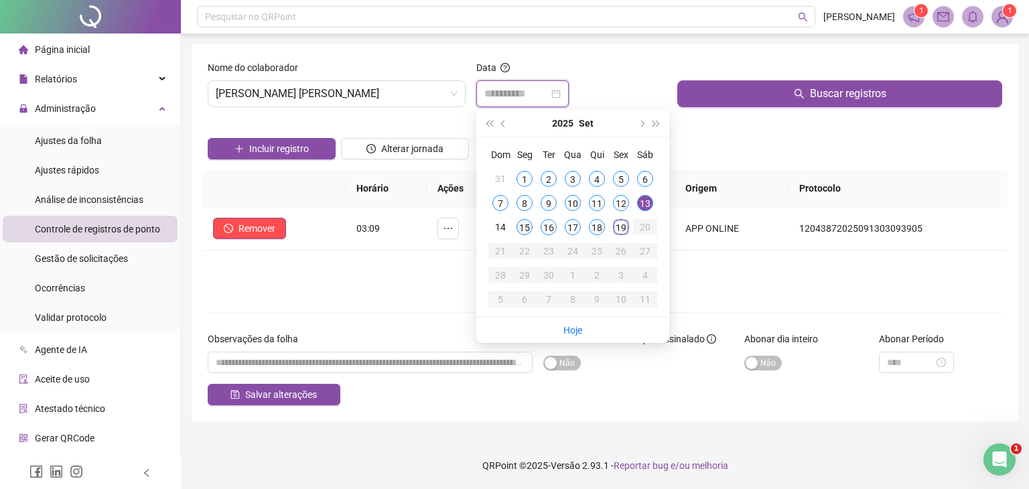
type input "**********"
click at [524, 226] on div "15" at bounding box center [524, 227] width 16 height 16
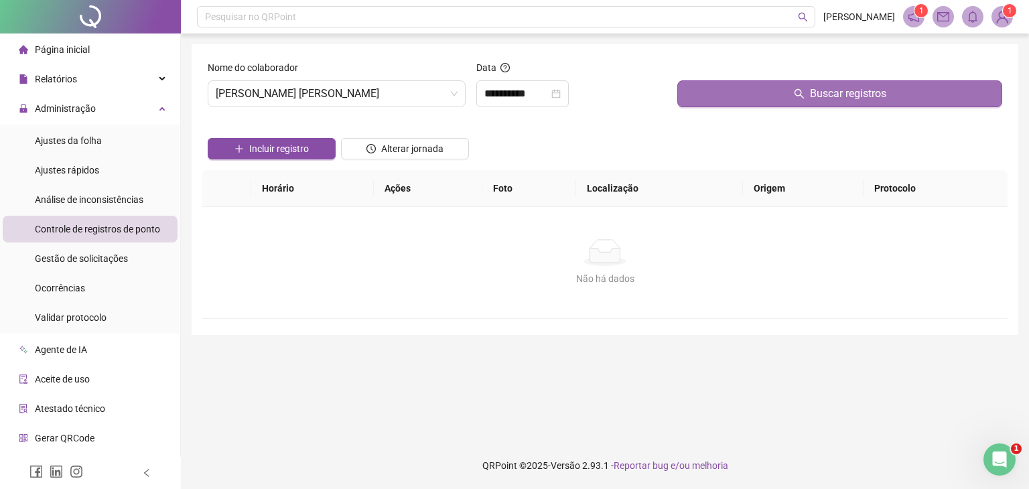
click at [780, 95] on button "Buscar registros" at bounding box center [839, 93] width 325 height 27
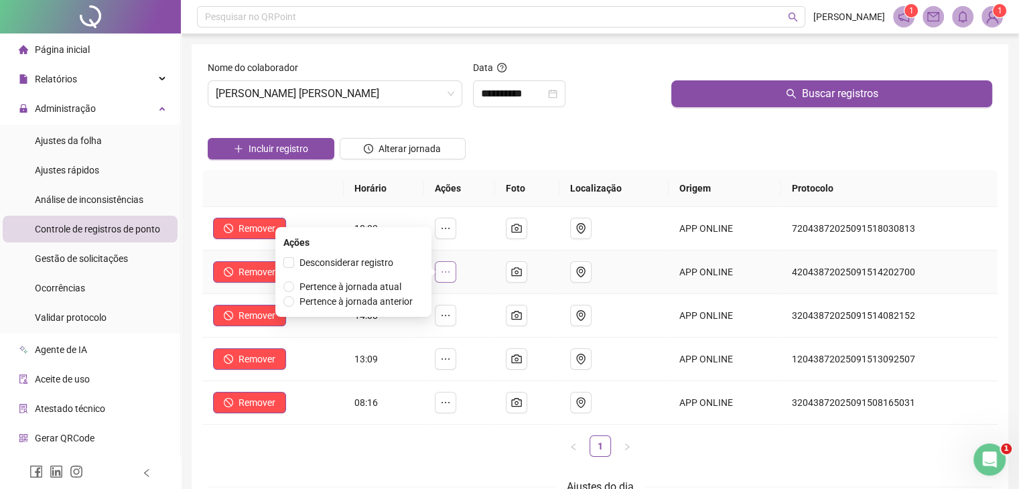
click at [448, 271] on icon "ellipsis" at bounding box center [445, 272] width 11 height 11
click at [296, 261] on span "Desconsiderar registro" at bounding box center [346, 262] width 104 height 15
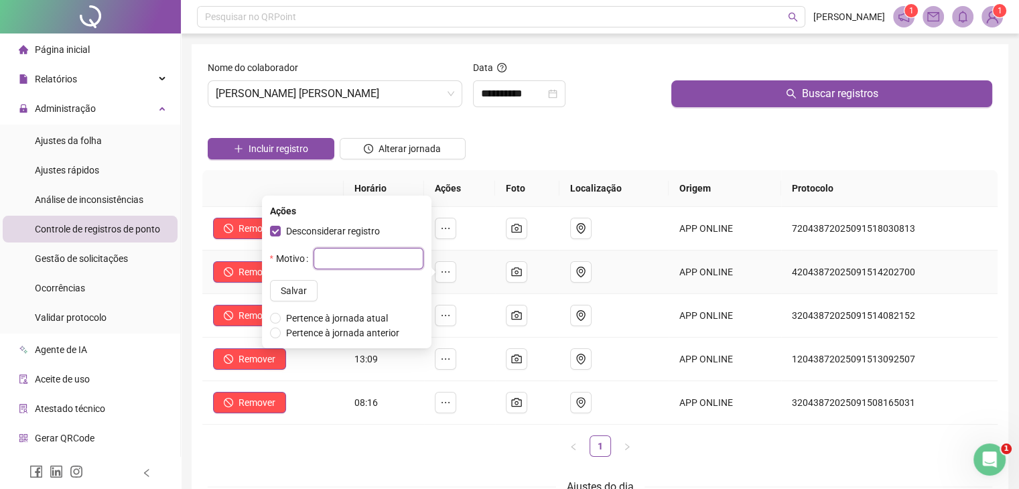
click at [351, 260] on input "text" at bounding box center [368, 258] width 110 height 21
type input "*"
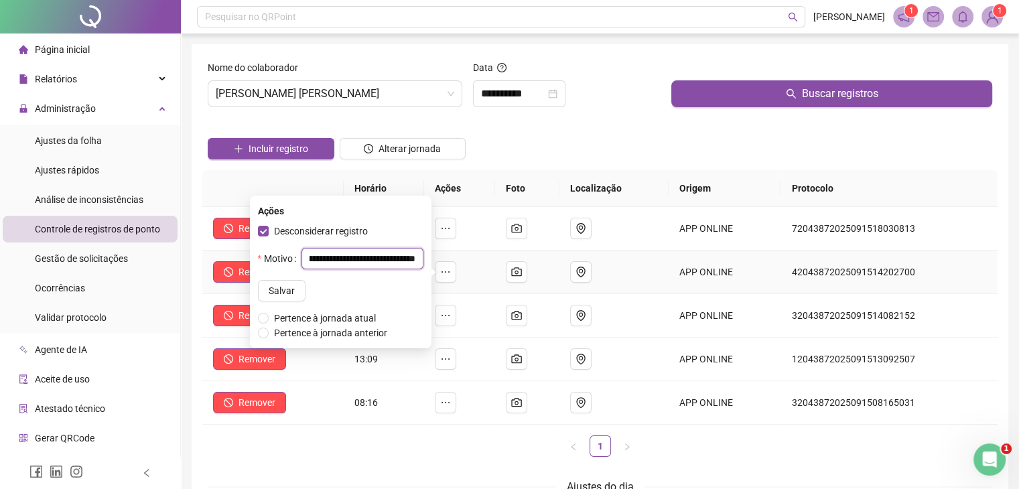
scroll to position [0, 79]
type input "**********"
click at [275, 292] on span "Salvar" at bounding box center [282, 290] width 26 height 15
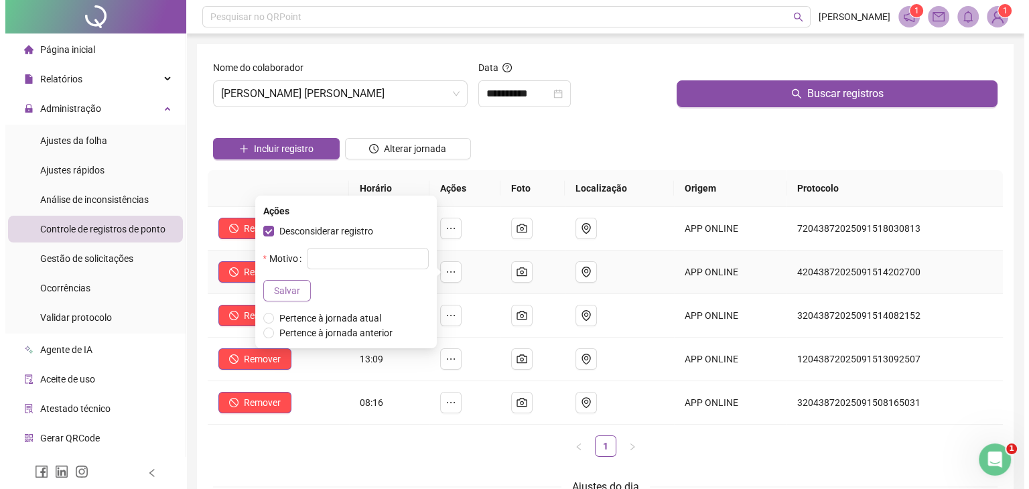
scroll to position [0, 0]
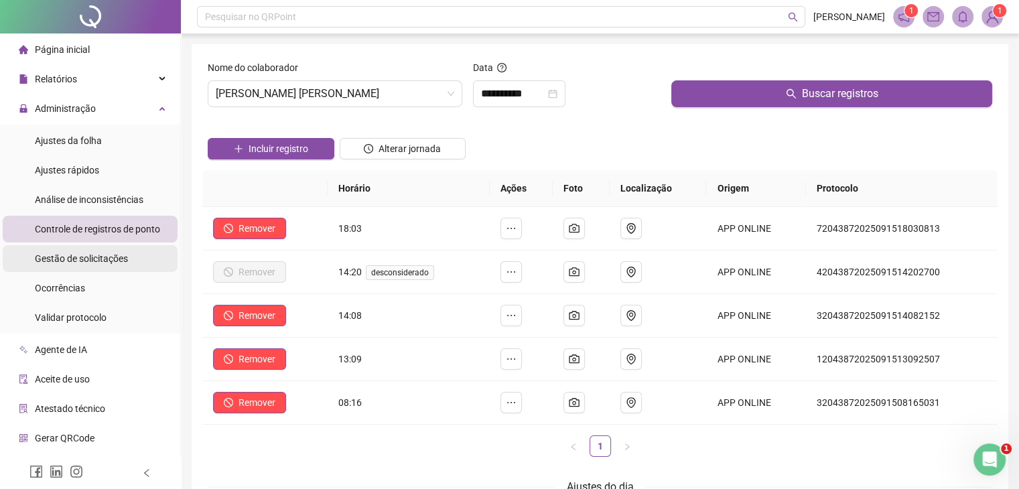
click at [96, 255] on span "Gestão de solicitações" at bounding box center [81, 258] width 93 height 11
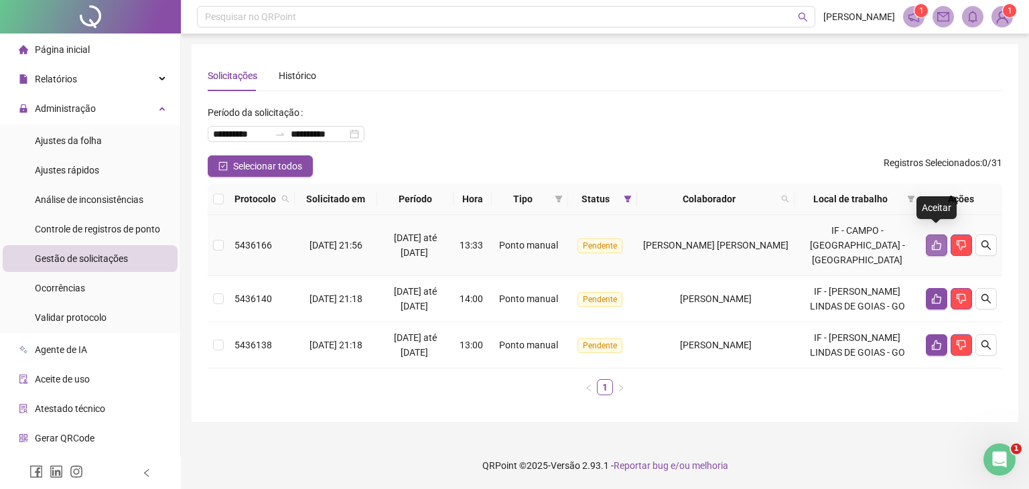
click at [931, 240] on icon "like" at bounding box center [936, 245] width 11 height 11
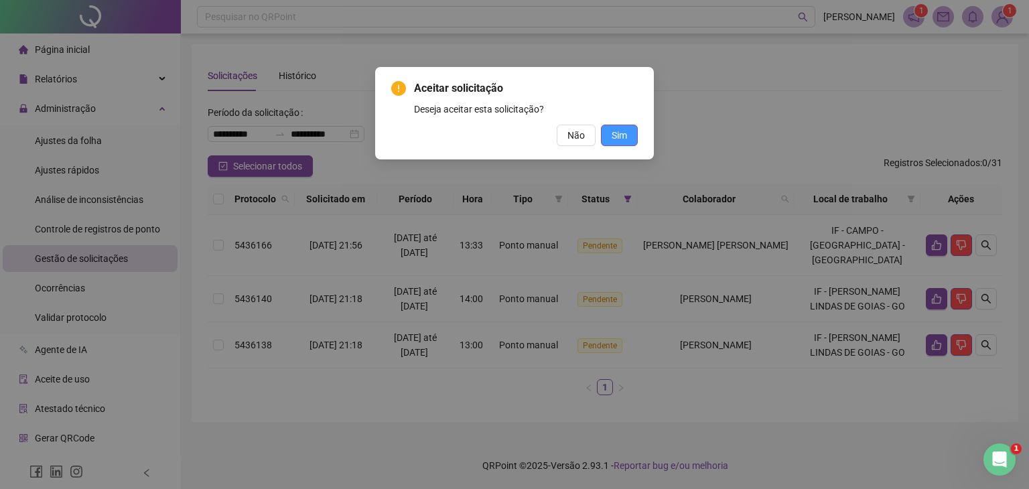
click at [615, 140] on span "Sim" at bounding box center [618, 135] width 15 height 15
